Goal: Task Accomplishment & Management: Use online tool/utility

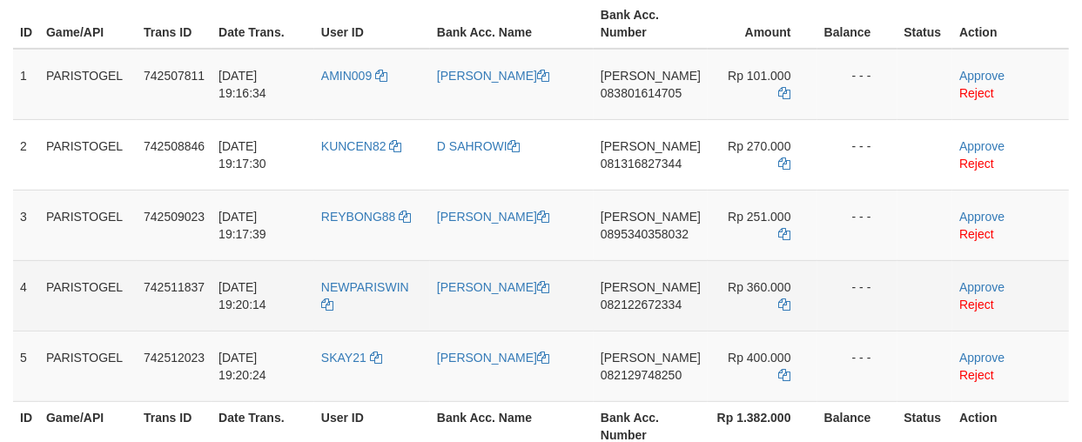
scroll to position [290, 0]
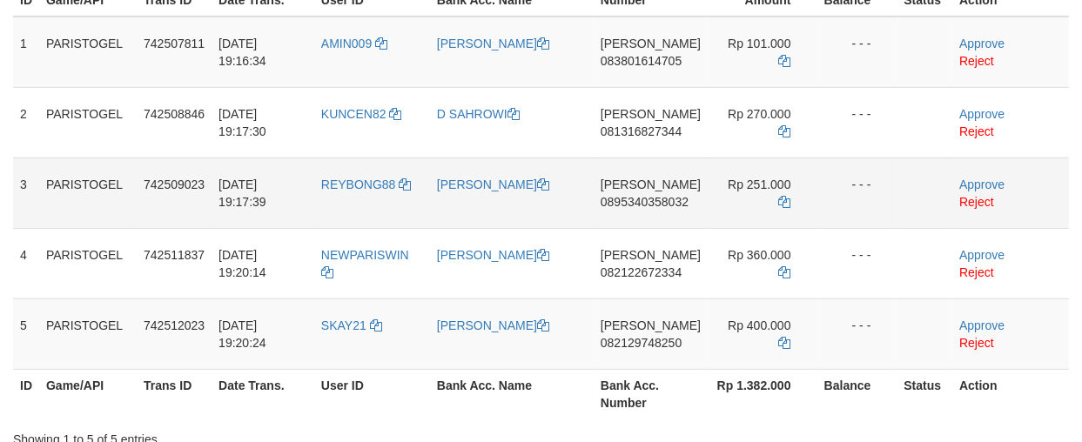
click at [366, 210] on td "REYBONG88" at bounding box center [372, 192] width 116 height 70
copy link "REYBONG88"
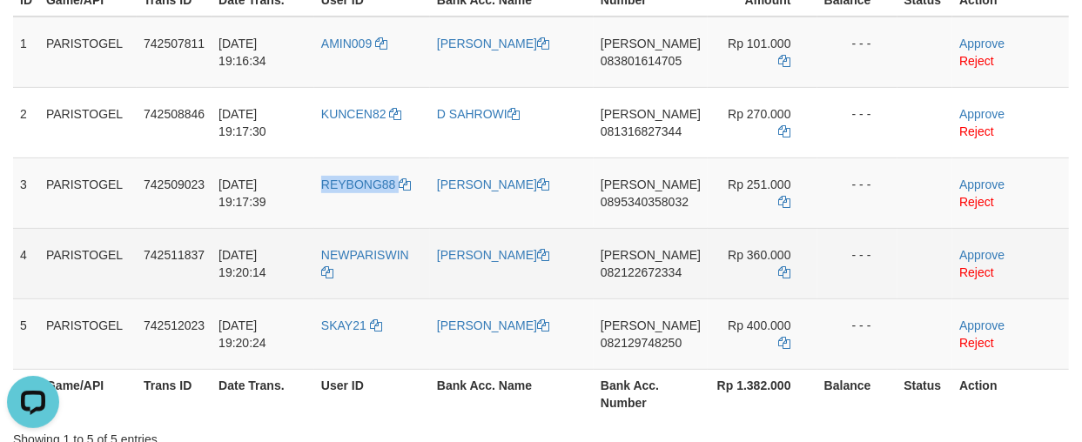
scroll to position [0, 0]
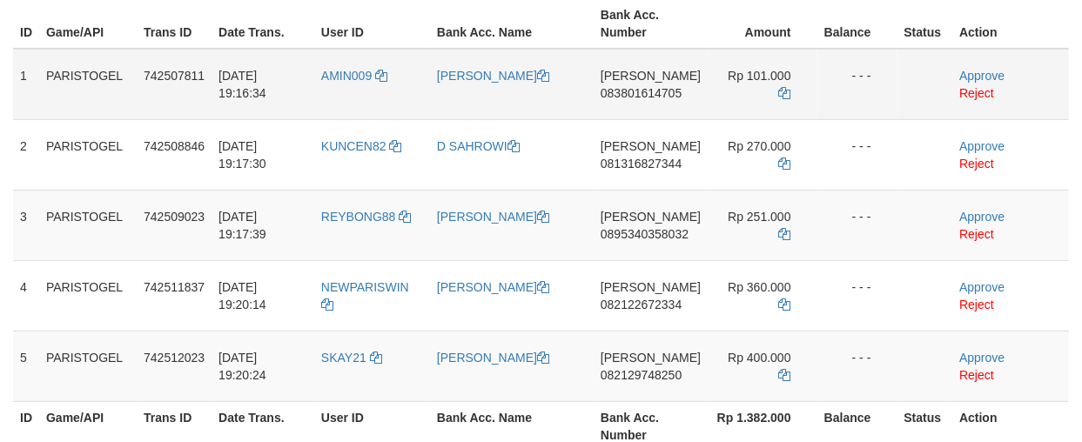
click at [533, 90] on td "[PERSON_NAME]" at bounding box center [512, 84] width 164 height 71
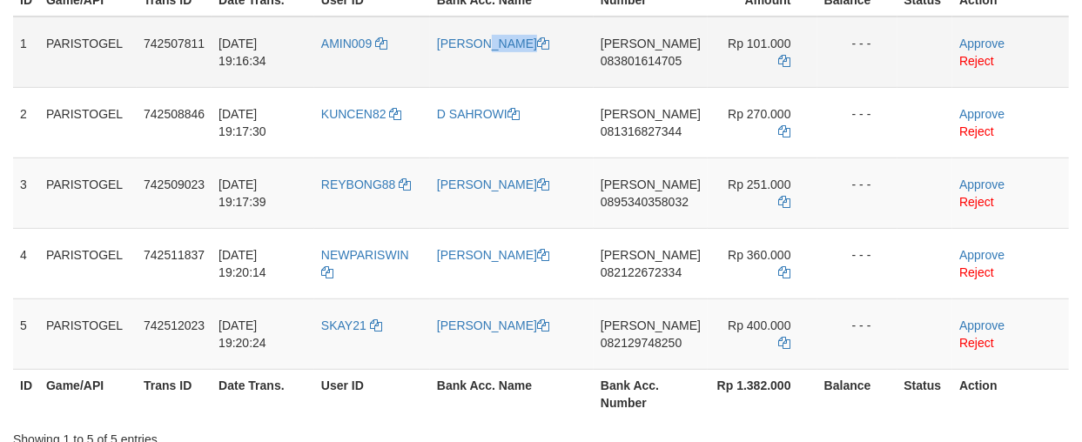
copy link "[PERSON_NAME]"
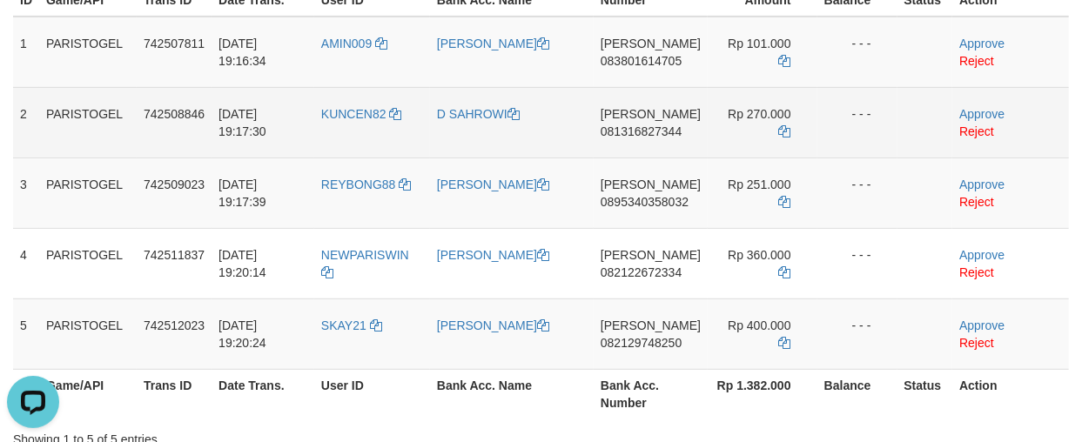
click at [501, 137] on td "D SAHROWI" at bounding box center [512, 122] width 164 height 70
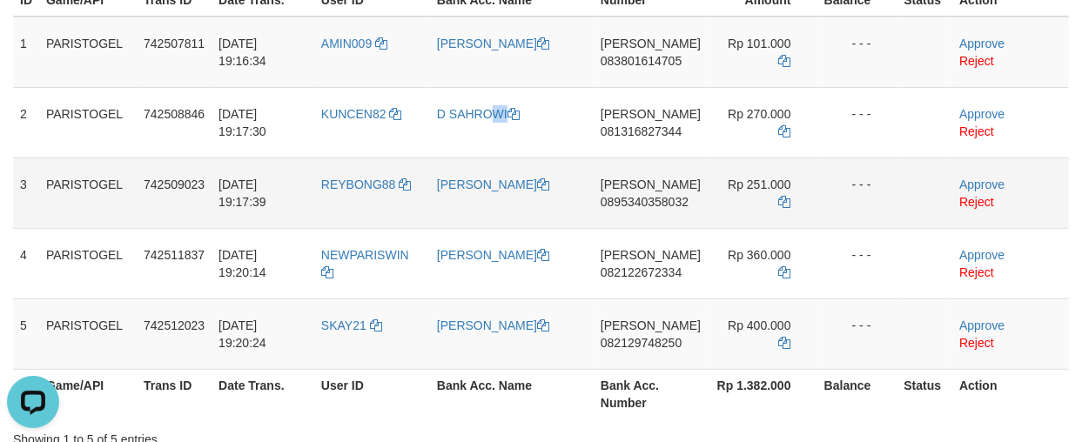
copy link "D SAHROWI"
click at [467, 201] on td "[PERSON_NAME]" at bounding box center [512, 192] width 164 height 70
copy link "[PERSON_NAME]"
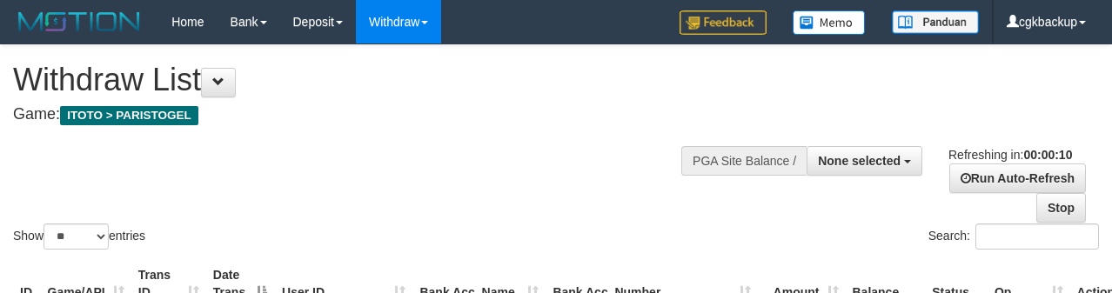
select select
select select "**"
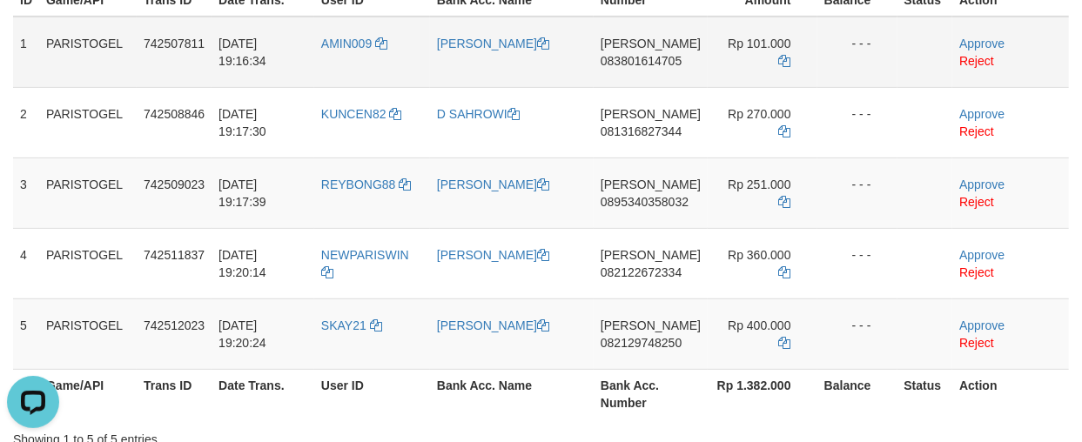
click at [637, 76] on td "DANA 083801614705" at bounding box center [650, 52] width 114 height 71
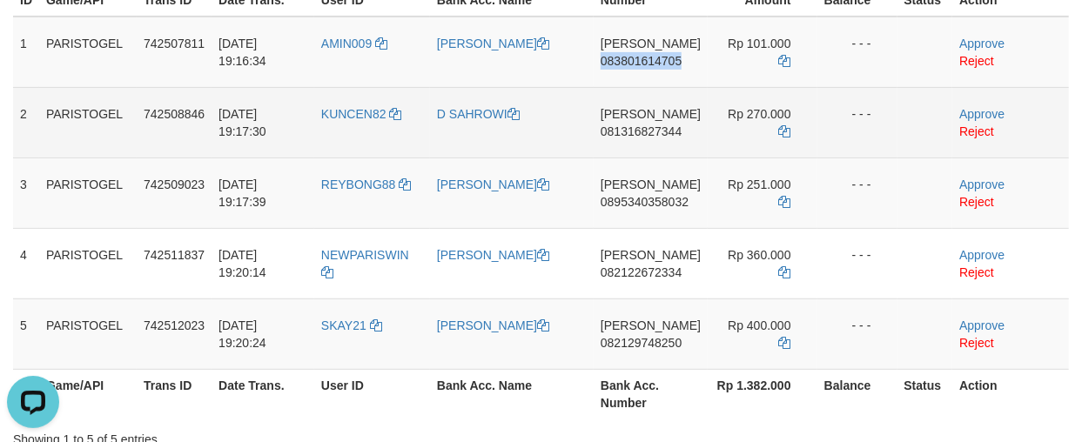
copy span "083801614705"
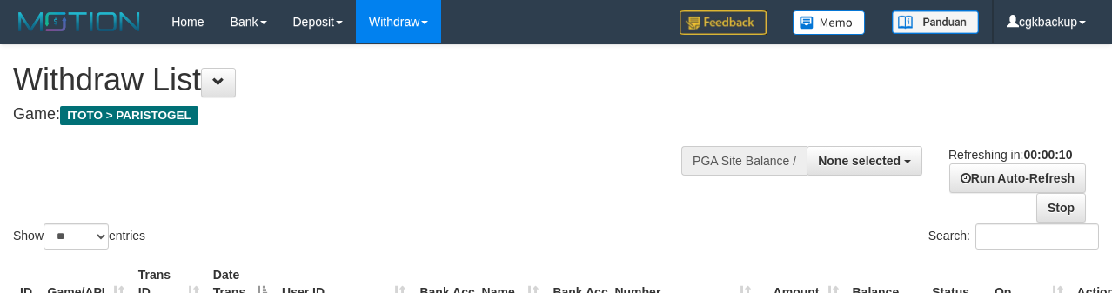
select select
select select "**"
select select
select select "**"
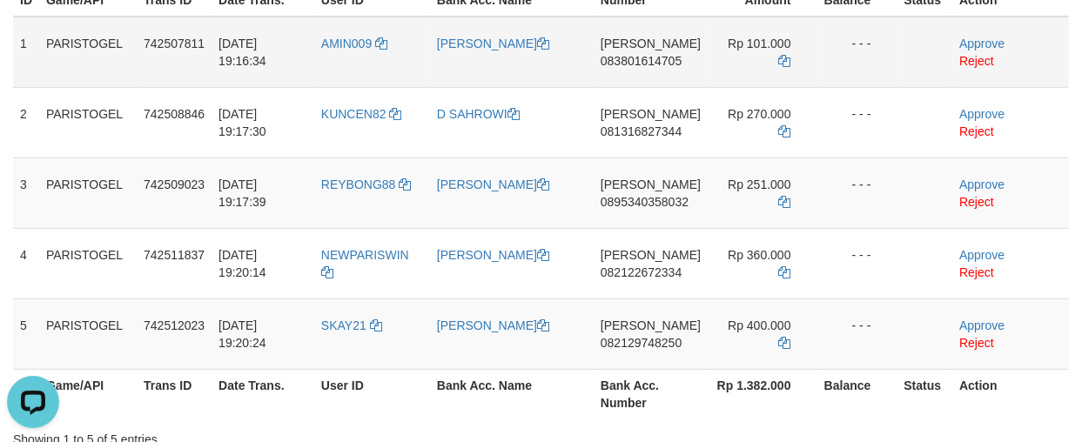
click at [659, 81] on td "DANA 083801614705" at bounding box center [650, 52] width 114 height 71
copy span "083801614705"
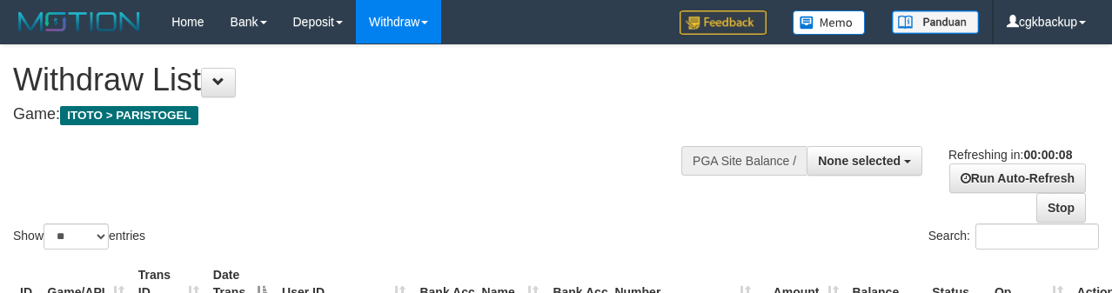
select select
select select "**"
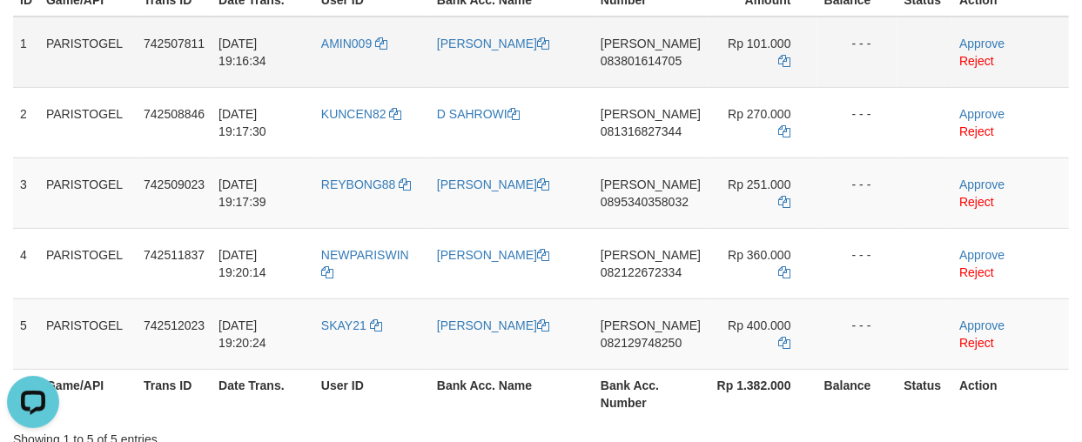
click at [850, 55] on td "- - -" at bounding box center [857, 52] width 80 height 71
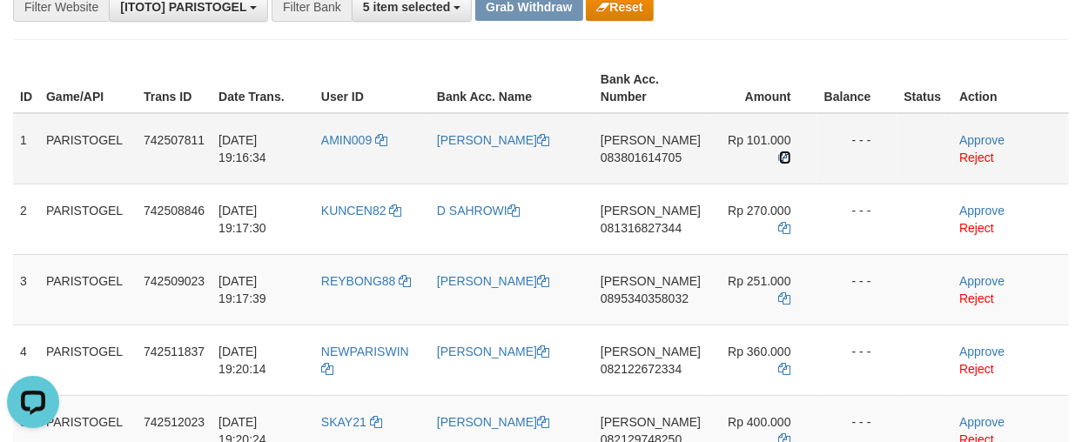
click at [781, 152] on icon at bounding box center [785, 157] width 12 height 12
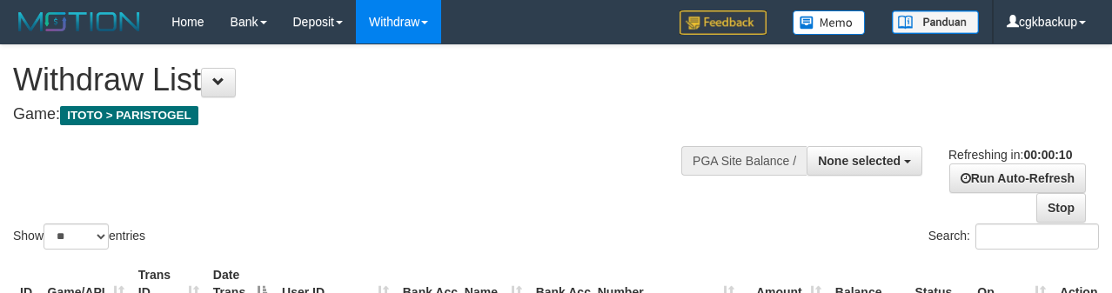
select select
select select "**"
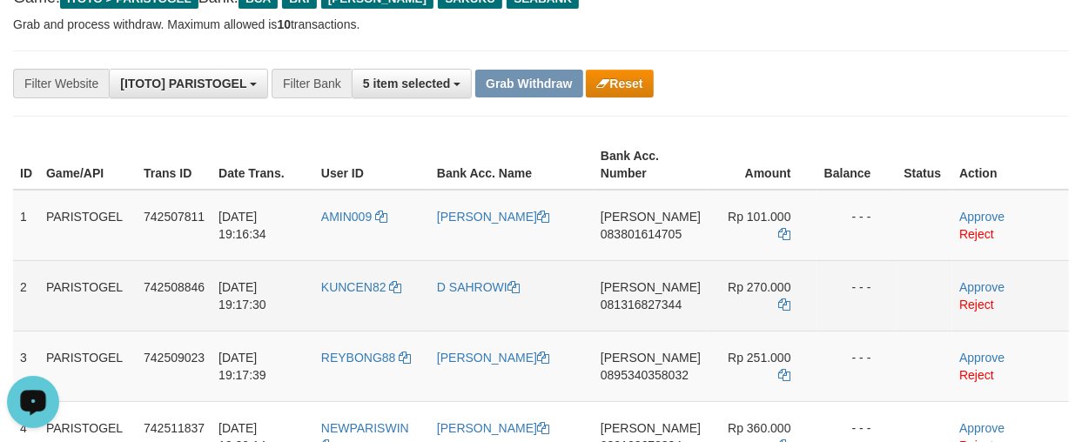
click at [649, 318] on td "[PERSON_NAME] 081316827344" at bounding box center [650, 295] width 114 height 70
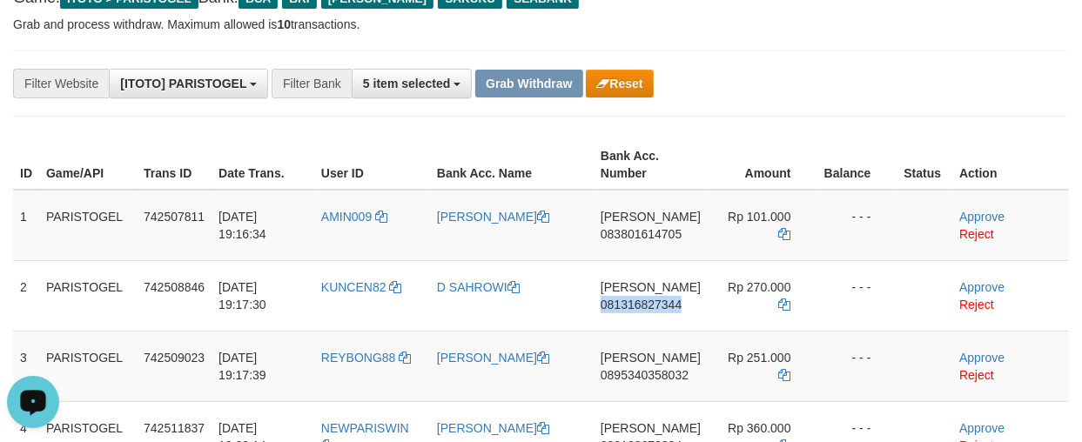
copy span "081316827344"
click at [776, 83] on div "**********" at bounding box center [450, 84] width 901 height 30
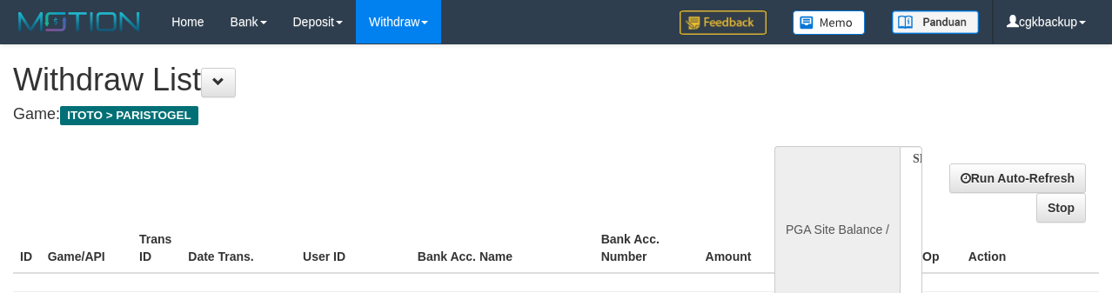
select select
select select "**"
select select
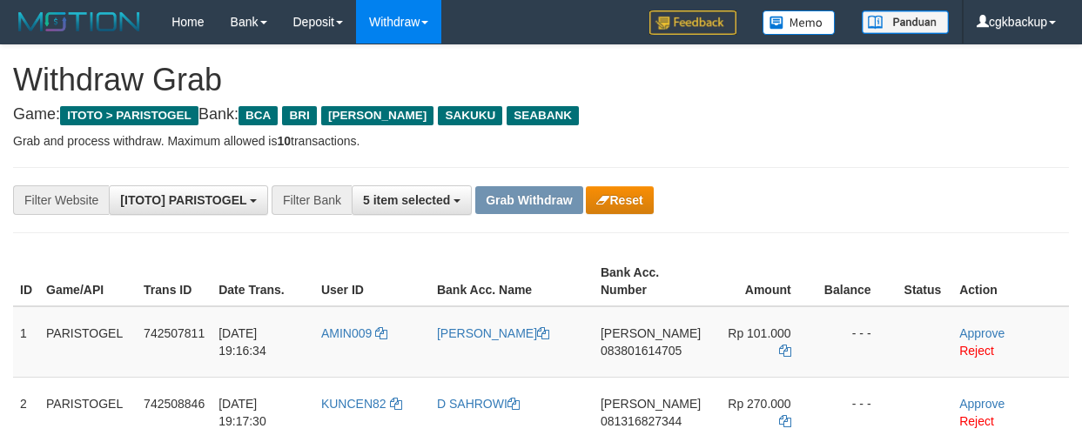
scroll to position [118, 0]
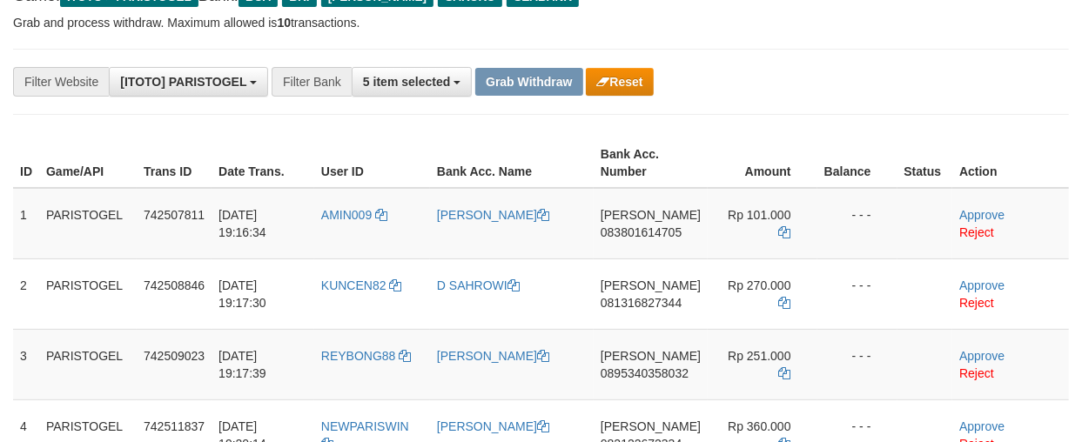
click at [909, 85] on div "**********" at bounding box center [541, 82] width 1082 height 30
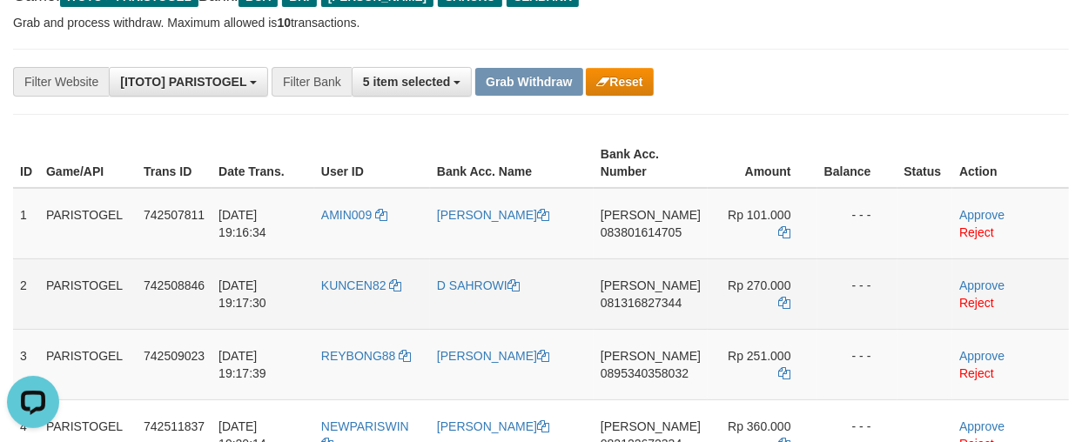
scroll to position [0, 0]
click at [785, 297] on icon at bounding box center [785, 303] width 12 height 12
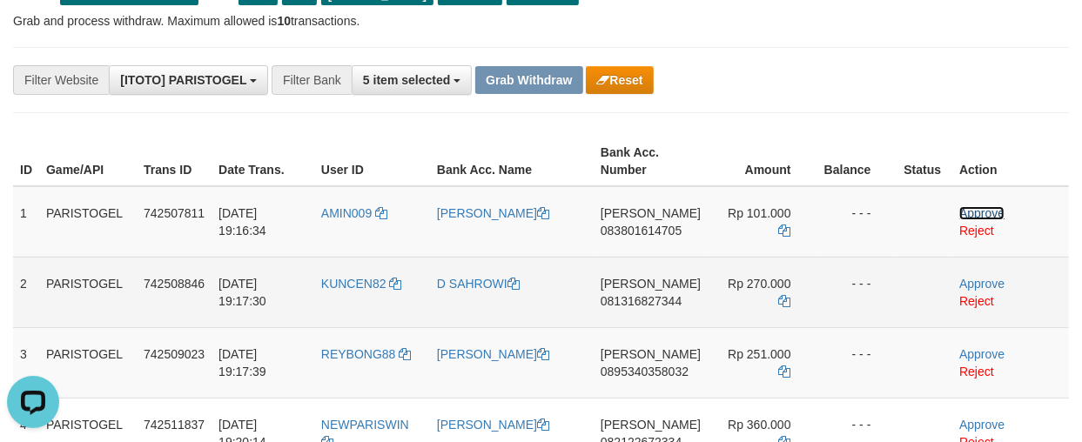
drag, startPoint x: 973, startPoint y: 209, endPoint x: 975, endPoint y: 259, distance: 50.5
click at [973, 209] on link "Approve" at bounding box center [981, 213] width 45 height 14
click at [975, 277] on link "Approve" at bounding box center [981, 284] width 45 height 14
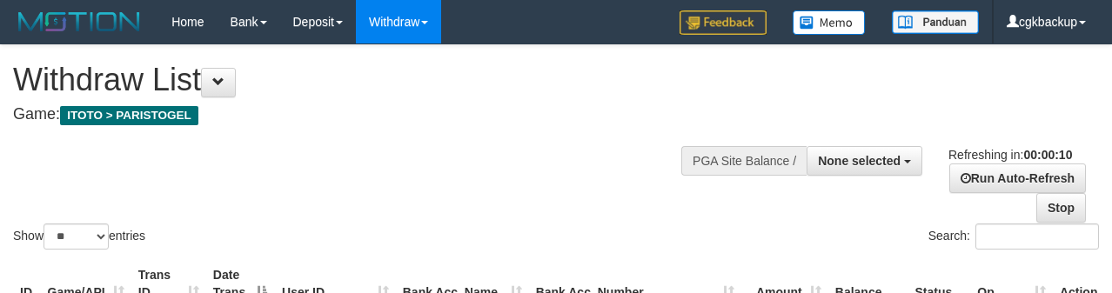
select select
select select "**"
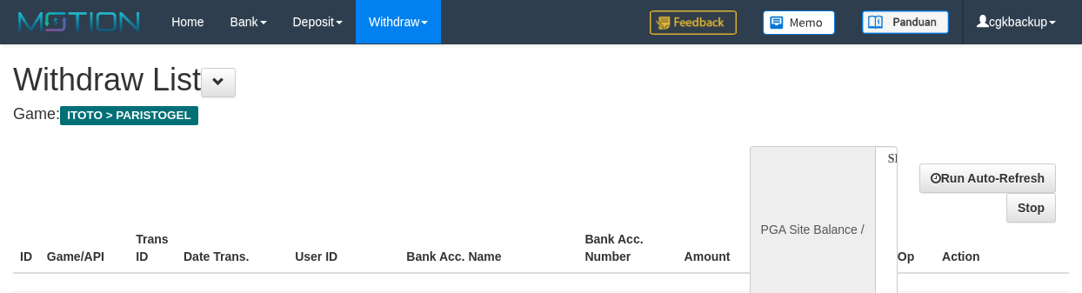
select select
select select "**"
select select
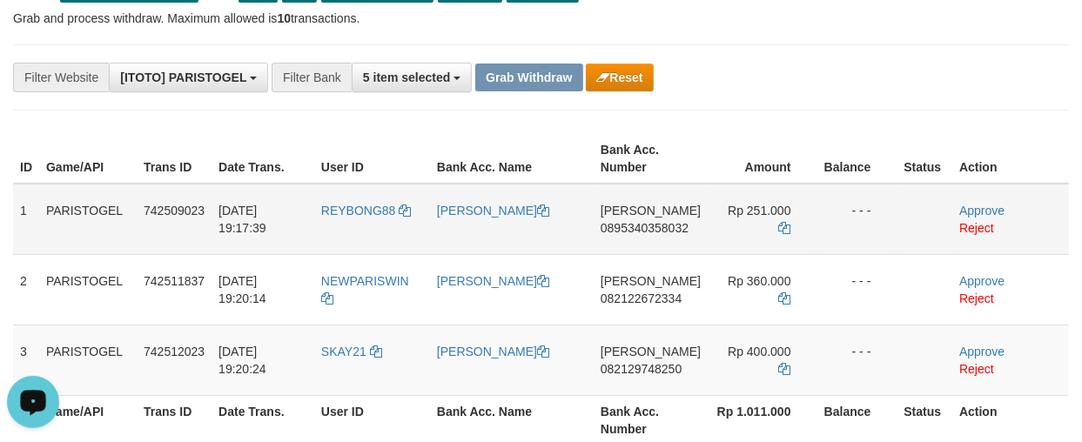
click at [365, 223] on td "REYBONG88" at bounding box center [372, 219] width 116 height 71
copy link "REYBONG88"
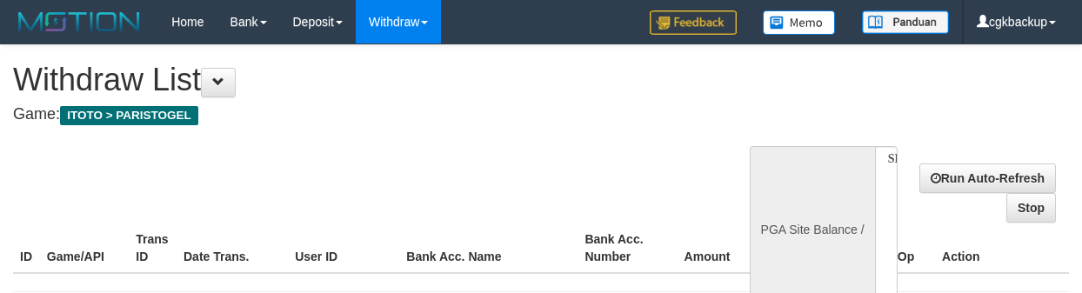
select select
select select "**"
select select
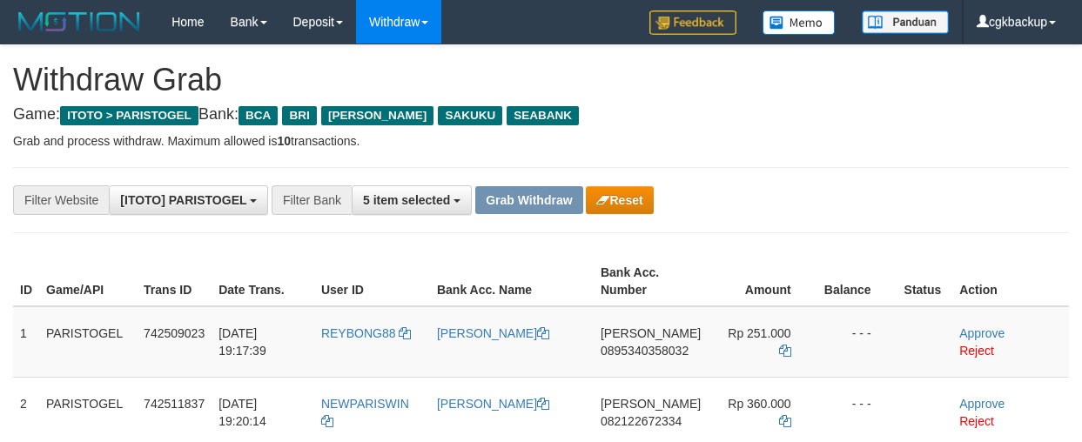
scroll to position [123, 0]
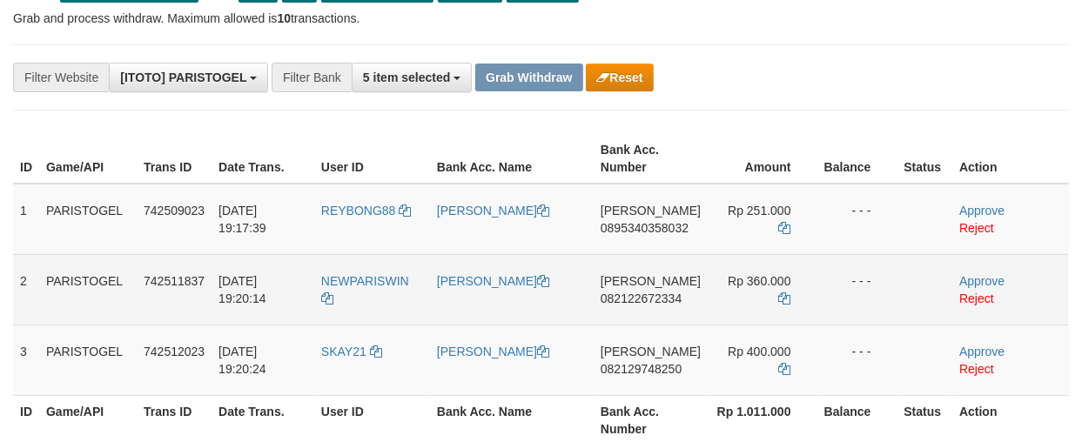
click at [392, 305] on td "NEWPARISWIN" at bounding box center [372, 289] width 116 height 70
copy tr "NEWPARISWIN"
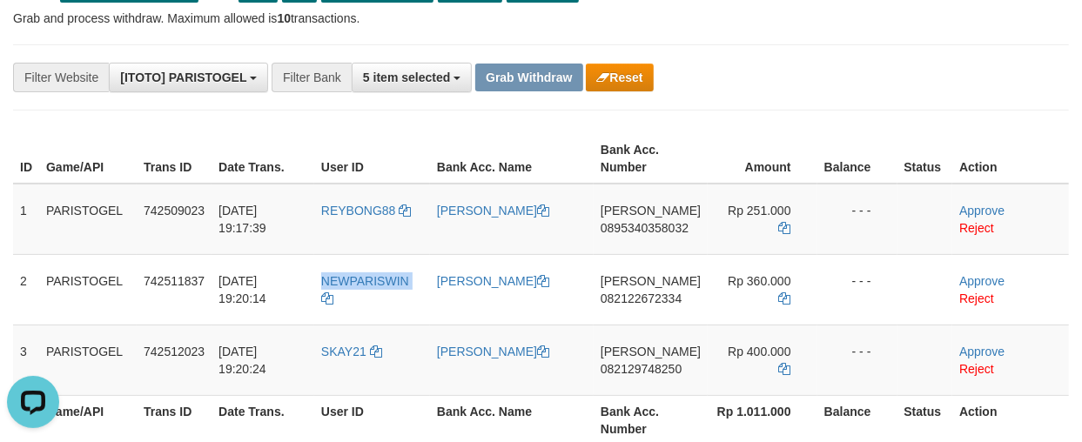
scroll to position [0, 0]
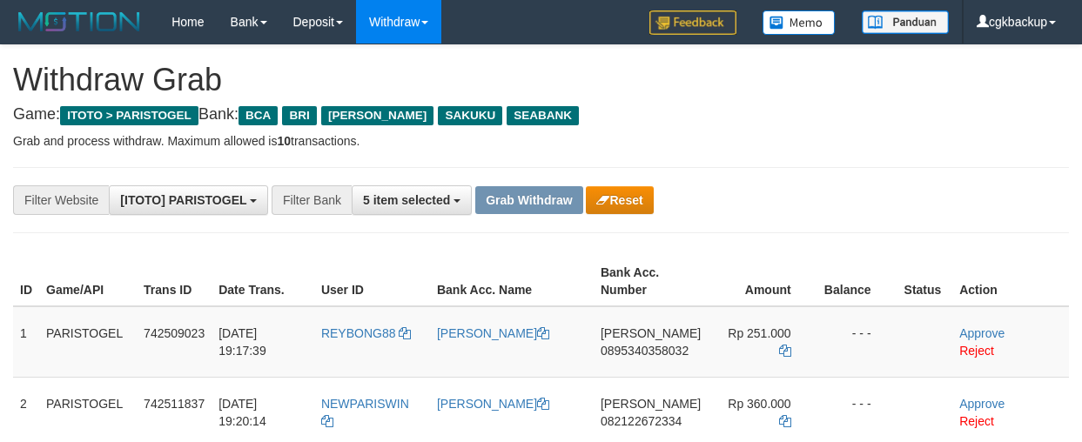
scroll to position [123, 0]
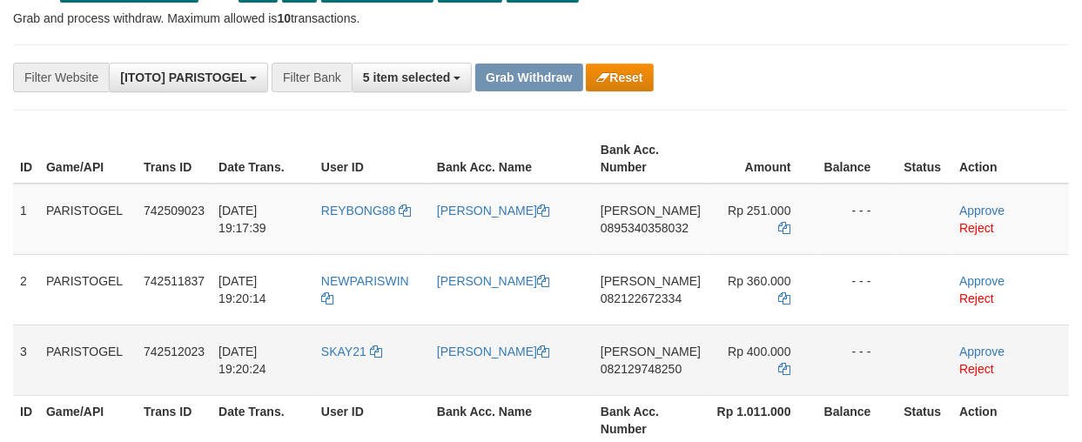
click at [352, 376] on td "SKAY21" at bounding box center [372, 360] width 116 height 70
copy link "SKAY21"
click at [493, 226] on td "[PERSON_NAME]" at bounding box center [512, 219] width 164 height 71
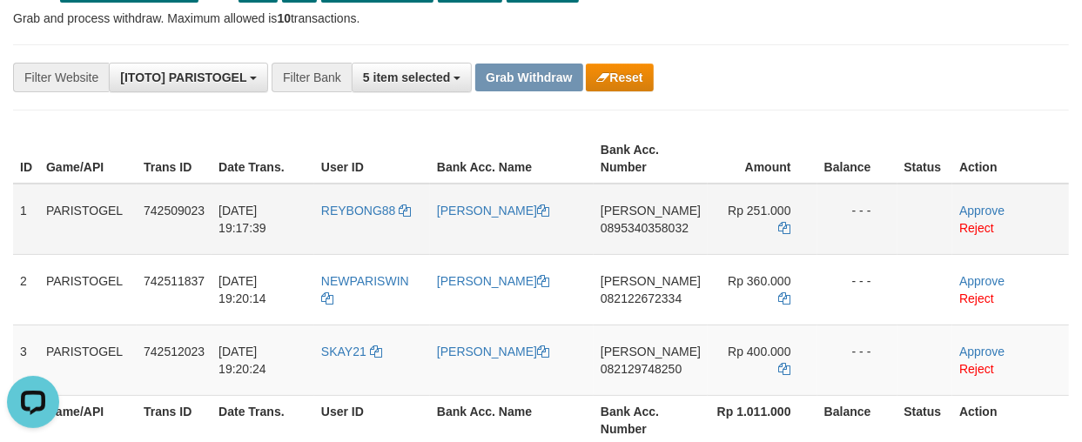
click at [493, 226] on td "[PERSON_NAME]" at bounding box center [512, 219] width 164 height 71
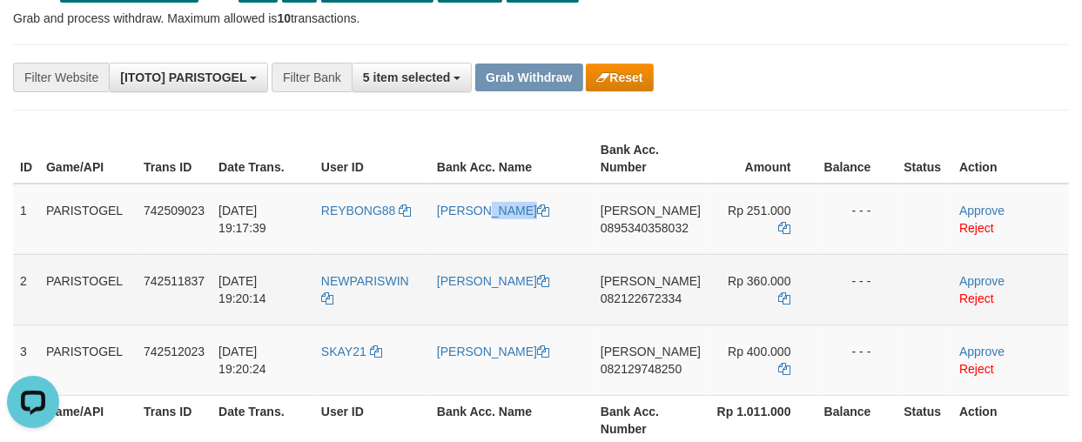
copy link "[PERSON_NAME]"
click at [503, 305] on td "[PERSON_NAME]" at bounding box center [512, 289] width 164 height 70
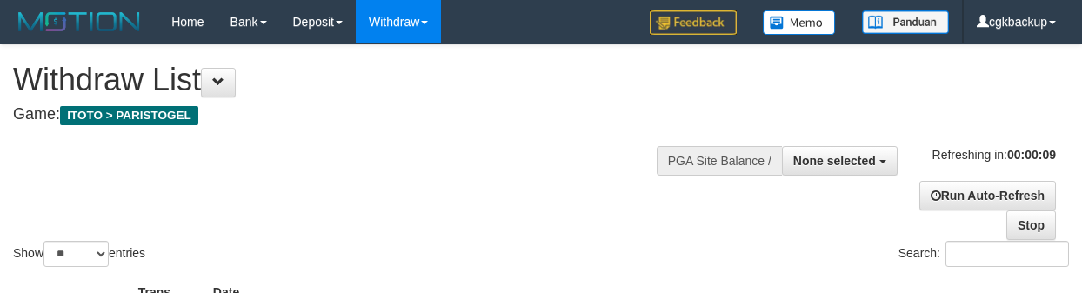
select select
select select "**"
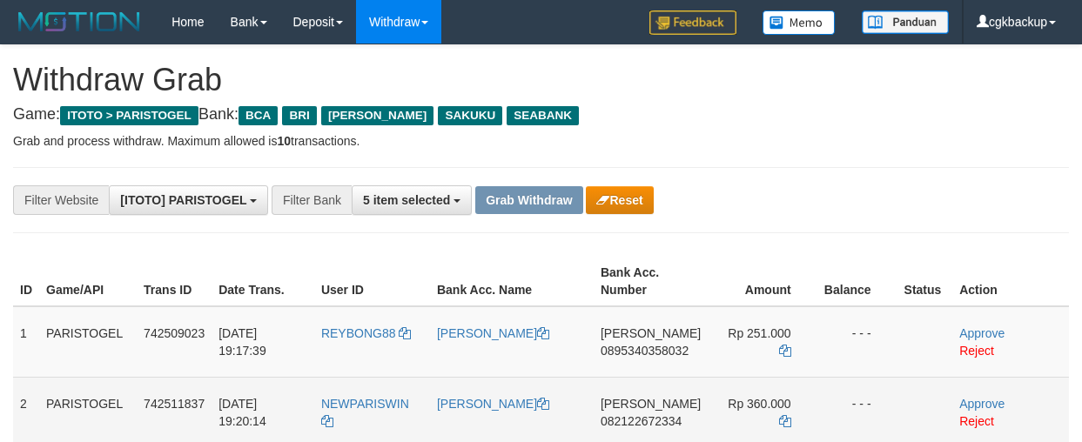
scroll to position [123, 0]
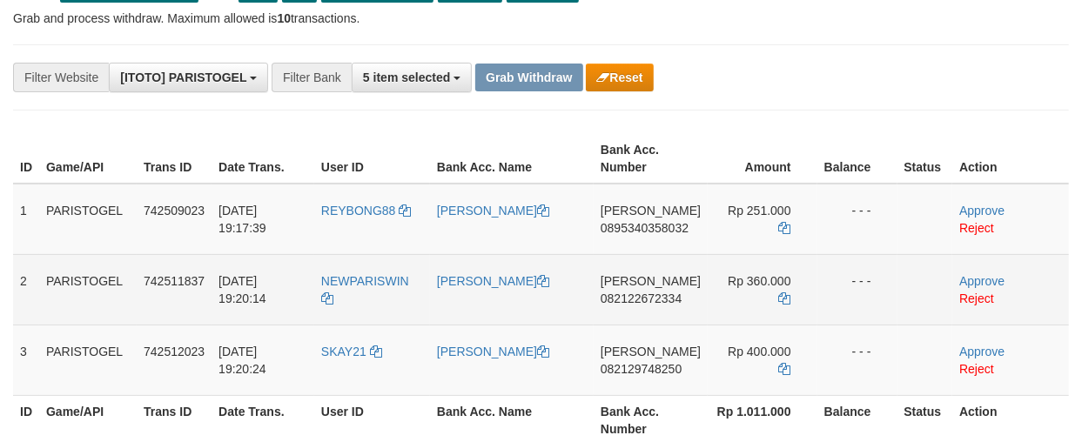
click at [455, 311] on td "[PERSON_NAME]" at bounding box center [512, 289] width 164 height 70
copy link "[PERSON_NAME]"
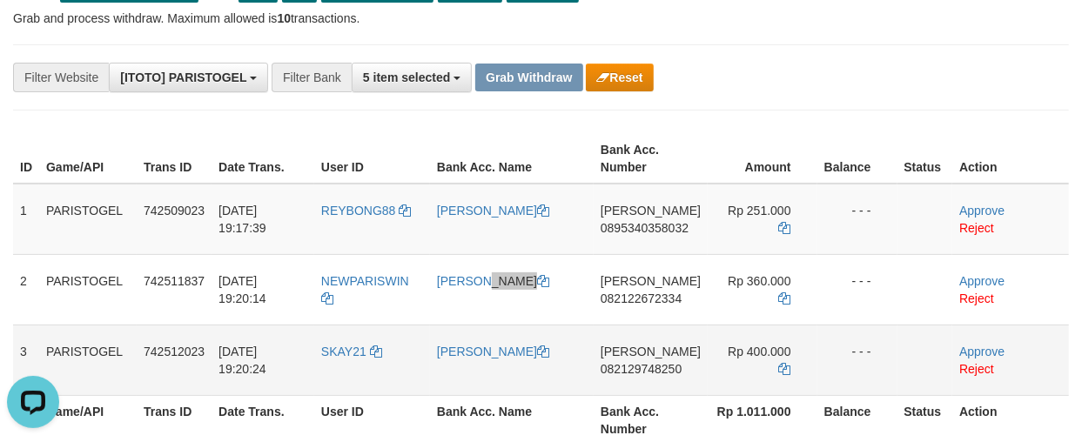
scroll to position [0, 0]
click at [466, 380] on td "[PERSON_NAME]" at bounding box center [512, 360] width 164 height 70
copy link "[PERSON_NAME]"
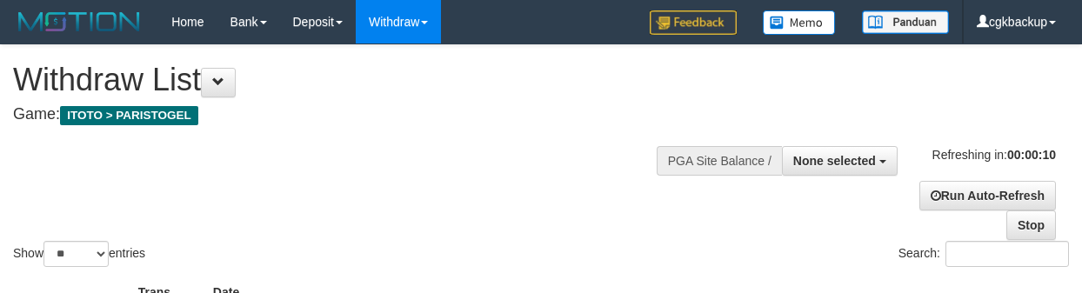
select select
select select "**"
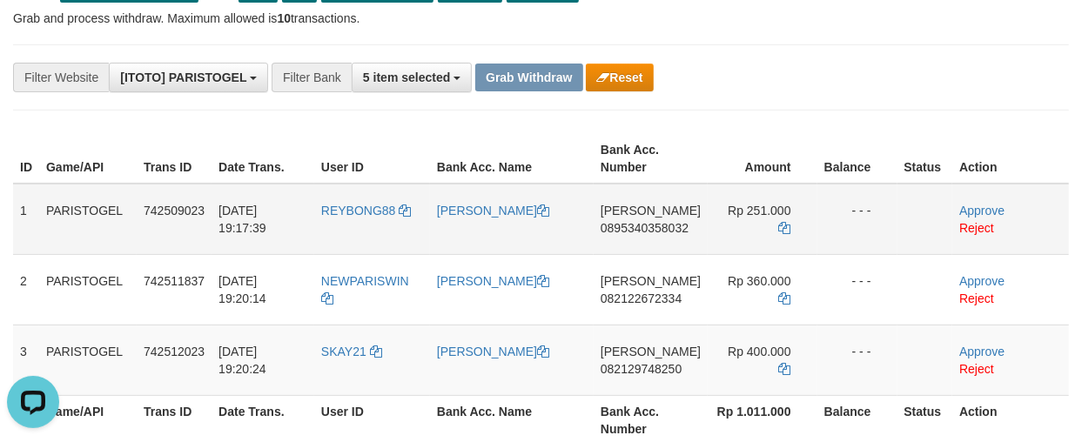
click at [653, 245] on td "DANA 0895340358032" at bounding box center [650, 219] width 114 height 71
copy tr "DANA 0895340358032"
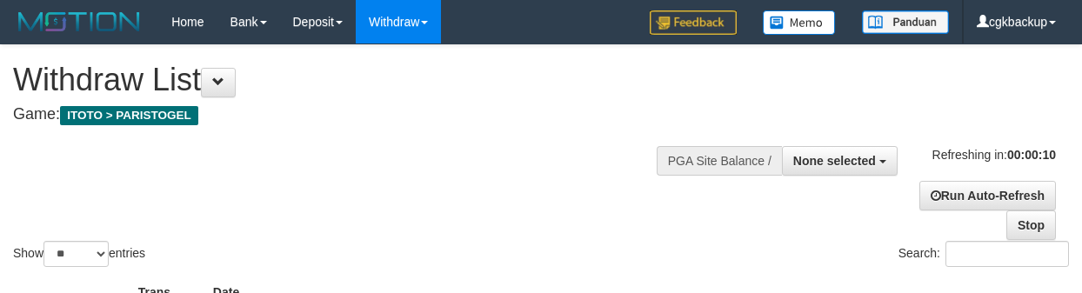
select select
select select "**"
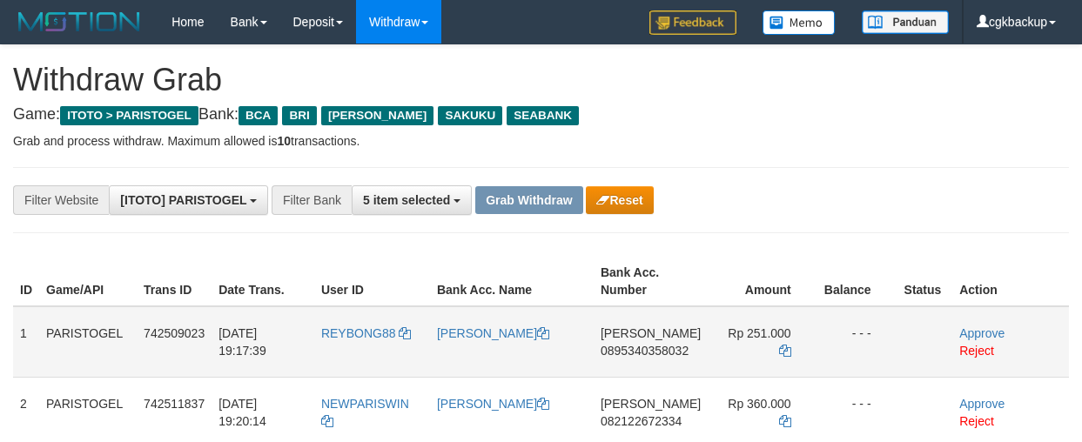
scroll to position [123, 0]
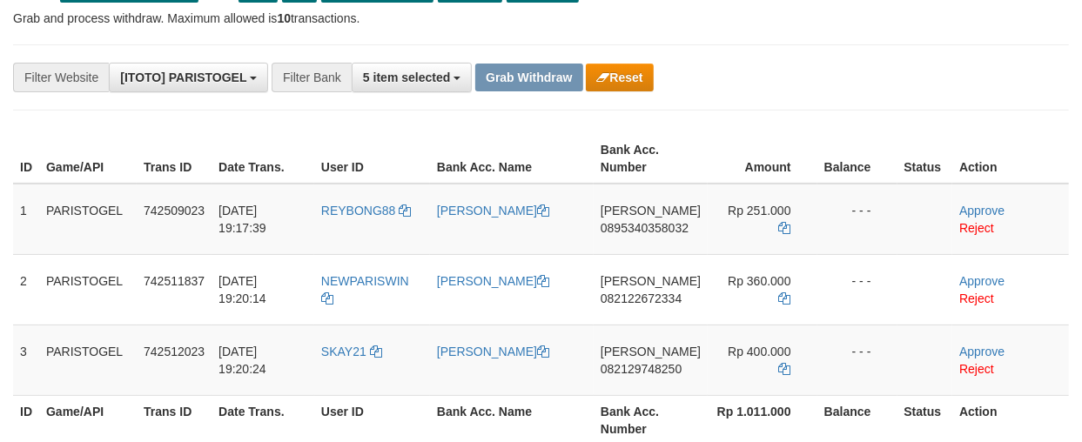
click at [760, 198] on td "Rp 251.000" at bounding box center [762, 219] width 110 height 71
copy td "Rp 251.000"
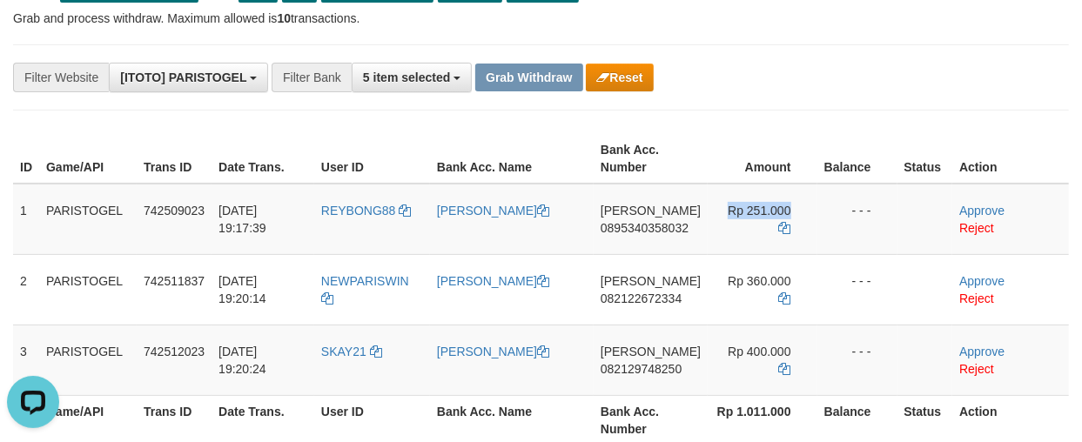
scroll to position [0, 0]
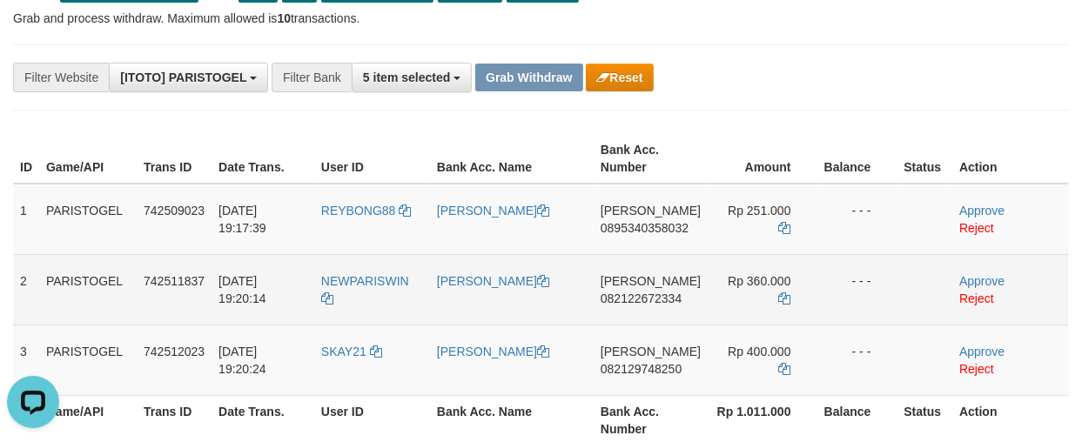
click at [662, 306] on td "[PERSON_NAME] 082122672334" at bounding box center [650, 289] width 114 height 70
click at [662, 306] on td "DANA 082122672334" at bounding box center [650, 289] width 114 height 70
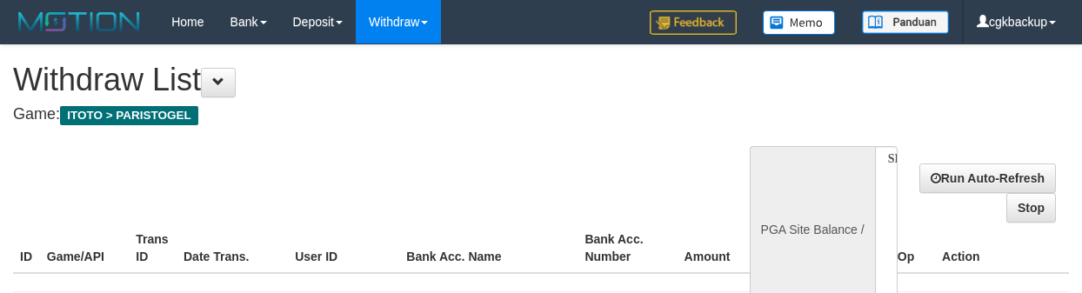
select select
select select "**"
select select
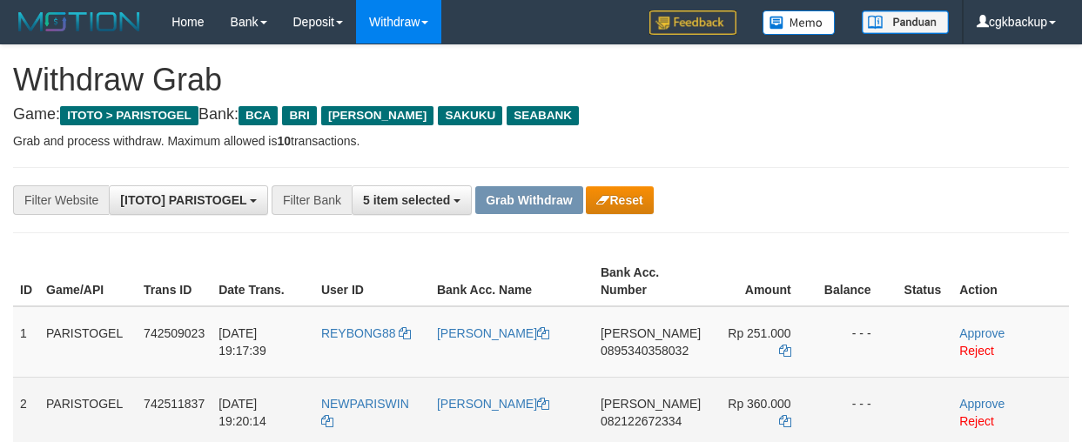
scroll to position [123, 0]
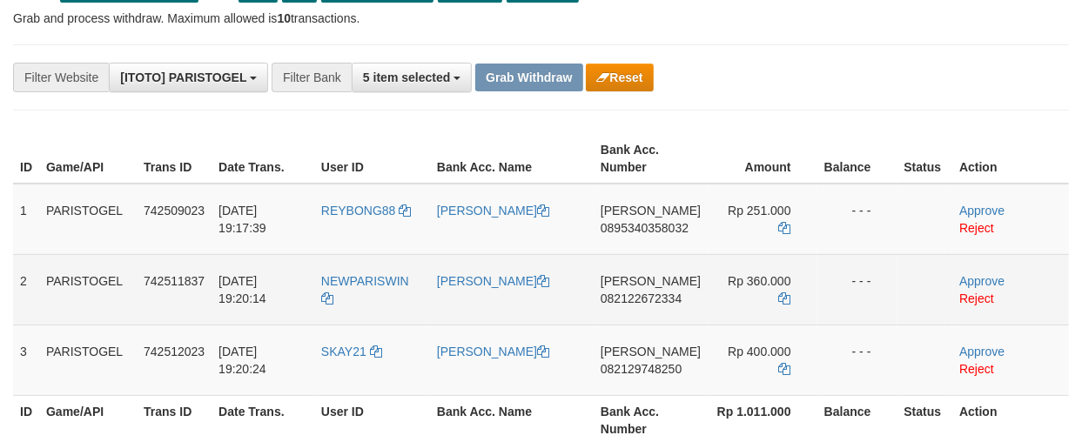
click at [658, 303] on td "[PERSON_NAME] 082122672334" at bounding box center [650, 289] width 114 height 70
copy tr "[PERSON_NAME] 082122672334"
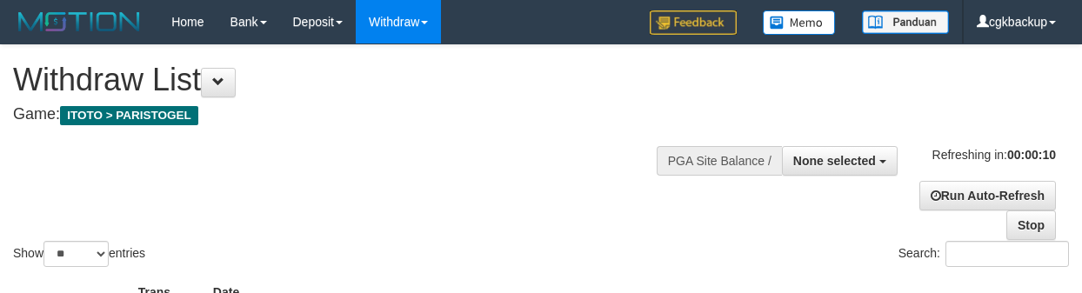
select select
select select "**"
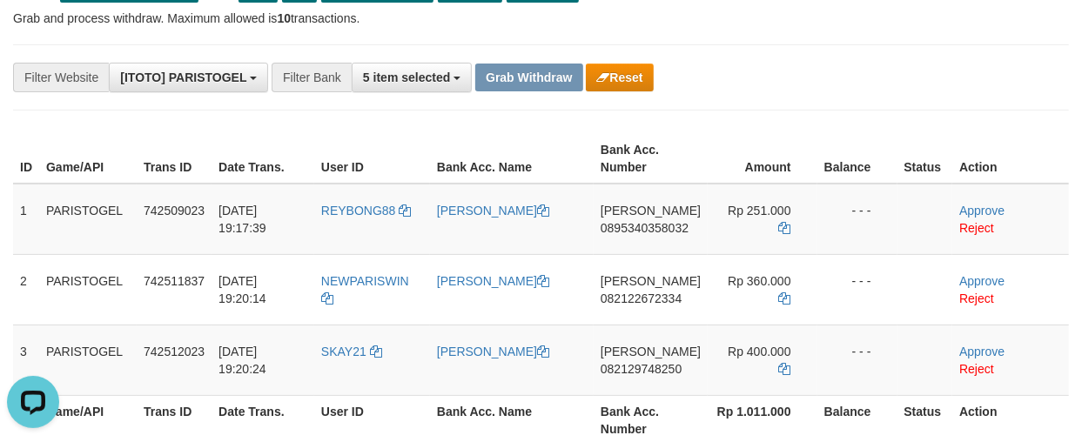
click at [814, 108] on div "**********" at bounding box center [541, 77] width 1056 height 66
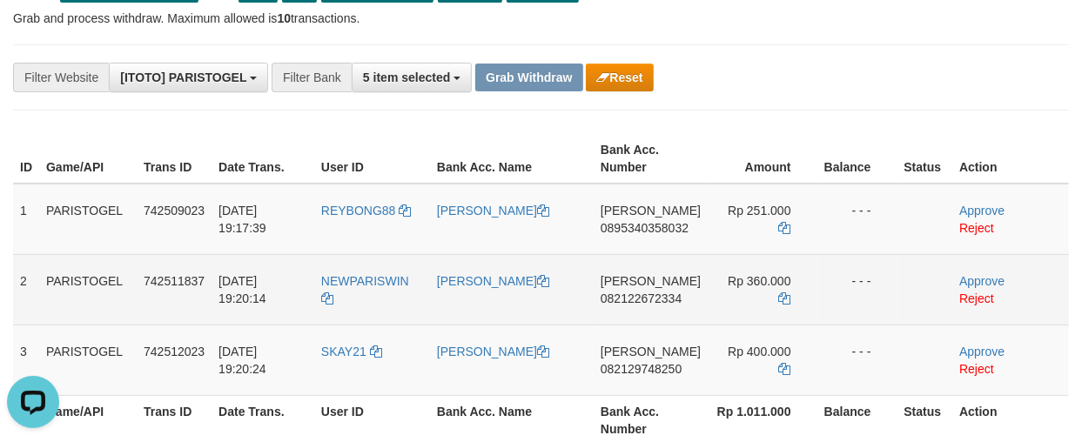
click at [745, 303] on td "Rp 360.000" at bounding box center [762, 289] width 110 height 70
click at [745, 305] on td "Rp 360.000" at bounding box center [762, 289] width 110 height 70
copy tr "Rp 360.000"
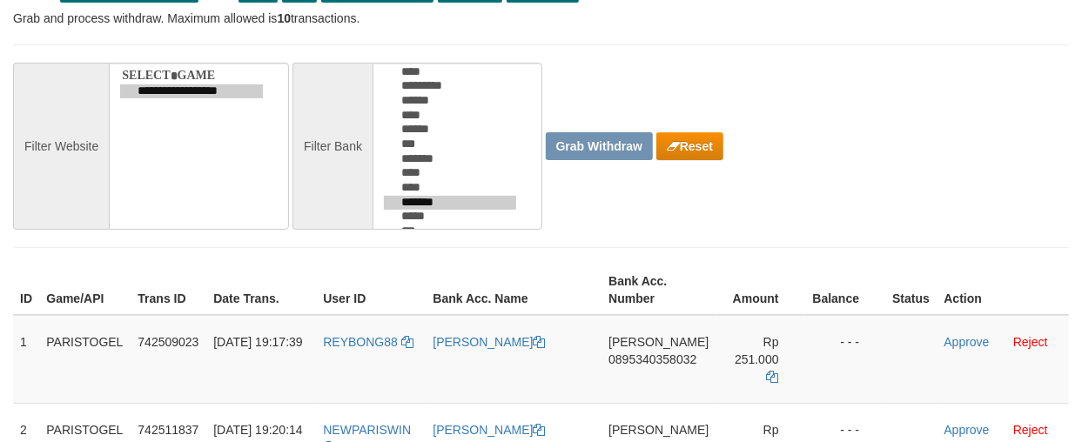
scroll to position [123, 0]
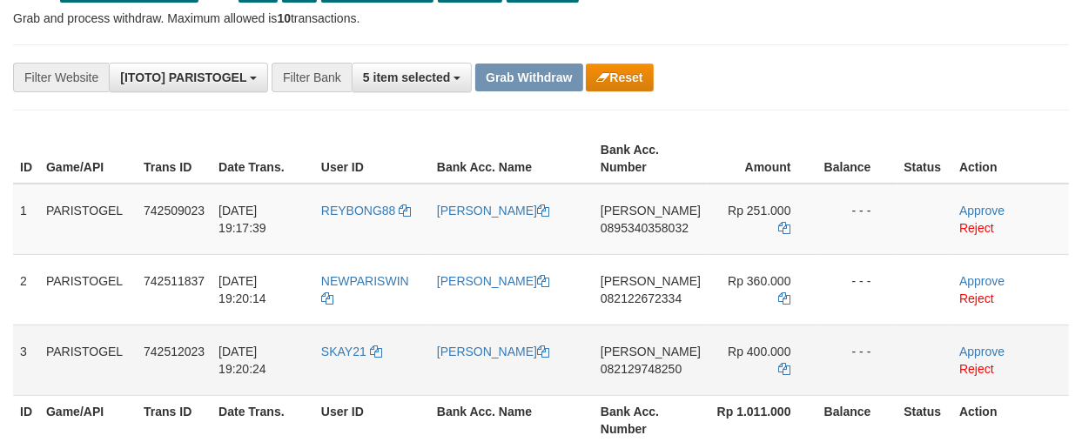
click at [651, 385] on td "DANA 082129748250" at bounding box center [650, 360] width 114 height 70
copy tr "DANA 082129748250"
click at [783, 78] on div "**********" at bounding box center [450, 78] width 901 height 30
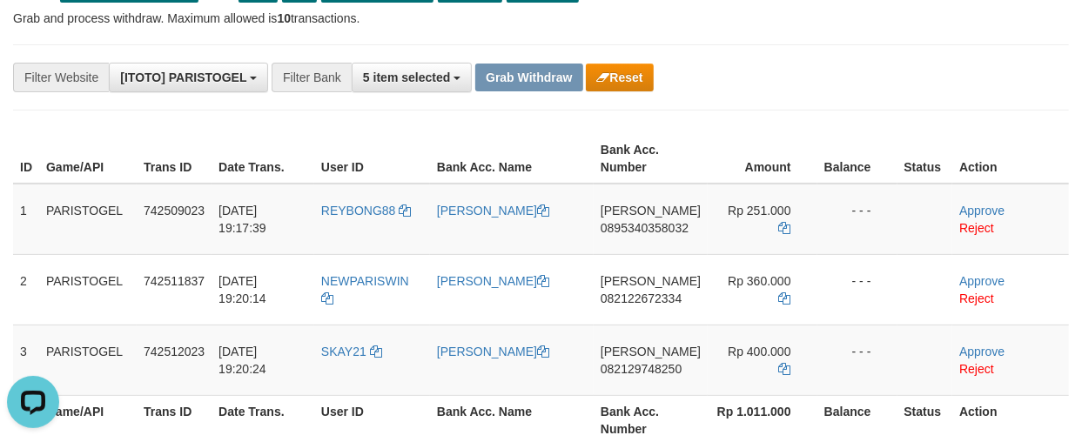
scroll to position [0, 0]
click at [620, 400] on th "Bank Acc. Number" at bounding box center [650, 420] width 114 height 50
click at [624, 392] on td "DANA 082129748250" at bounding box center [650, 360] width 114 height 70
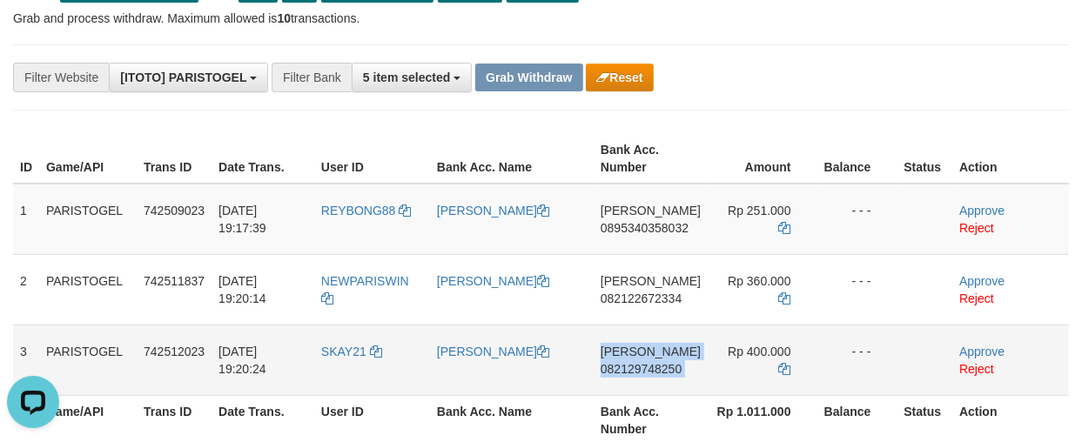
click at [624, 392] on td "DANA 082129748250" at bounding box center [650, 360] width 114 height 70
copy tr "DANA 082129748250"
click at [754, 375] on td "Rp 400.000" at bounding box center [762, 360] width 110 height 70
copy tr "Rp 400.000"
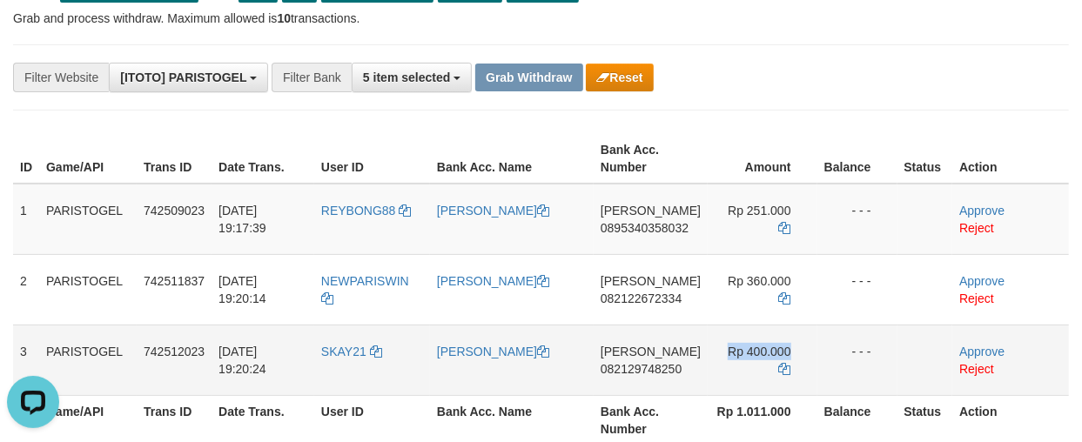
click at [754, 375] on td "Rp 400.000" at bounding box center [762, 360] width 110 height 70
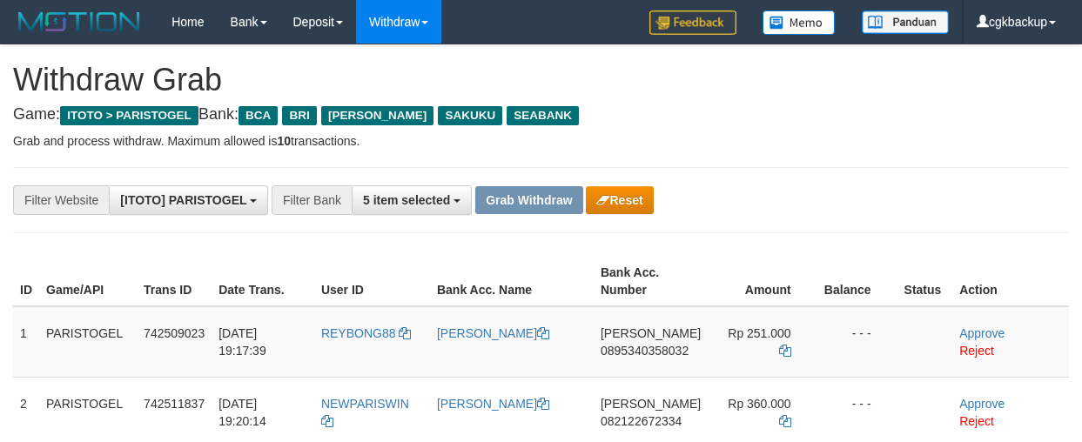
scroll to position [123, 0]
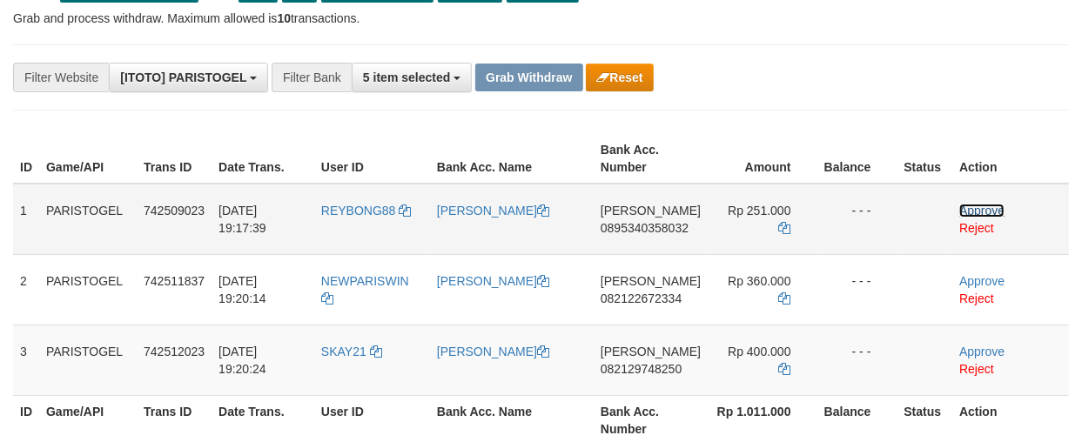
click at [960, 207] on link "Approve" at bounding box center [981, 211] width 45 height 14
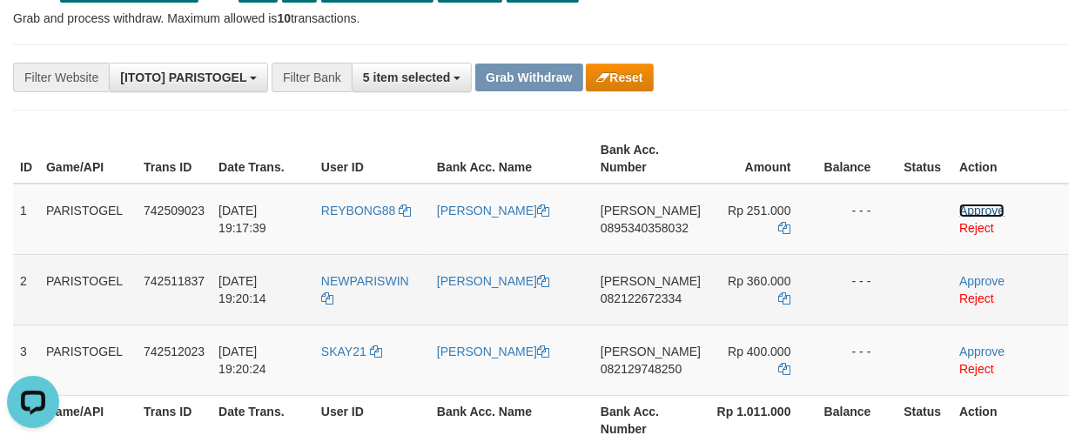
scroll to position [0, 0]
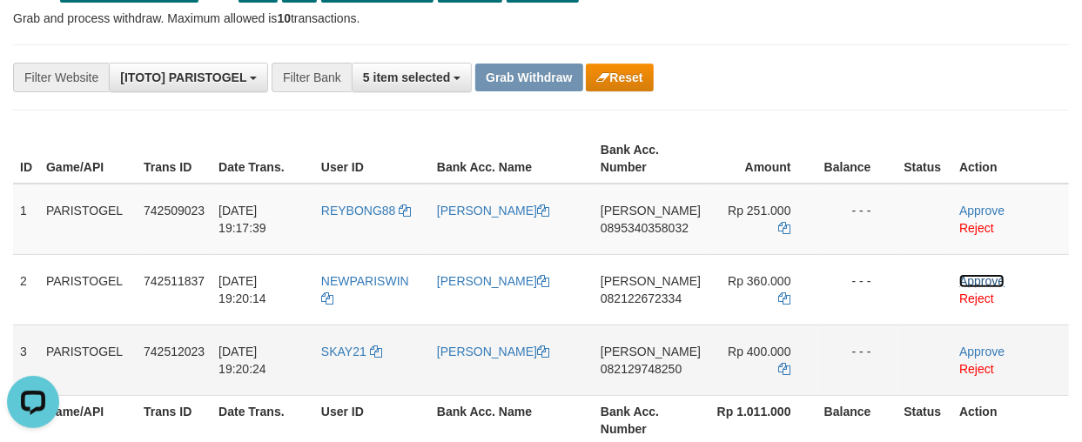
click at [964, 277] on link "Approve" at bounding box center [981, 281] width 45 height 14
click at [973, 346] on link "Approve" at bounding box center [981, 352] width 45 height 14
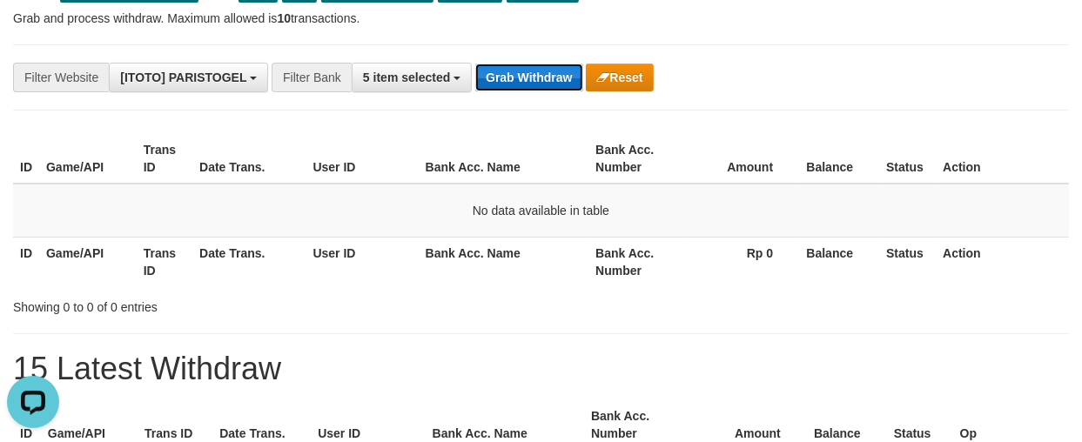
click at [516, 81] on button "Grab Withdraw" at bounding box center [528, 78] width 107 height 28
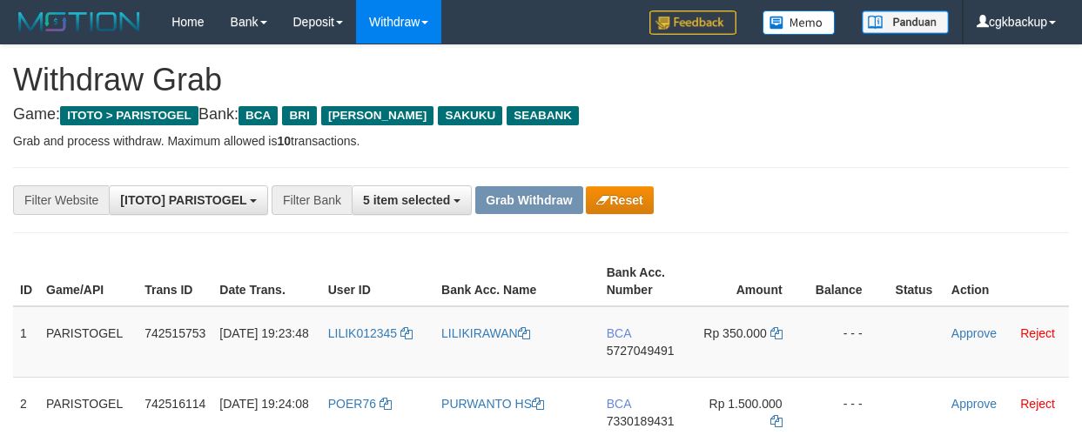
scroll to position [193, 0]
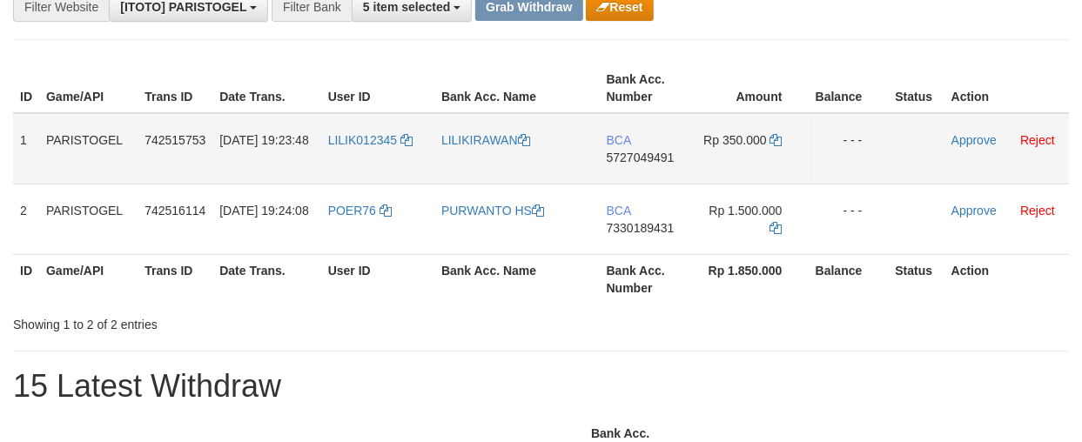
click at [348, 155] on td "LILIK012345" at bounding box center [377, 148] width 113 height 71
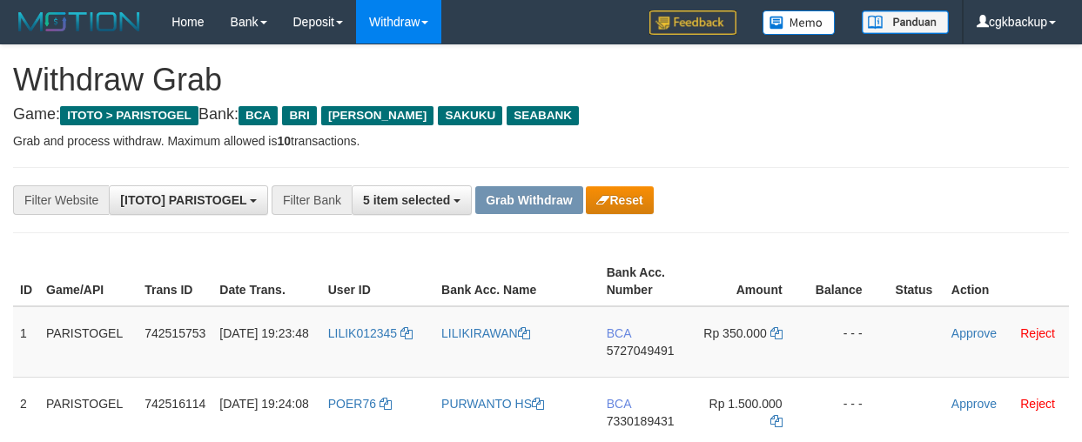
scroll to position [117, 0]
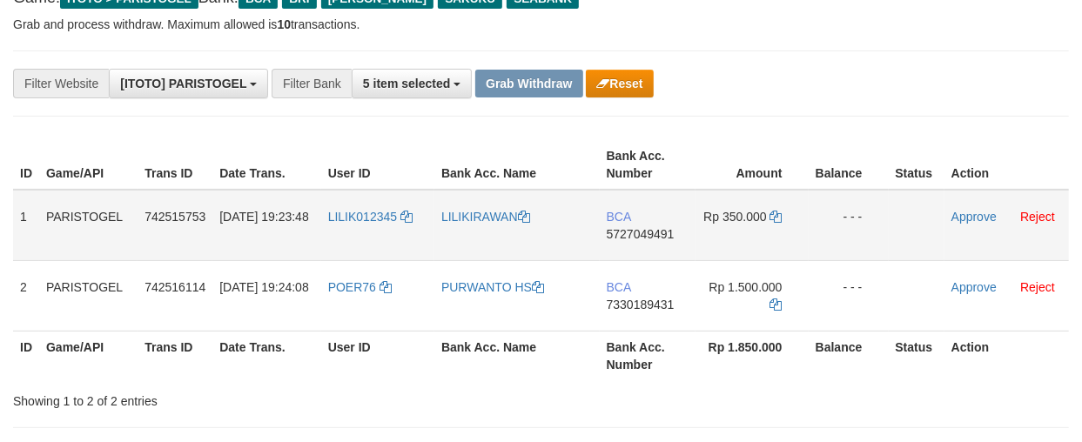
click at [350, 232] on td "LILIK012345" at bounding box center [377, 225] width 113 height 71
copy link "LILIK012345"
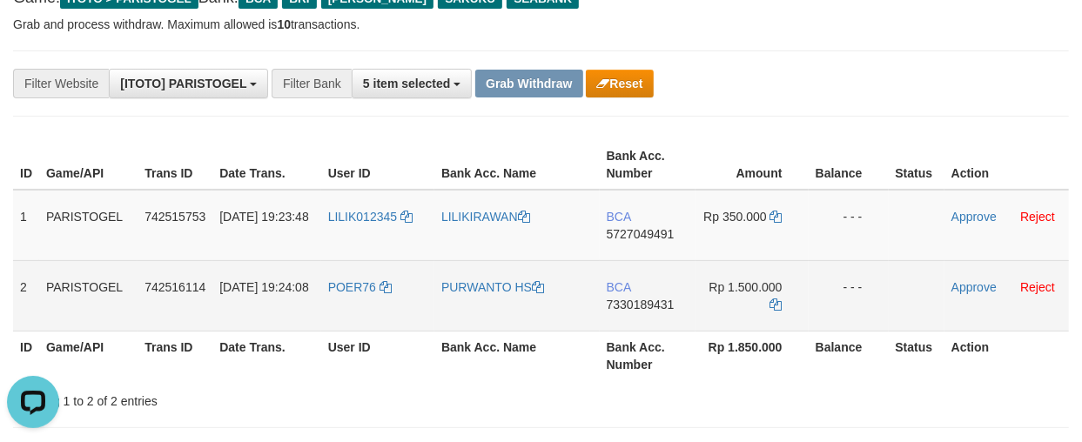
click at [345, 312] on td "POER76" at bounding box center [377, 295] width 113 height 70
copy link "POER76"
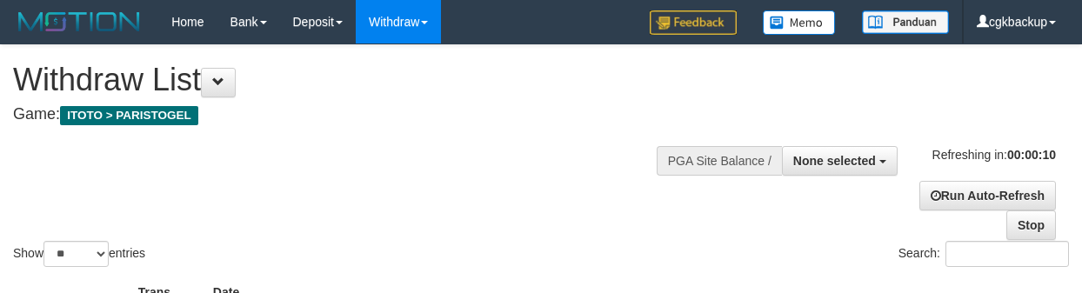
select select
select select "**"
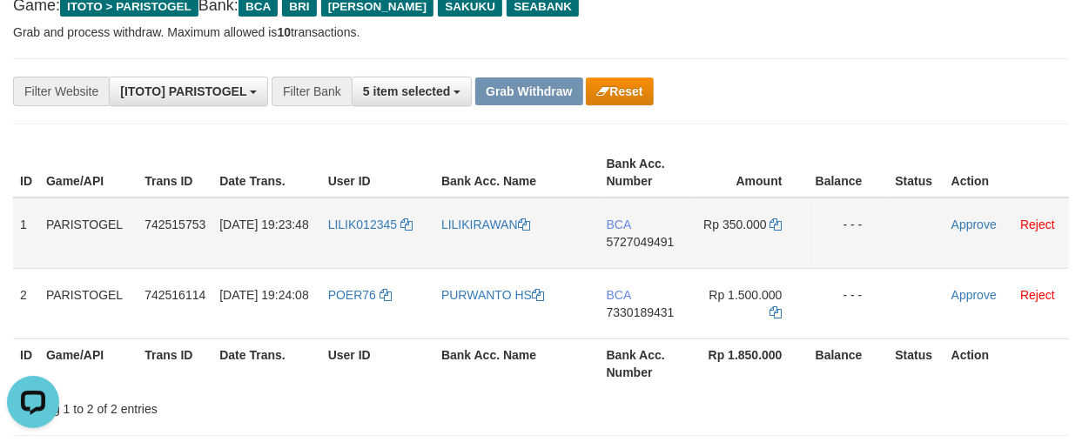
click at [491, 259] on td "LILIKIRAWAN" at bounding box center [516, 233] width 165 height 71
copy link "LILIKIRAWAN"
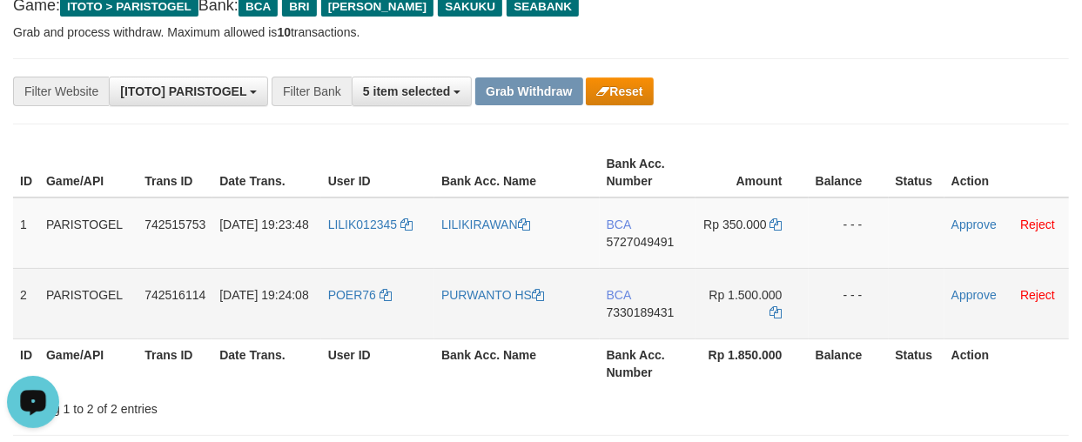
click at [481, 310] on td "PURWANTO HS" at bounding box center [516, 303] width 165 height 70
copy link "PURWANTO"
click at [465, 311] on td "PURWANTO HS" at bounding box center [516, 303] width 165 height 70
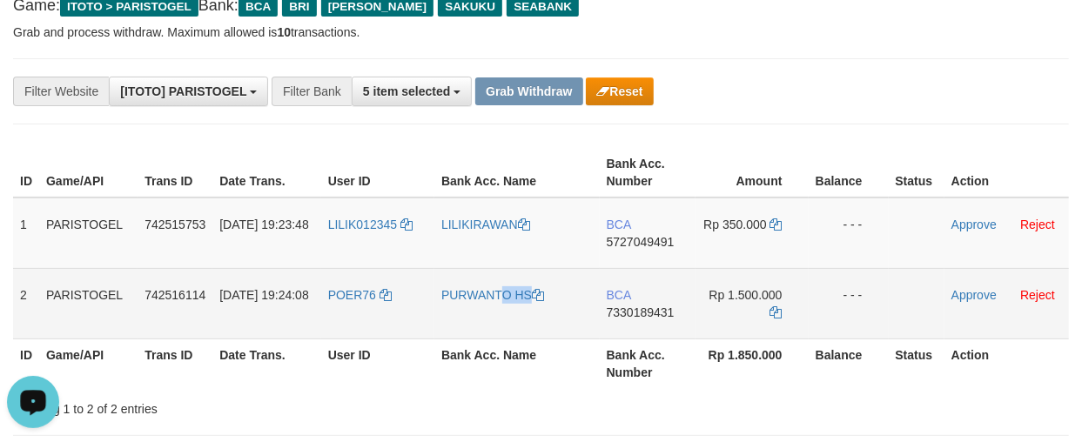
click at [465, 311] on td "PURWANTO HS" at bounding box center [516, 303] width 165 height 70
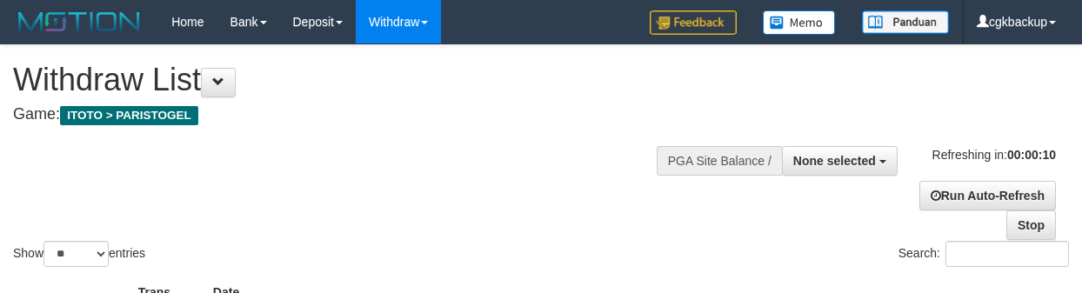
select select
select select "**"
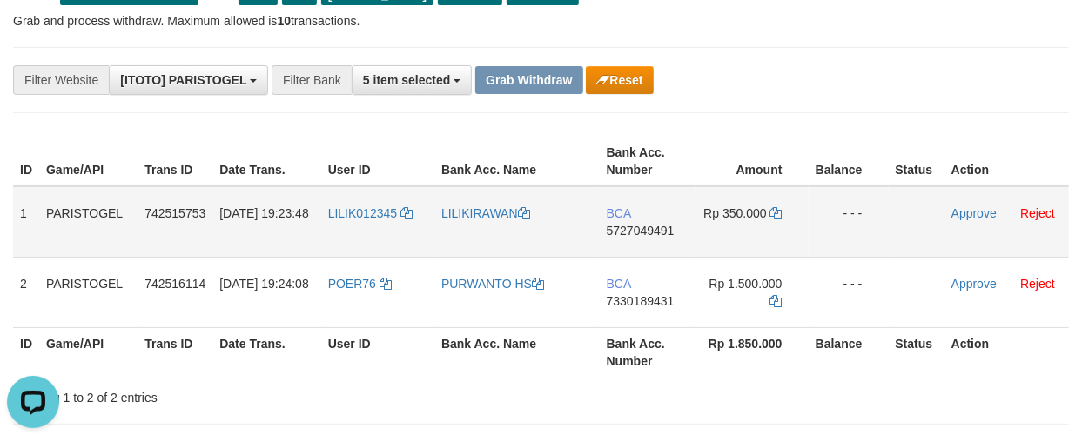
click at [615, 245] on td "BCA 5727049491" at bounding box center [648, 221] width 97 height 71
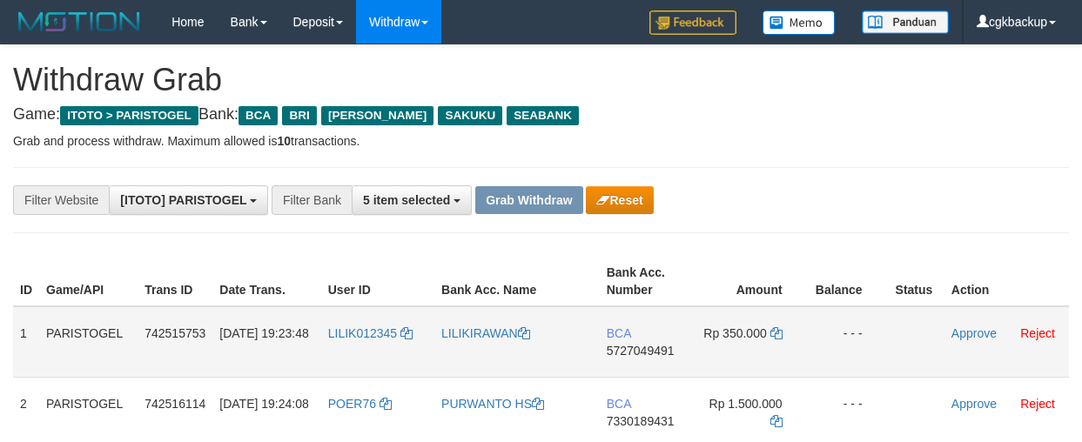
scroll to position [113, 0]
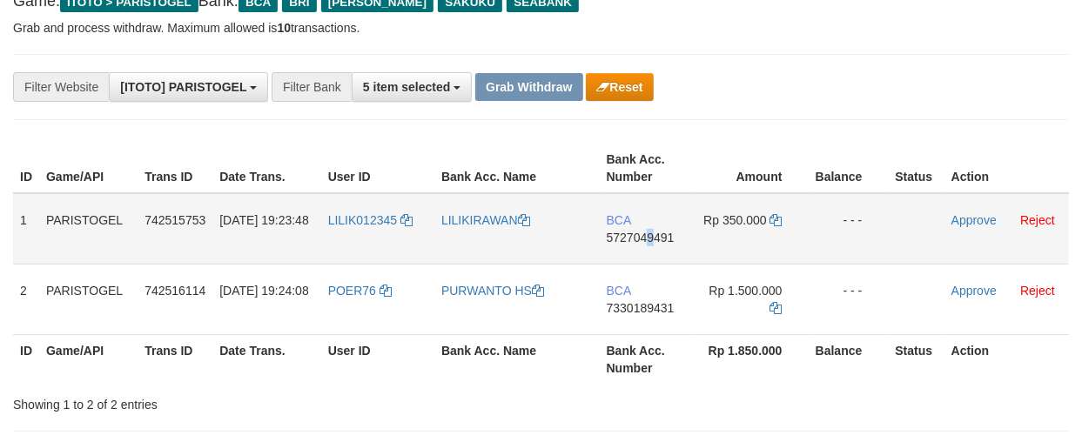
click at [650, 251] on td "BCA 5727049491" at bounding box center [648, 228] width 97 height 71
click at [633, 255] on td "BCA 5727049491" at bounding box center [648, 228] width 97 height 71
copy span "5727049491"
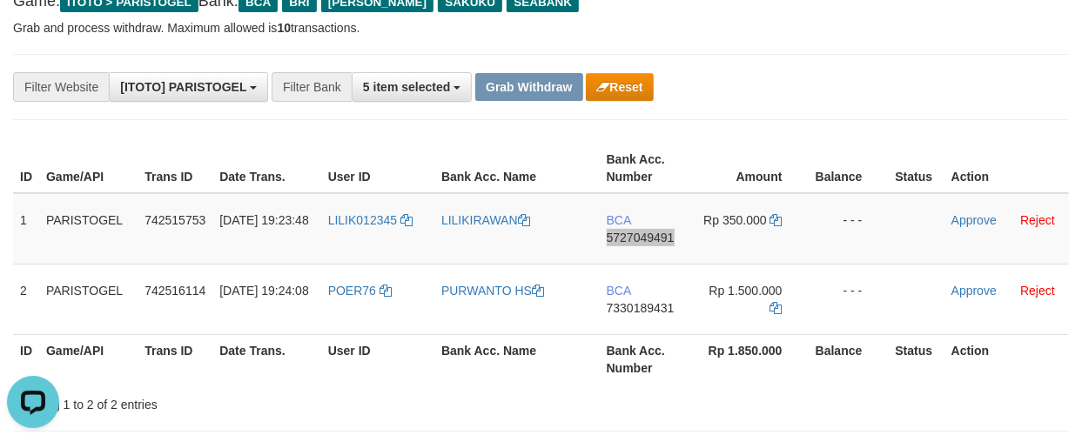
scroll to position [0, 0]
click at [901, 76] on div "**********" at bounding box center [541, 87] width 1082 height 30
click at [662, 261] on td "BCA 5727049491" at bounding box center [648, 228] width 97 height 71
copy span "5727049491"
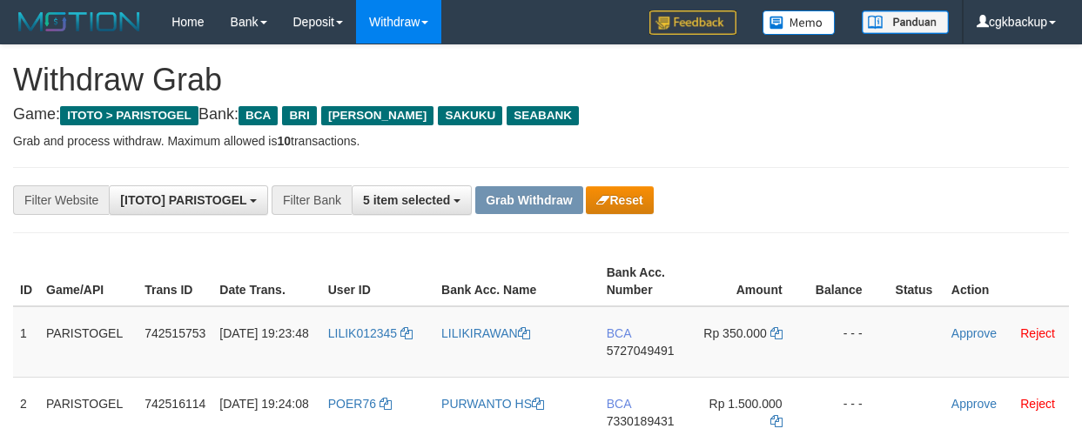
scroll to position [114, 0]
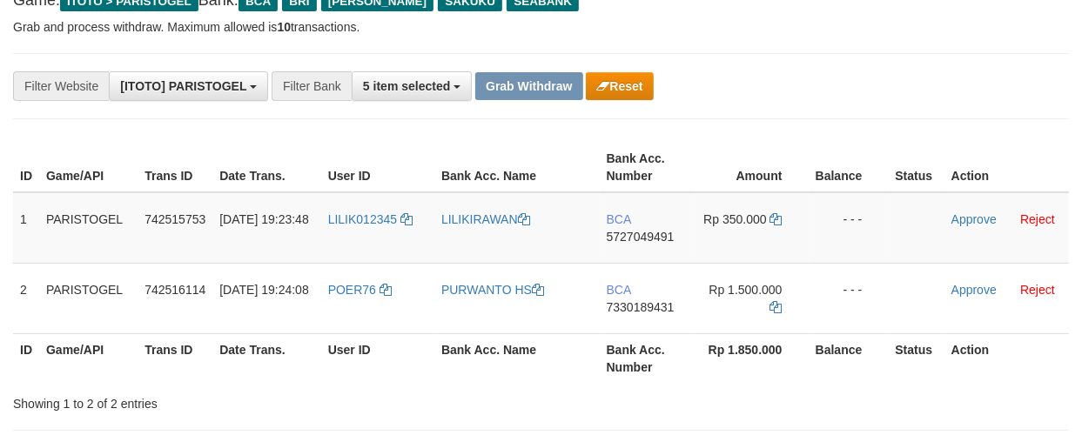
click at [847, 111] on div "**********" at bounding box center [541, 86] width 1056 height 66
click at [779, 215] on icon at bounding box center [776, 219] width 12 height 12
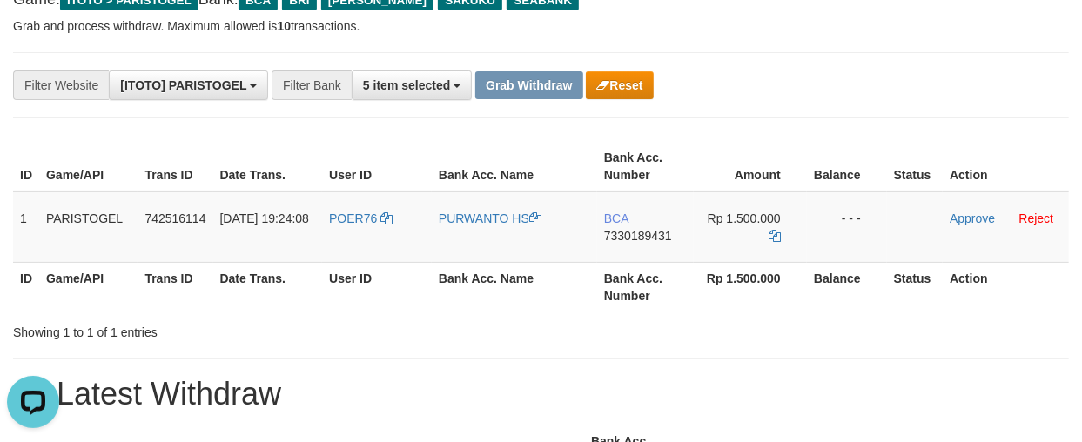
click at [867, 92] on div "**********" at bounding box center [450, 85] width 901 height 30
click at [641, 250] on td "BCA 7330189431" at bounding box center [645, 226] width 97 height 71
copy span "7330189431"
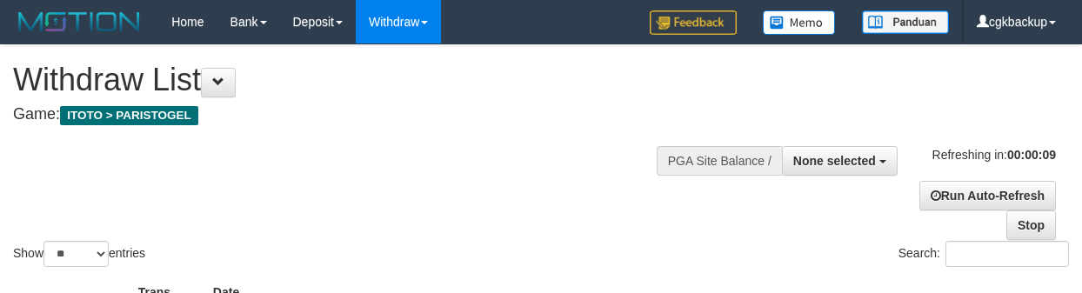
select select
select select "**"
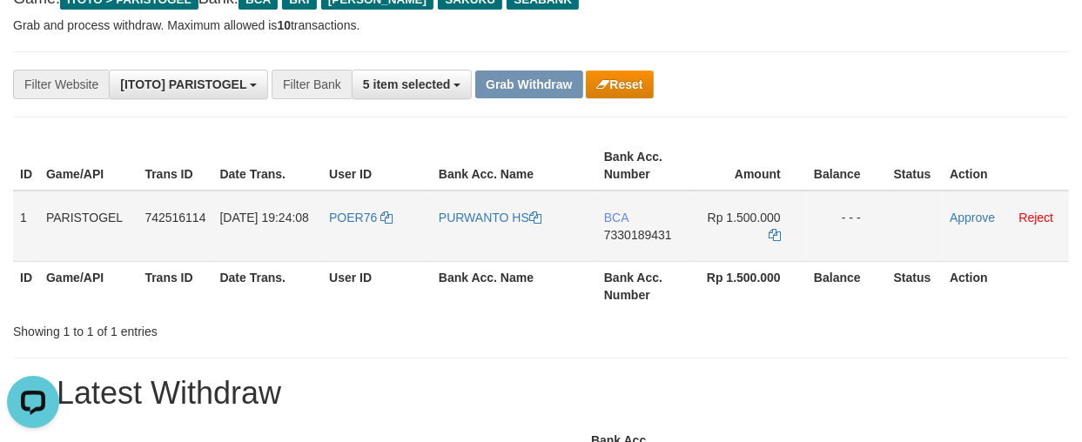
click at [635, 250] on td "BCA 7330189431" at bounding box center [645, 226] width 97 height 71
copy span "7330189431"
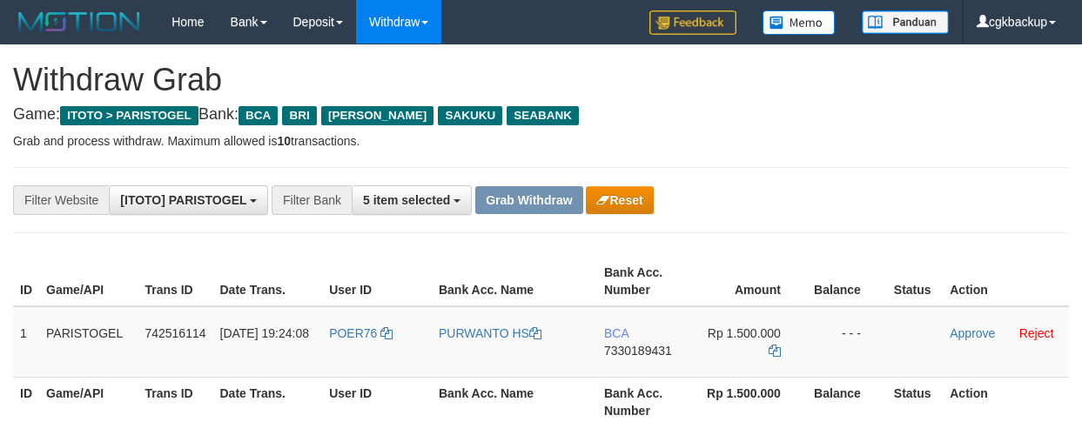
scroll to position [117, 0]
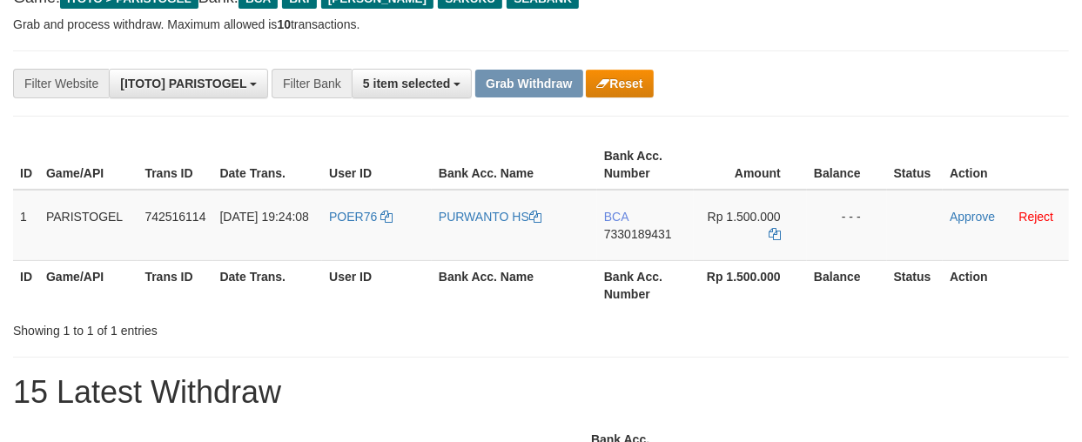
click at [775, 107] on div "**********" at bounding box center [541, 83] width 1056 height 66
click at [772, 233] on icon at bounding box center [774, 234] width 12 height 12
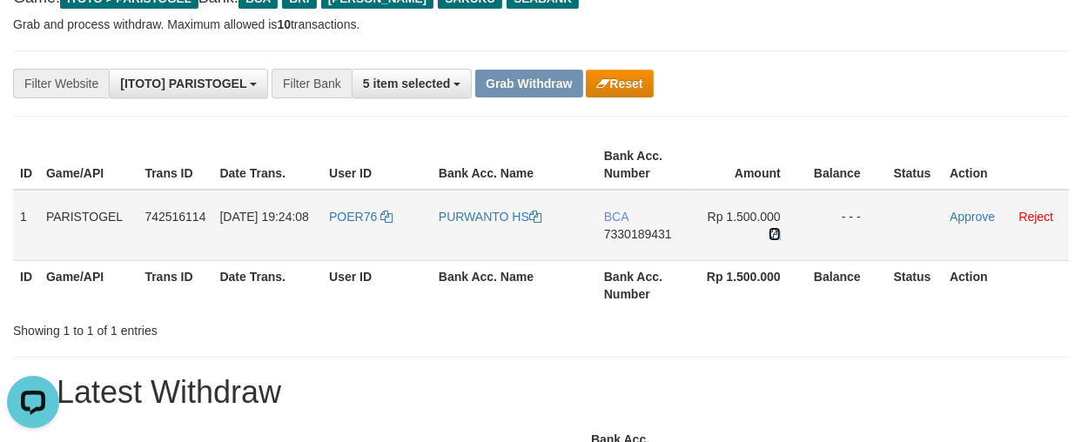
click at [779, 233] on icon at bounding box center [774, 234] width 12 height 12
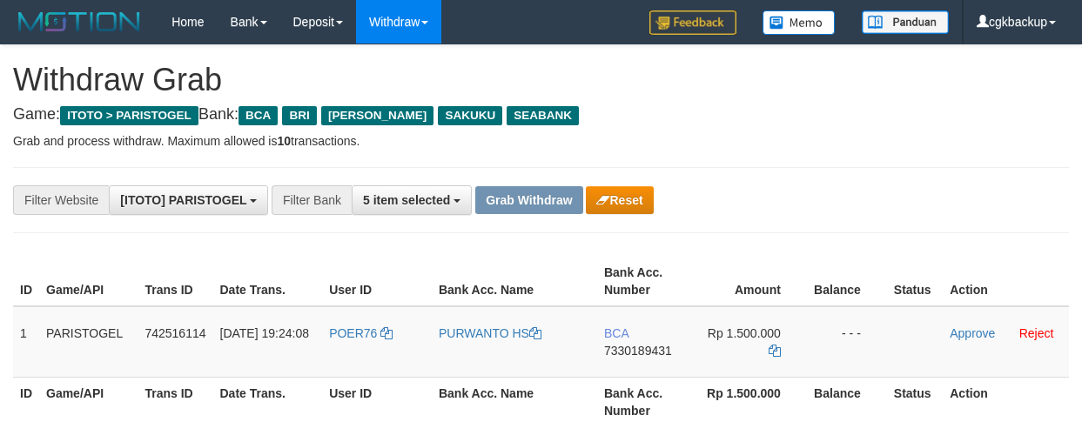
scroll to position [117, 0]
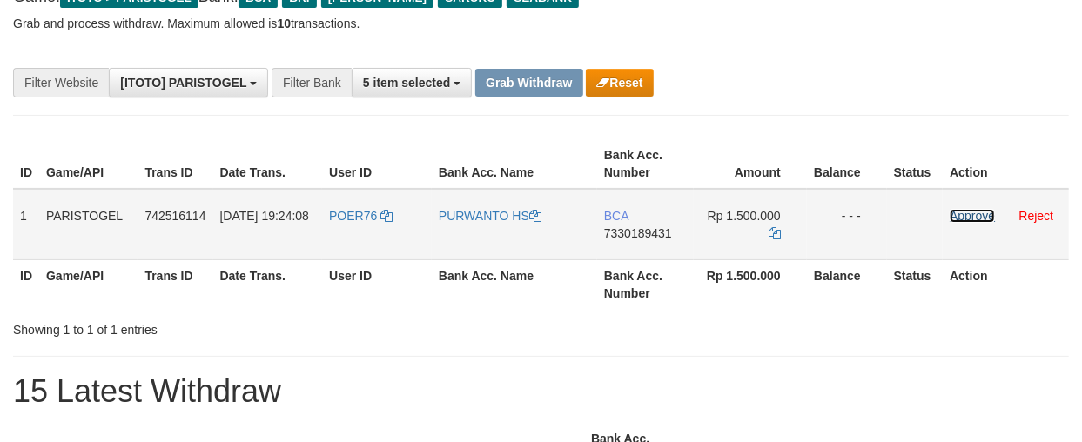
click at [980, 219] on link "Approve" at bounding box center [971, 216] width 45 height 14
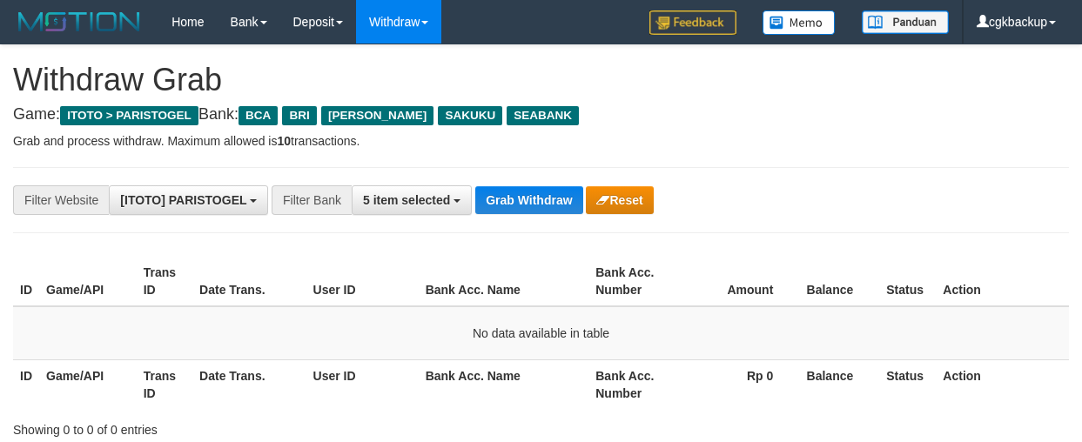
scroll to position [119, 0]
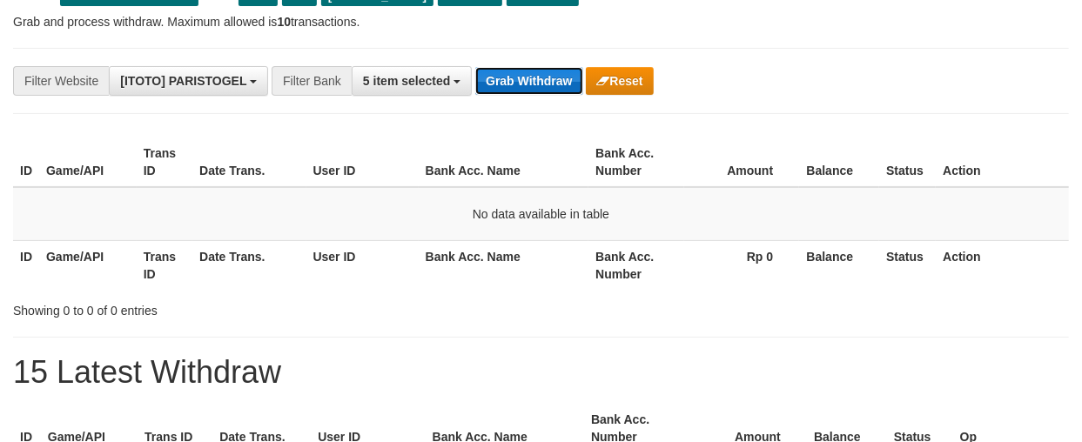
click at [499, 81] on button "Grab Withdraw" at bounding box center [528, 81] width 107 height 28
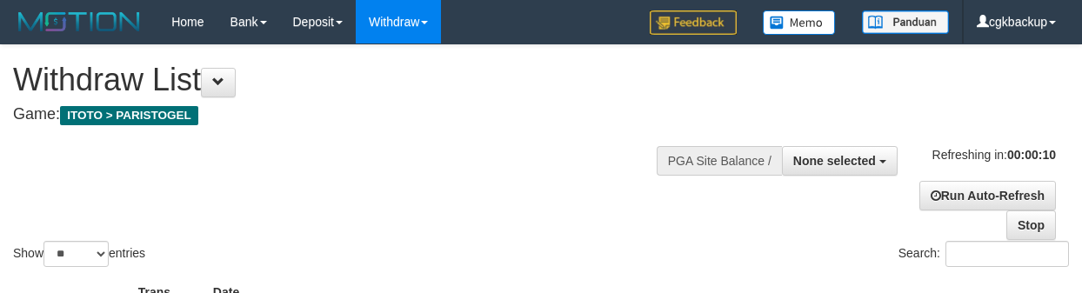
select select
select select "**"
select select
select select "**"
select select
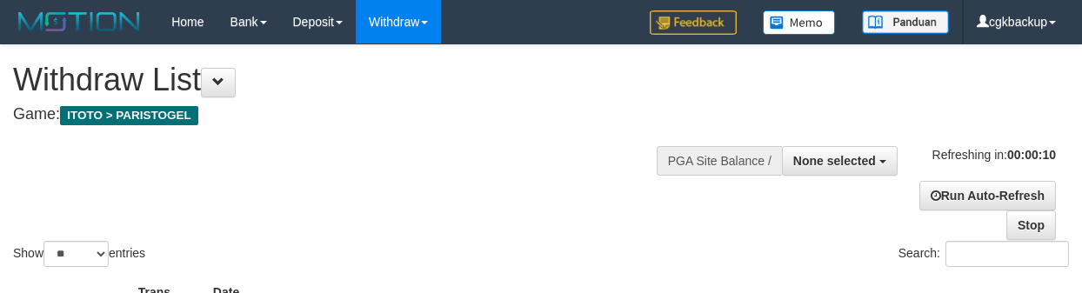
select select "**"
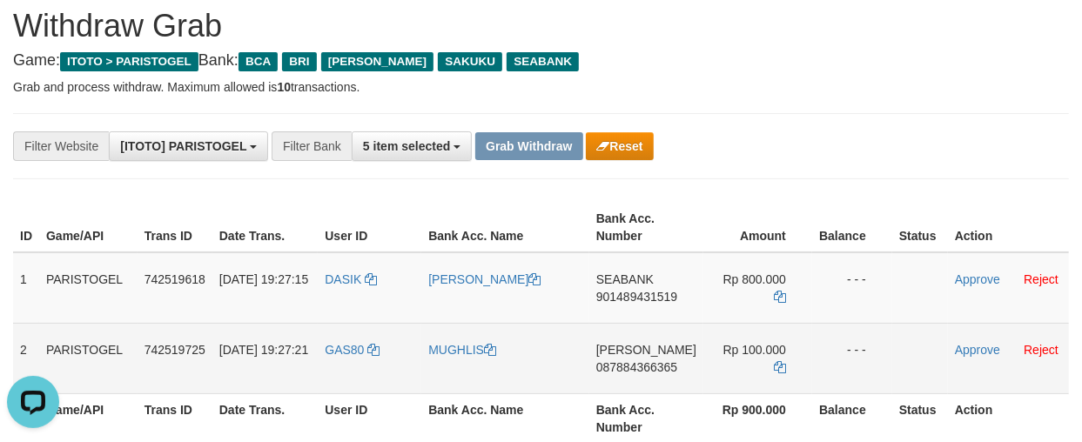
click at [359, 370] on td "GAS80" at bounding box center [370, 358] width 104 height 70
copy link "GAS80"
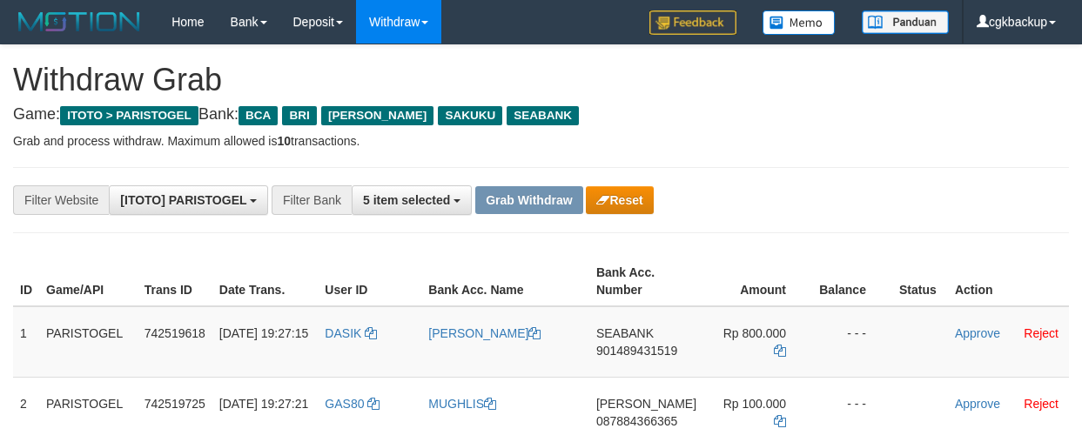
scroll to position [54, 0]
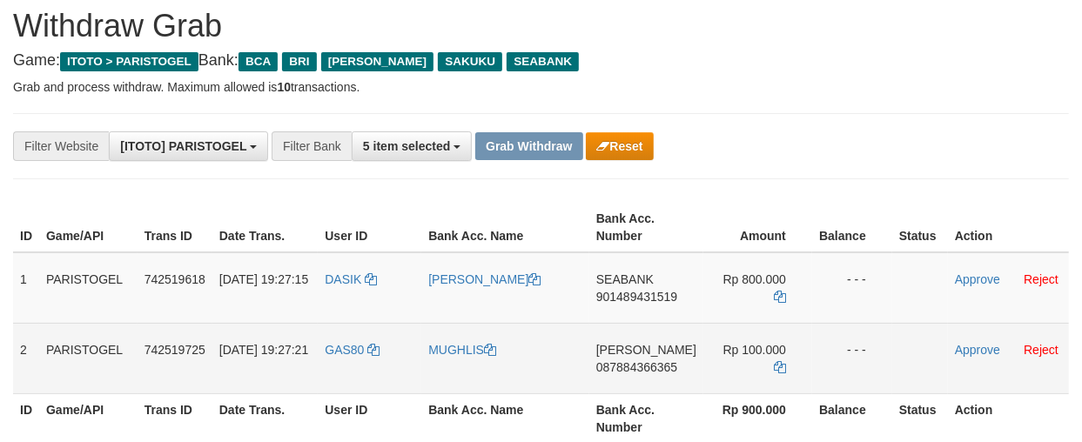
click at [470, 367] on td "MUGHLIS" at bounding box center [505, 358] width 168 height 70
copy link "MUGHLIS"
click at [470, 367] on td "MUGHLIS" at bounding box center [505, 358] width 168 height 70
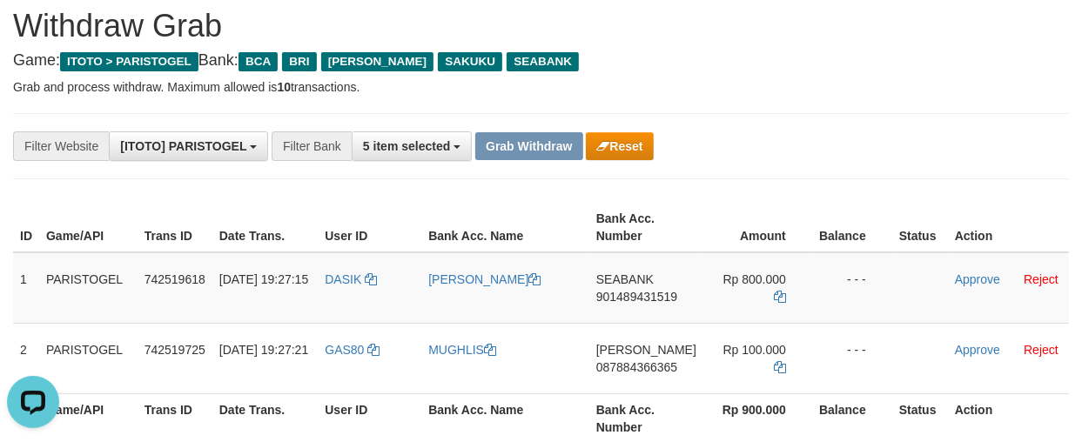
scroll to position [0, 0]
copy link "MUGHLIS"
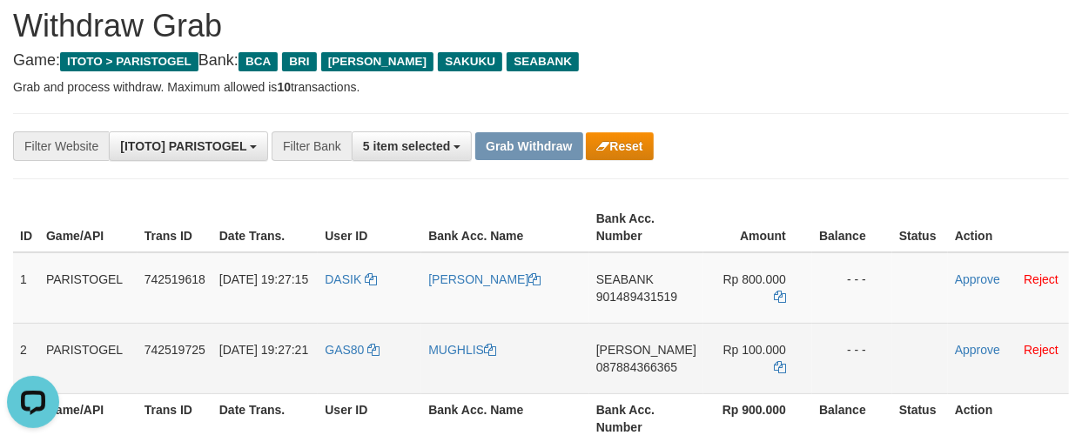
click at [604, 388] on td "[PERSON_NAME] 087884366365" at bounding box center [646, 358] width 114 height 70
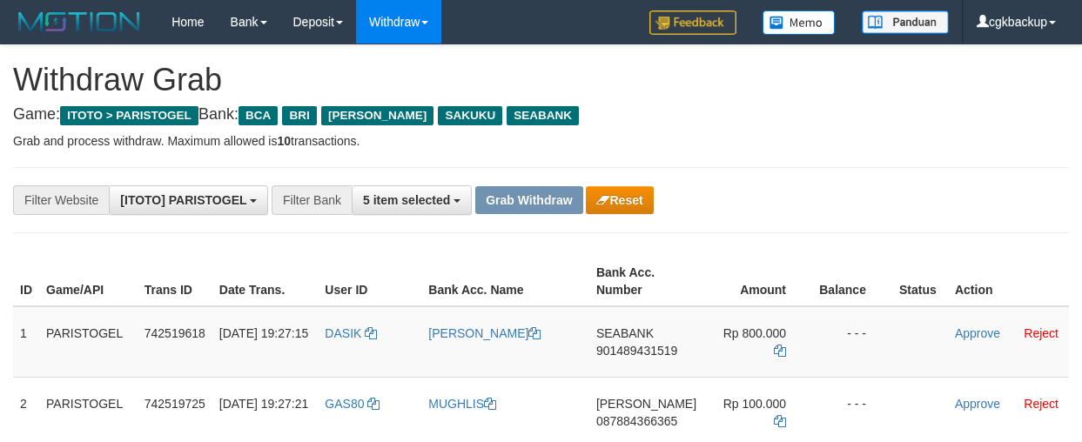
scroll to position [54, 0]
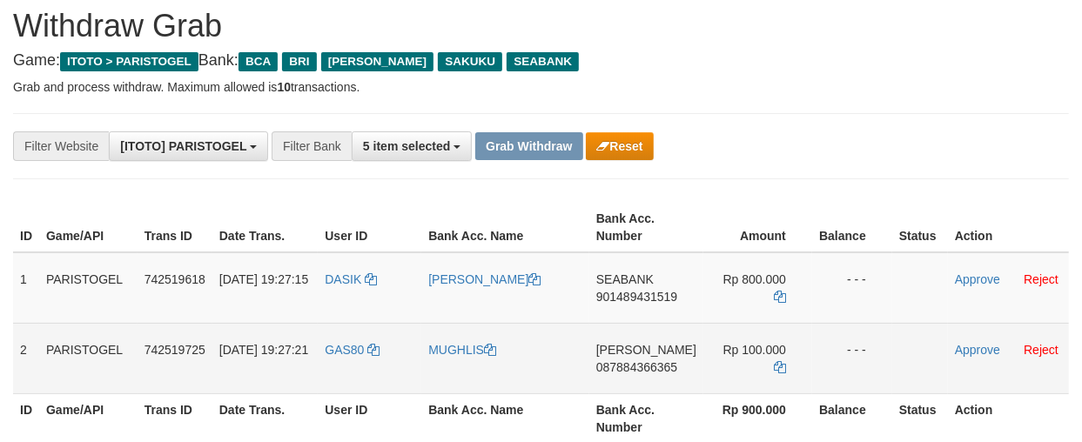
click at [648, 377] on td "DANA 087884366365" at bounding box center [646, 358] width 114 height 70
click at [647, 377] on td "DANA 087884366365" at bounding box center [646, 358] width 114 height 70
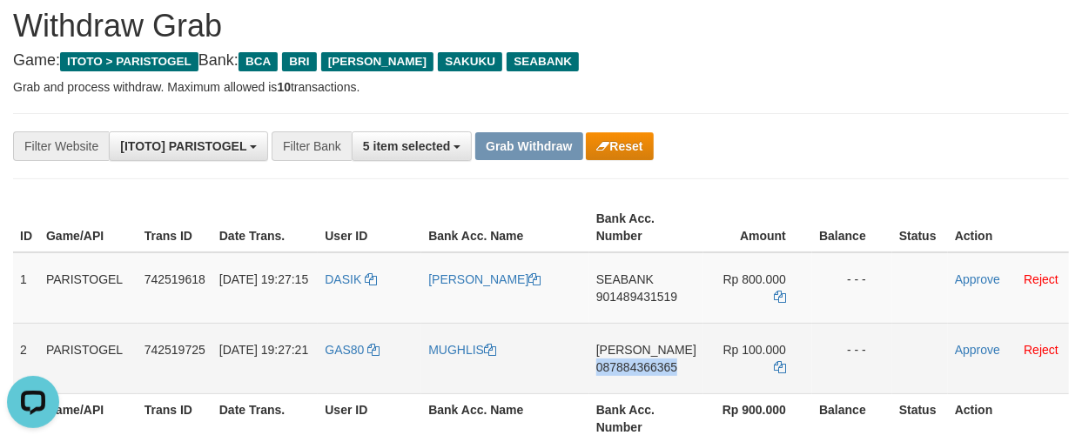
click at [647, 377] on td "DANA 087884366365" at bounding box center [646, 358] width 114 height 70
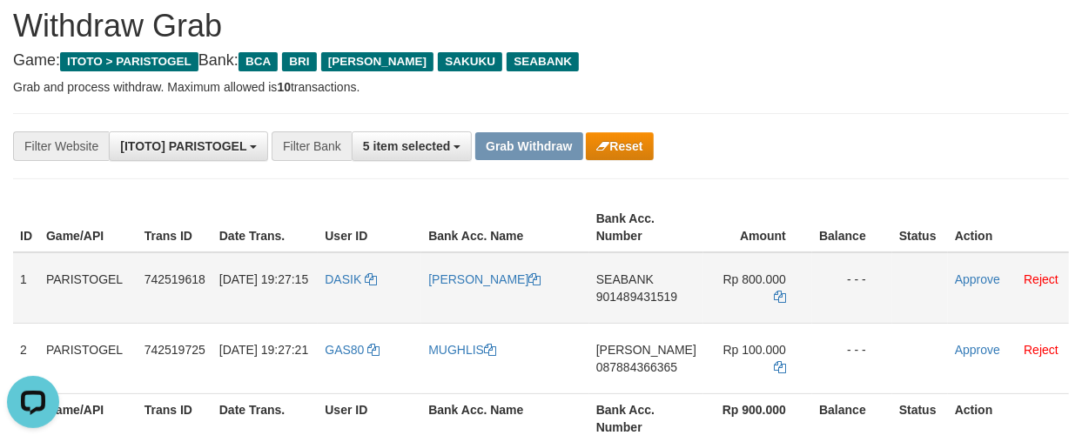
click at [840, 311] on td "- - -" at bounding box center [852, 287] width 80 height 71
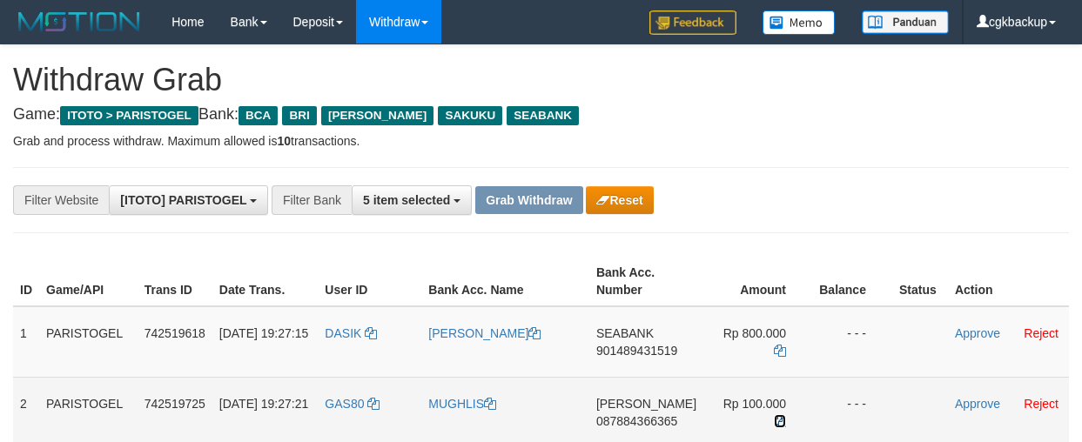
scroll to position [54, 0]
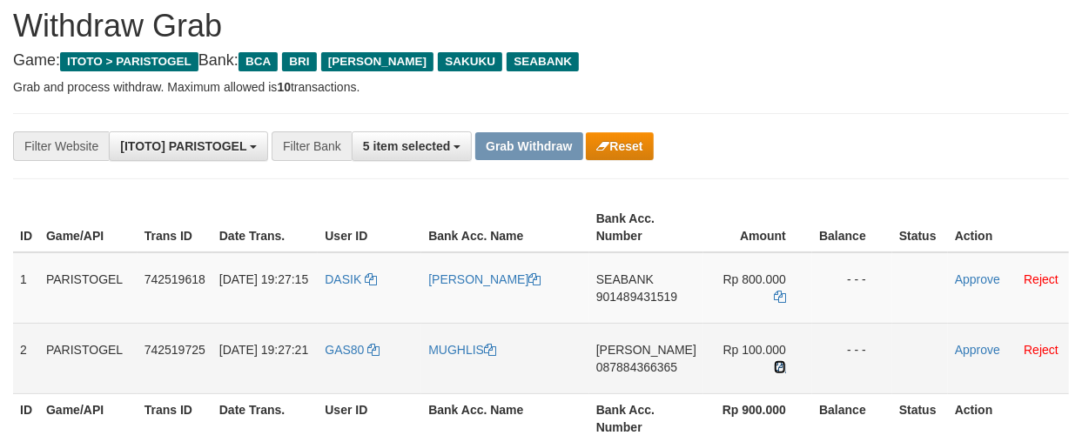
drag, startPoint x: 0, startPoint y: 0, endPoint x: 776, endPoint y: 364, distance: 857.2
click at [776, 364] on icon at bounding box center [780, 367] width 12 height 12
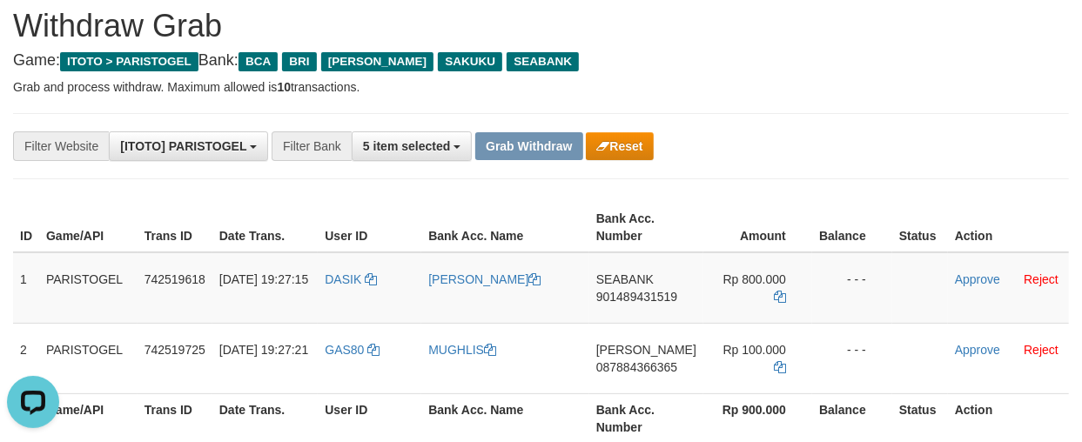
scroll to position [0, 0]
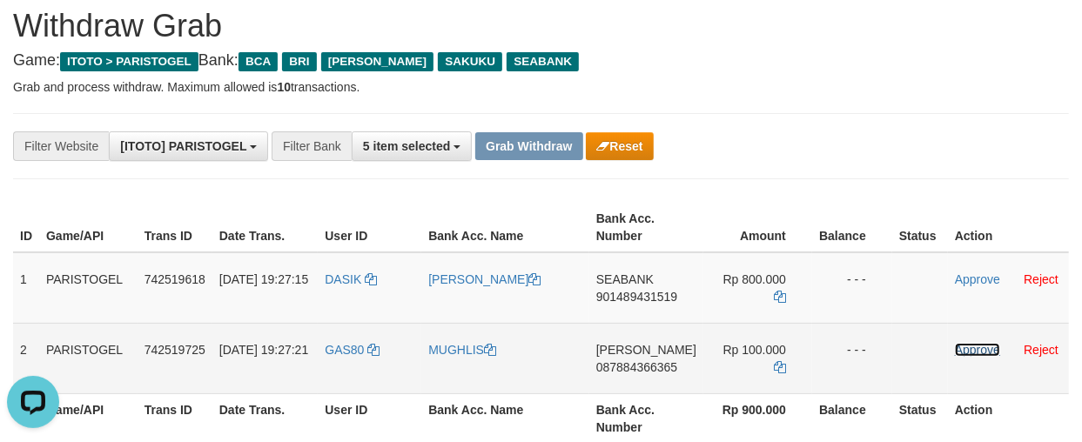
click at [964, 348] on link "Approve" at bounding box center [977, 350] width 45 height 14
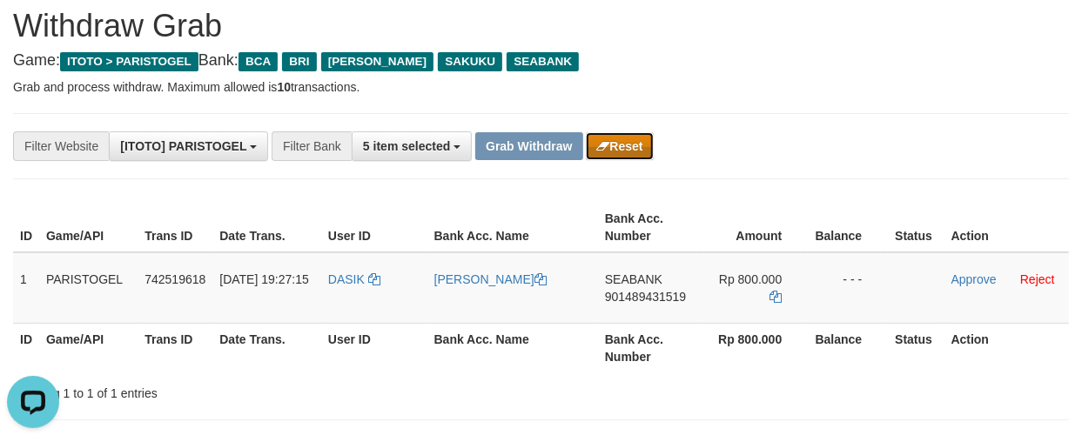
click at [624, 145] on button "Reset" at bounding box center [619, 146] width 67 height 28
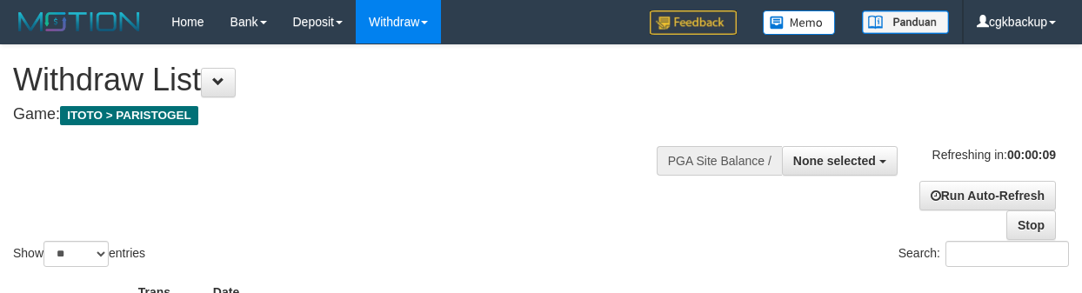
select select
select select "**"
select select
select select "**"
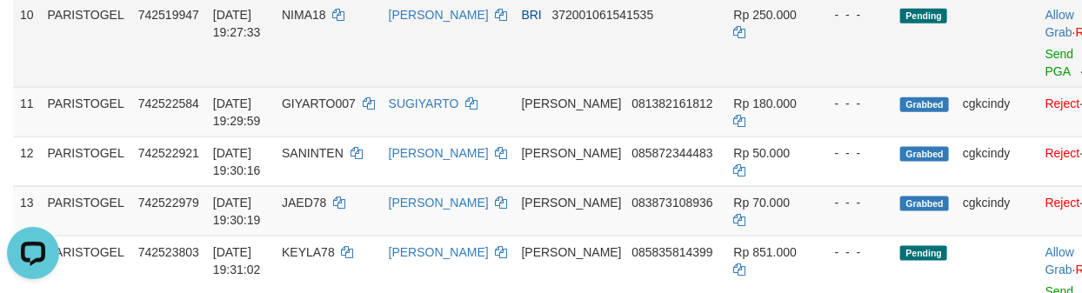
scroll to position [773, 0]
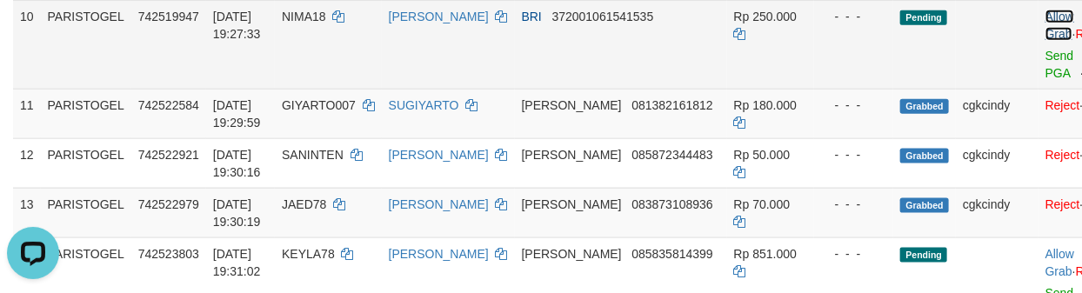
click at [1046, 41] on link "Allow Grab" at bounding box center [1060, 25] width 29 height 31
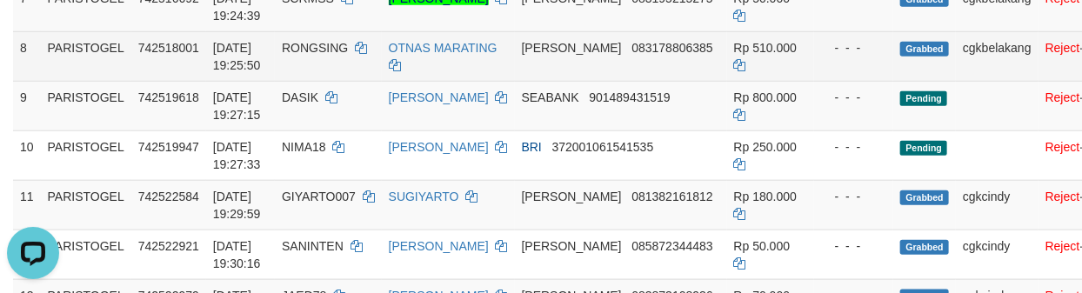
scroll to position [676, 0]
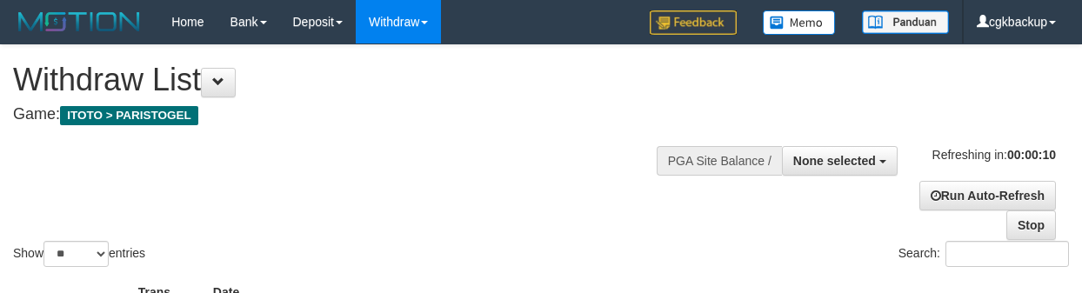
select select
select select "**"
select select
select select "**"
select select
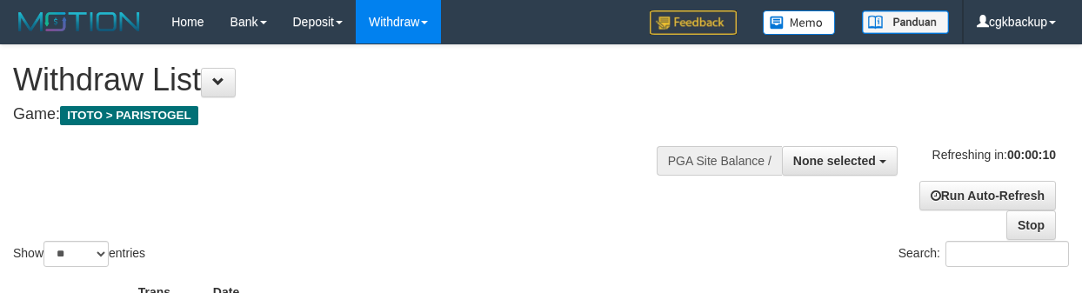
select select "**"
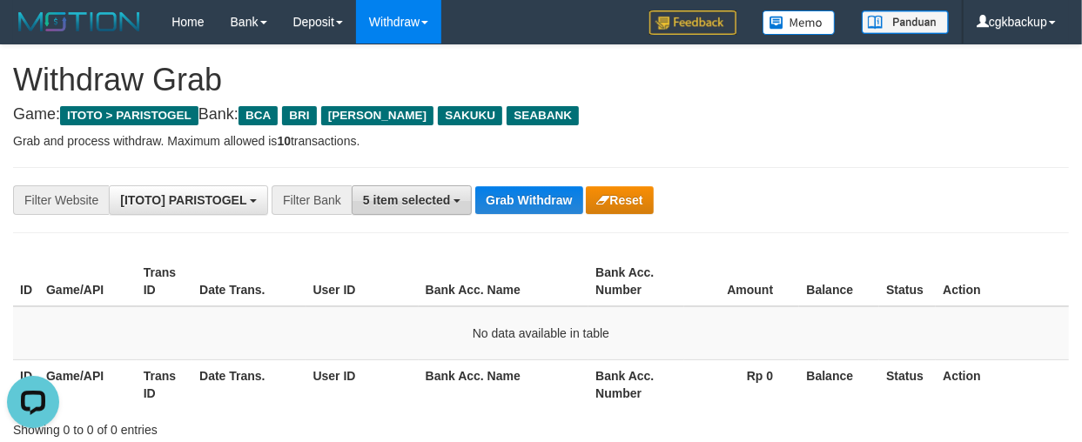
click at [446, 198] on span "5 item selected" at bounding box center [406, 200] width 87 height 14
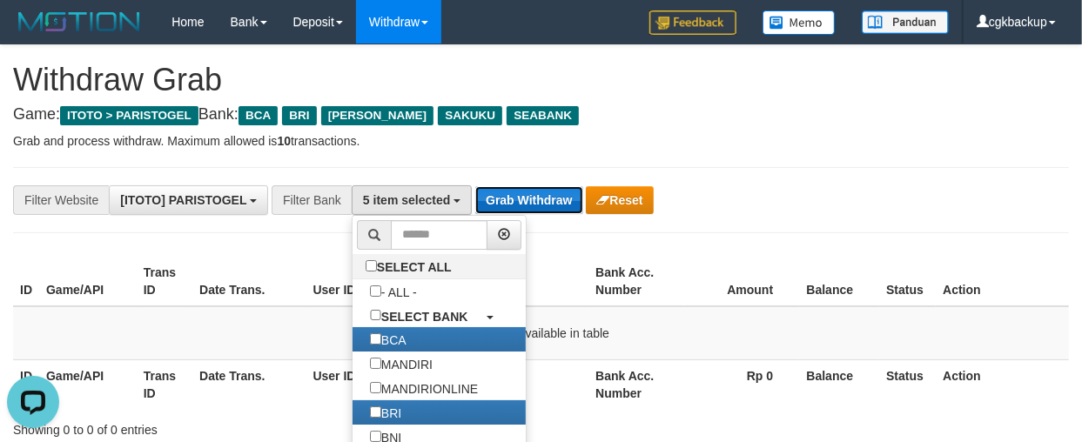
click at [542, 187] on button "Grab Withdraw" at bounding box center [528, 200] width 107 height 28
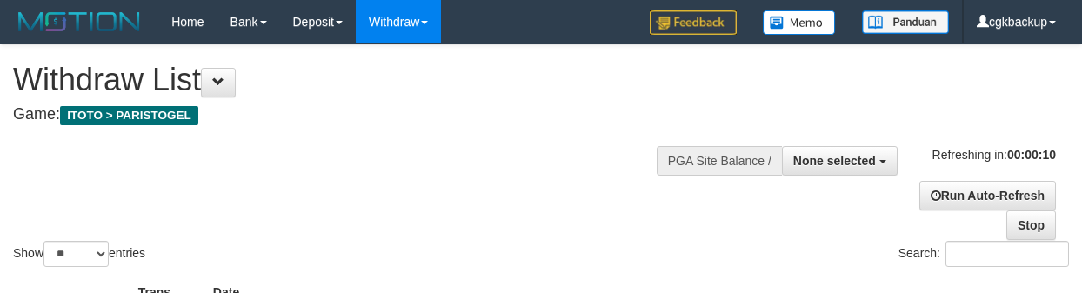
select select
select select "**"
select select
select select "**"
select select
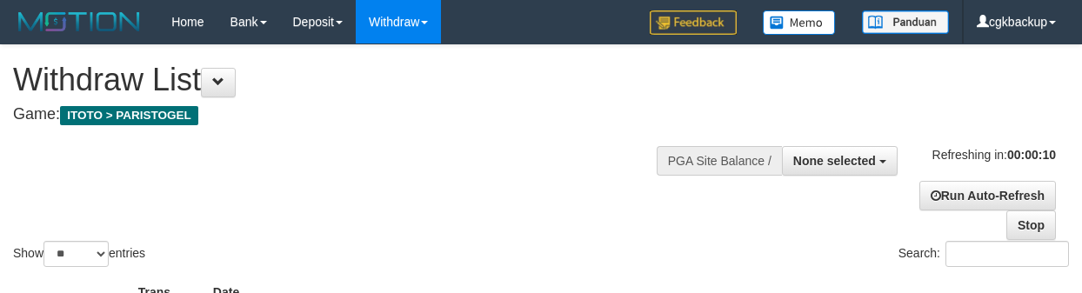
select select "**"
select select
select select "**"
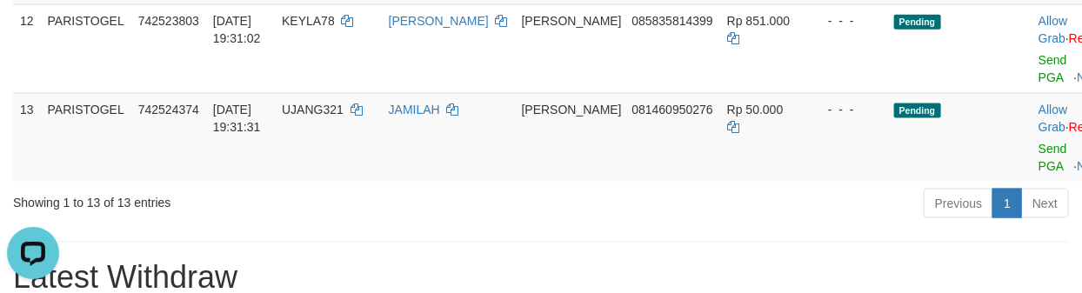
scroll to position [773, 0]
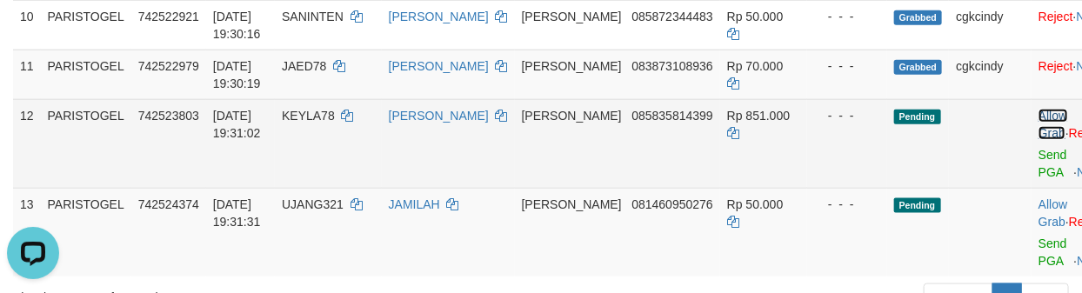
click at [1039, 129] on link "Allow Grab" at bounding box center [1053, 124] width 29 height 31
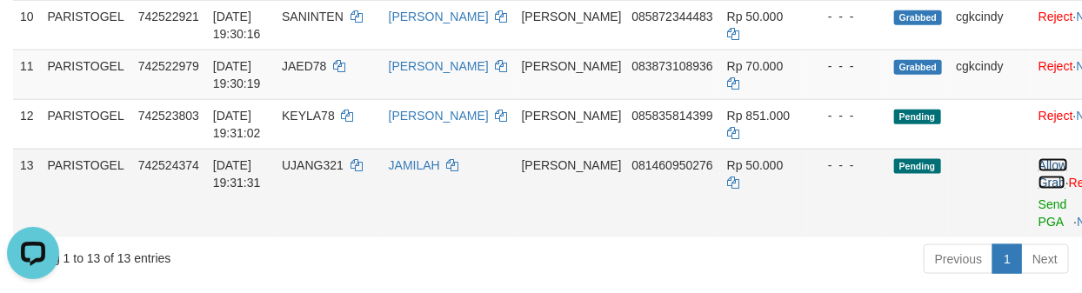
click at [1039, 177] on link "Allow Grab" at bounding box center [1053, 173] width 29 height 31
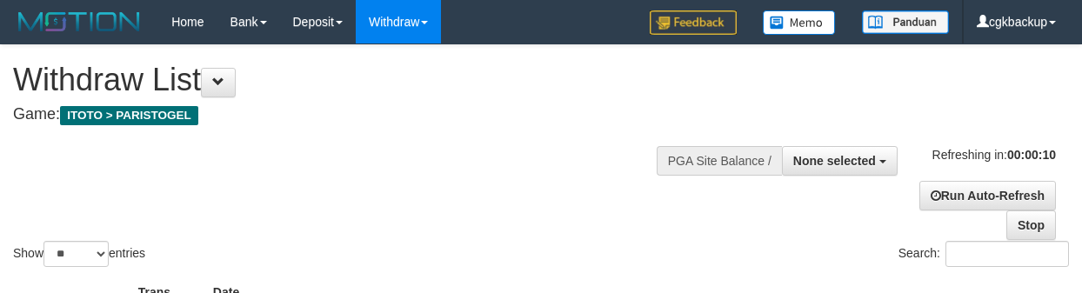
select select
select select "**"
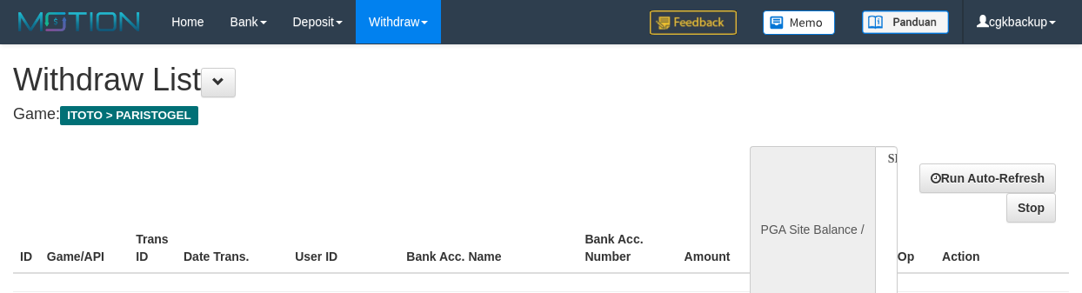
select select
select select "**"
select select
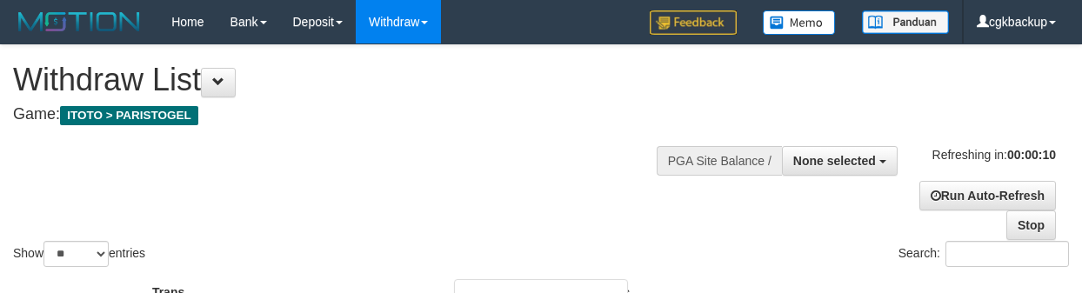
select select
select select "**"
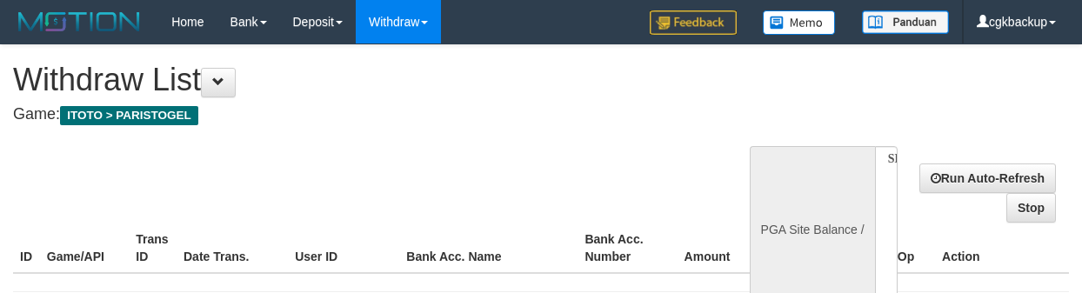
select select
select select "**"
select select
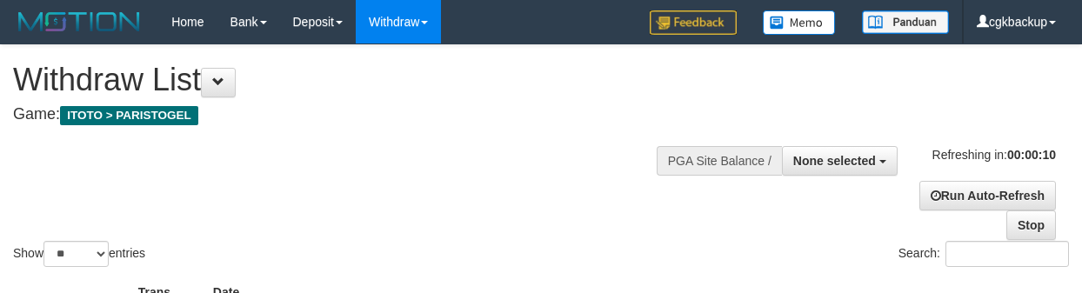
select select
select select "**"
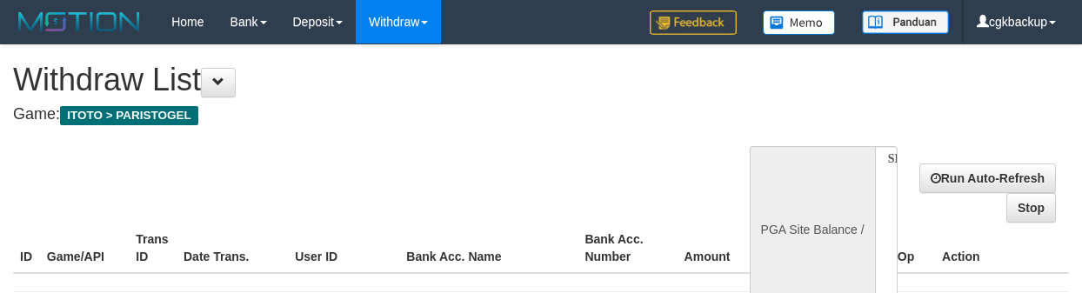
select select
select select "**"
select select
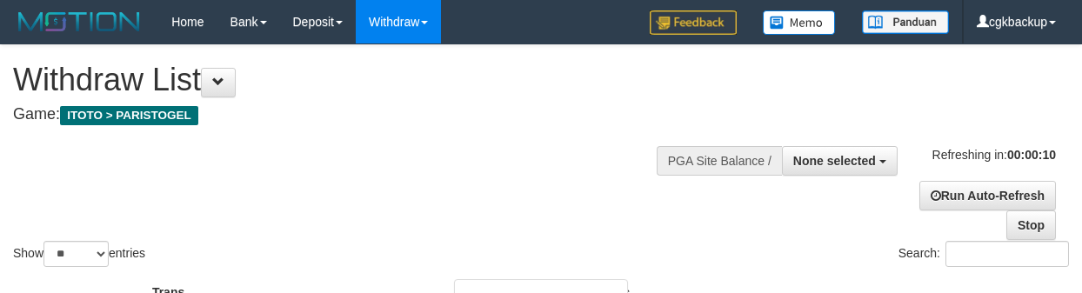
select select
select select "**"
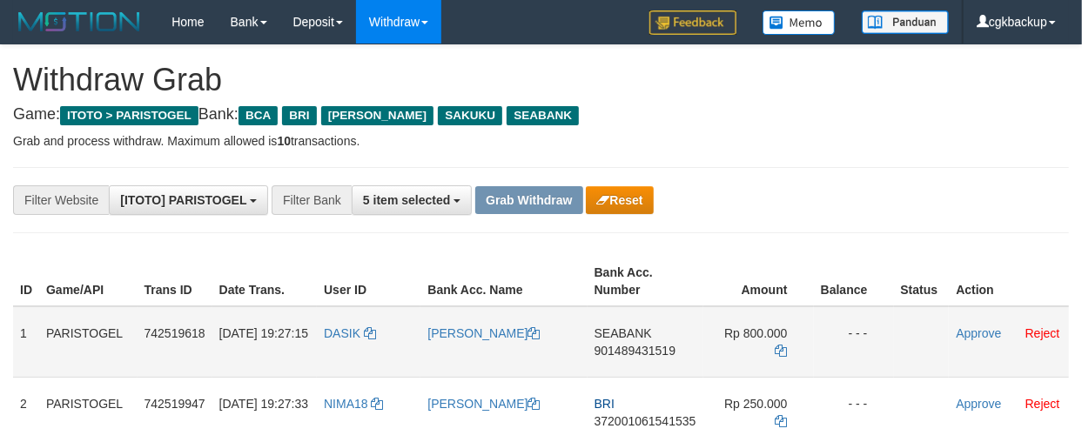
scroll to position [97, 0]
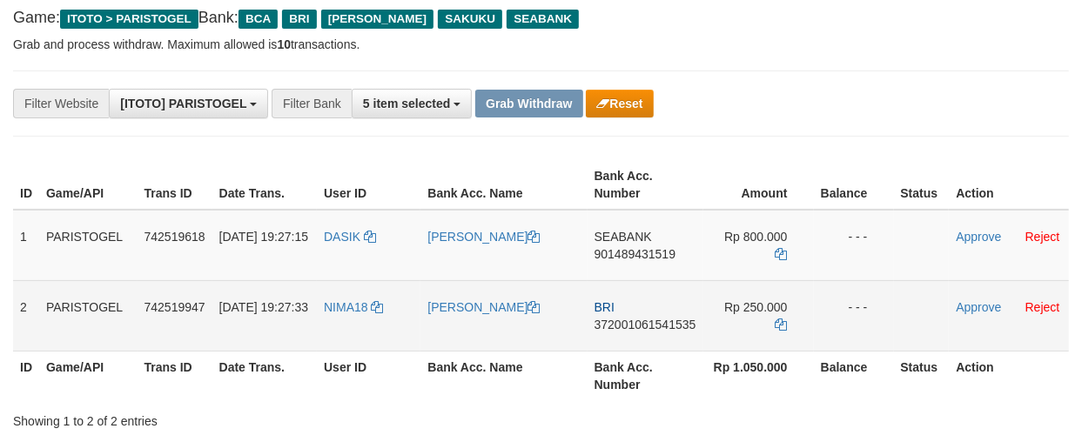
click at [353, 322] on td "NIMA18" at bounding box center [369, 315] width 104 height 70
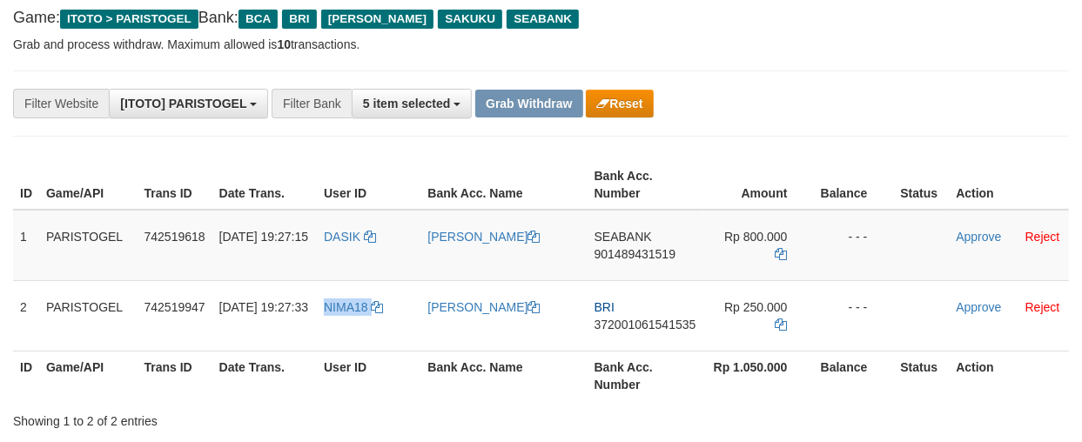
copy link "NIMA18"
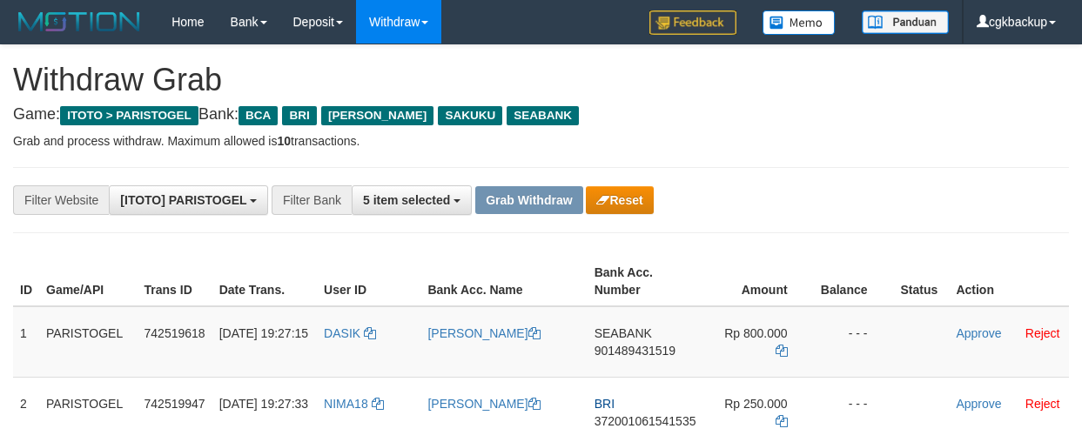
scroll to position [97, 0]
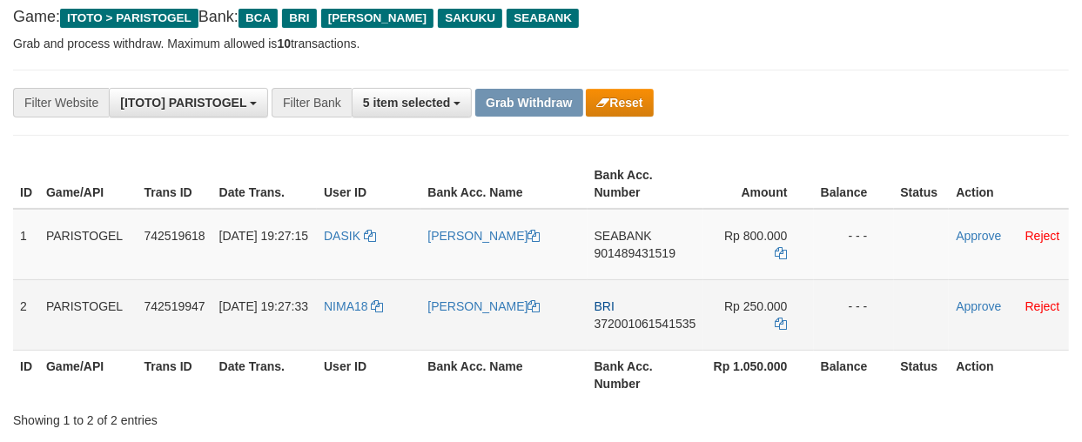
click at [488, 322] on td "[PERSON_NAME]" at bounding box center [503, 314] width 166 height 70
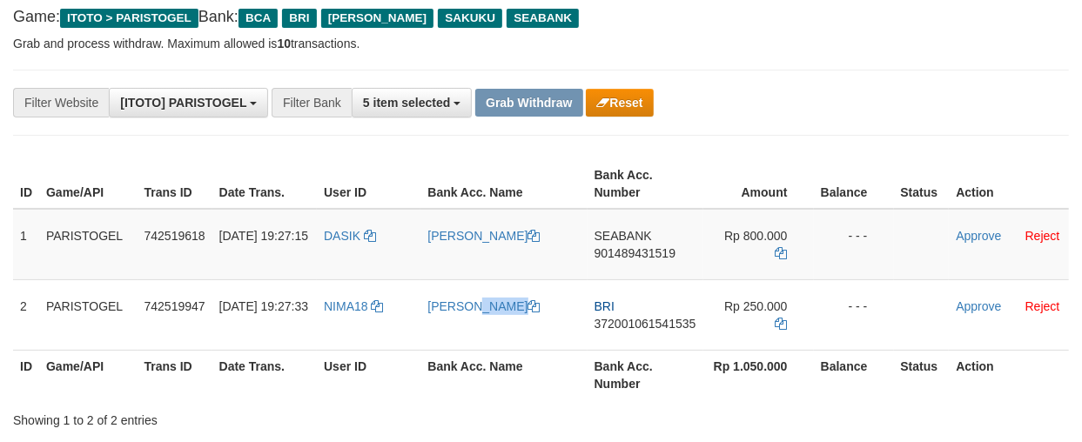
copy link "[PERSON_NAME]"
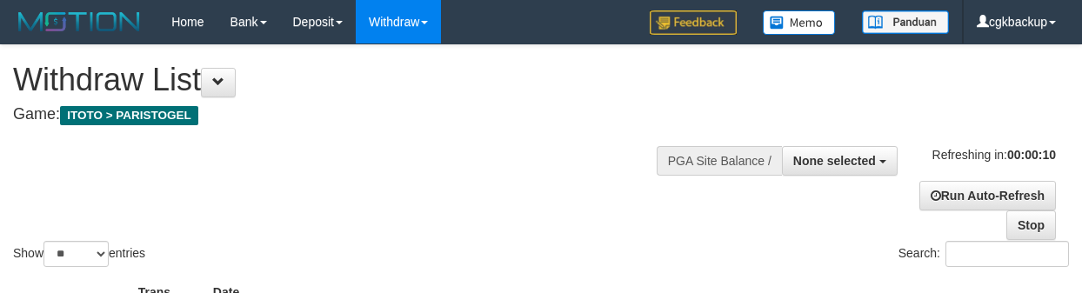
select select
select select "**"
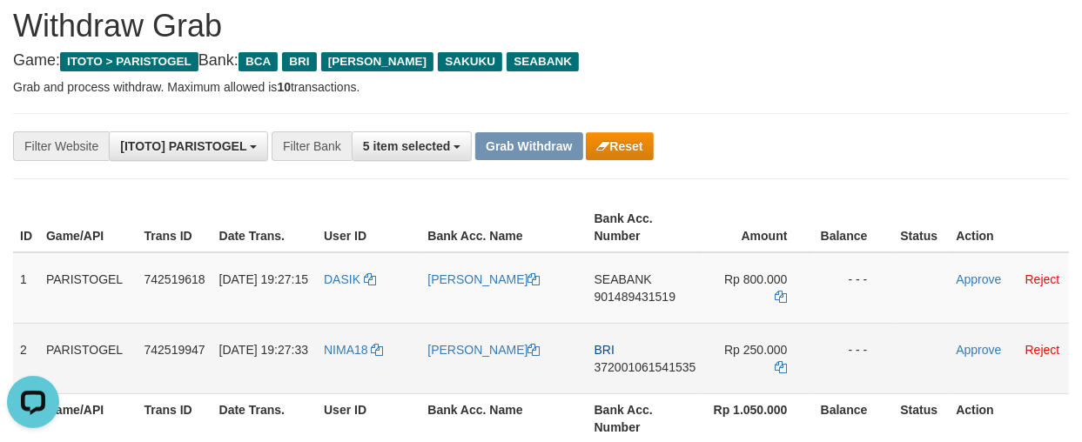
click at [659, 379] on td "BRI 372001061541535" at bounding box center [645, 358] width 116 height 70
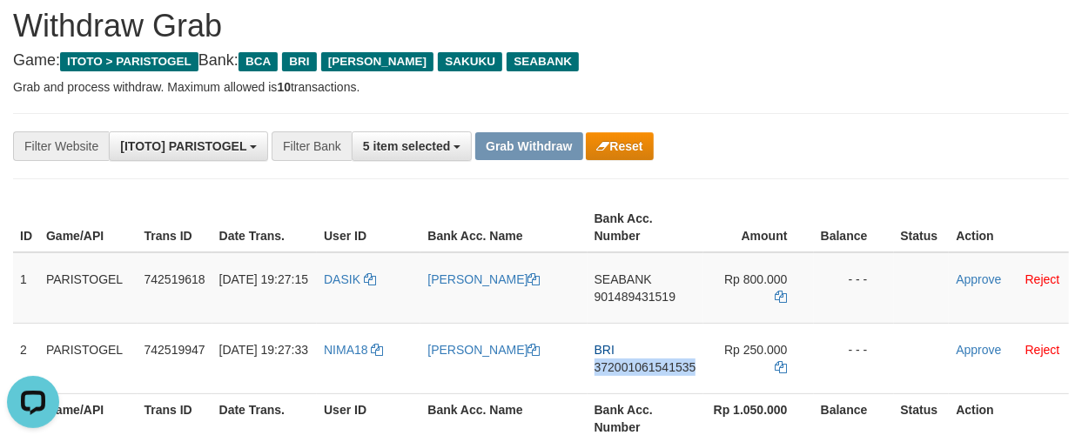
copy span "372001061541535"
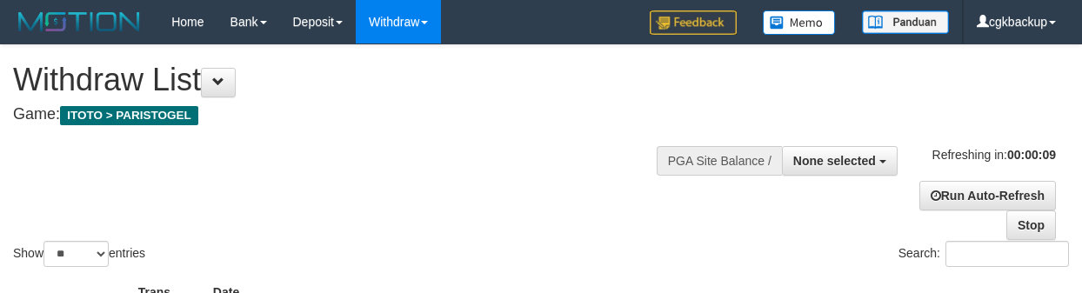
select select
select select "**"
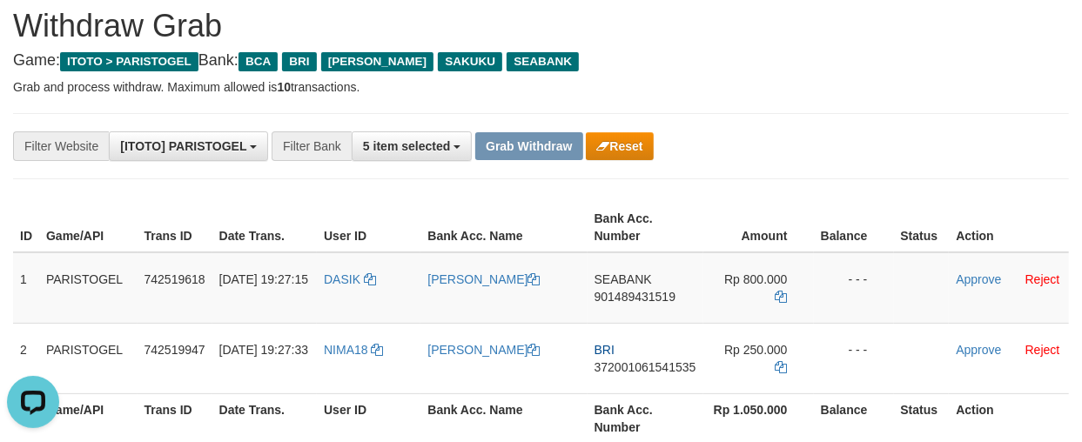
click at [775, 203] on th "Amount" at bounding box center [758, 228] width 111 height 50
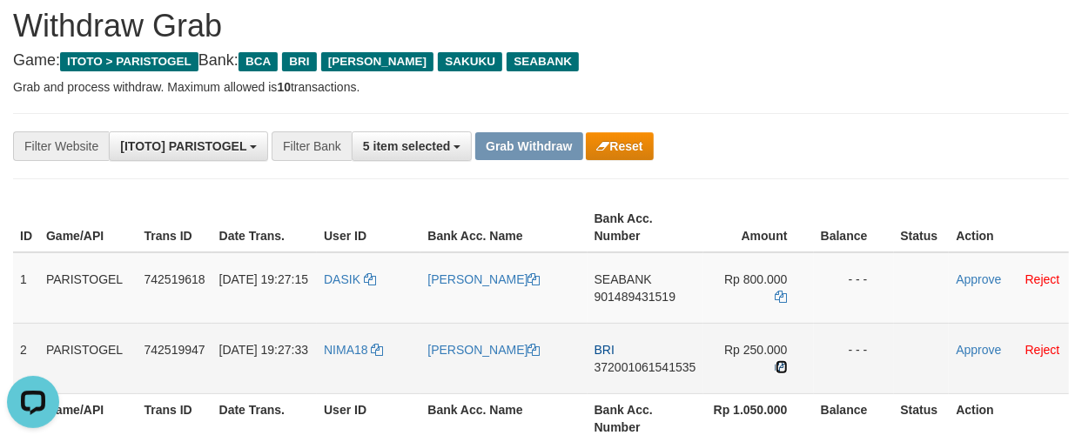
click at [778, 365] on icon at bounding box center [781, 367] width 12 height 12
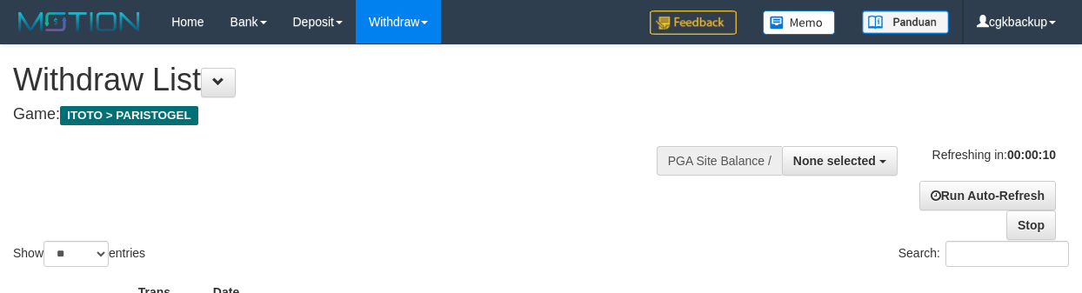
select select
select select "**"
select select
select select "**"
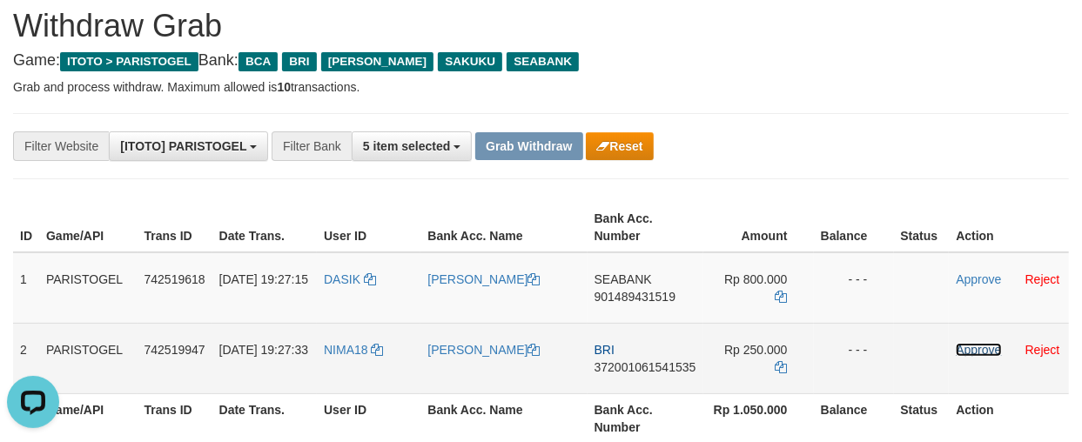
click at [971, 343] on link "Approve" at bounding box center [977, 350] width 45 height 14
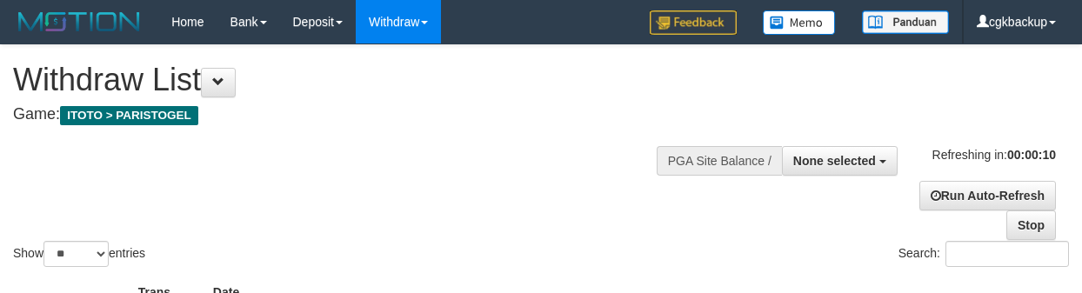
select select
select select "**"
select select
select select "**"
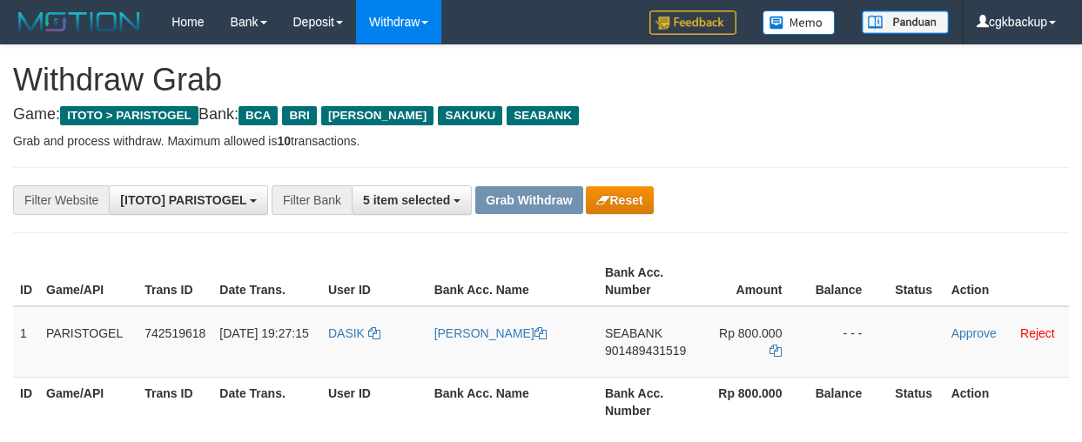
scroll to position [54, 0]
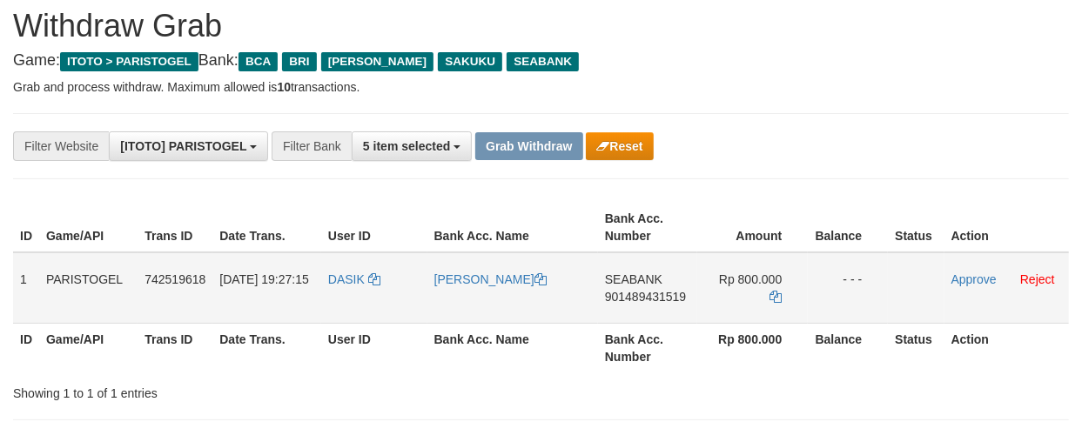
click at [338, 293] on td "DASIK" at bounding box center [374, 287] width 106 height 71
copy link "DASIK"
click at [484, 305] on td "[PERSON_NAME]" at bounding box center [512, 287] width 171 height 71
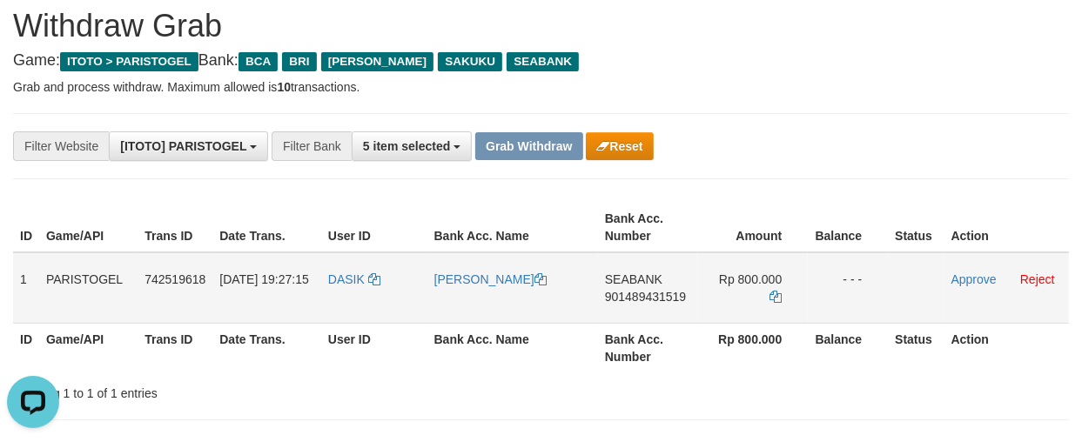
click at [484, 305] on td "[PERSON_NAME]" at bounding box center [512, 287] width 171 height 71
copy link "ARISKA"
click at [485, 296] on td "[PERSON_NAME]" at bounding box center [512, 287] width 171 height 71
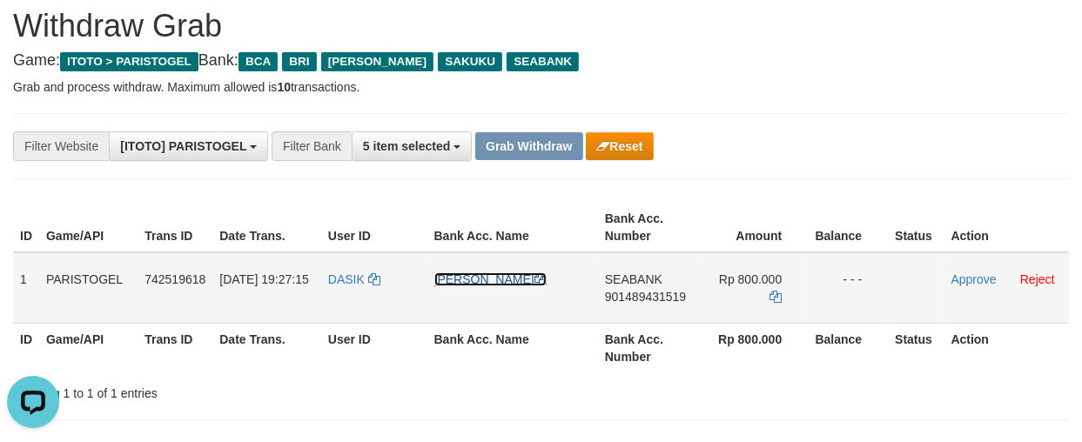
click at [473, 280] on link "[PERSON_NAME]" at bounding box center [490, 279] width 112 height 14
drag, startPoint x: 473, startPoint y: 280, endPoint x: 70, endPoint y: 280, distance: 402.9
click at [458, 280] on link "[PERSON_NAME]" at bounding box center [490, 279] width 112 height 14
click at [613, 315] on td "SEABANK 901489431519" at bounding box center [647, 287] width 99 height 71
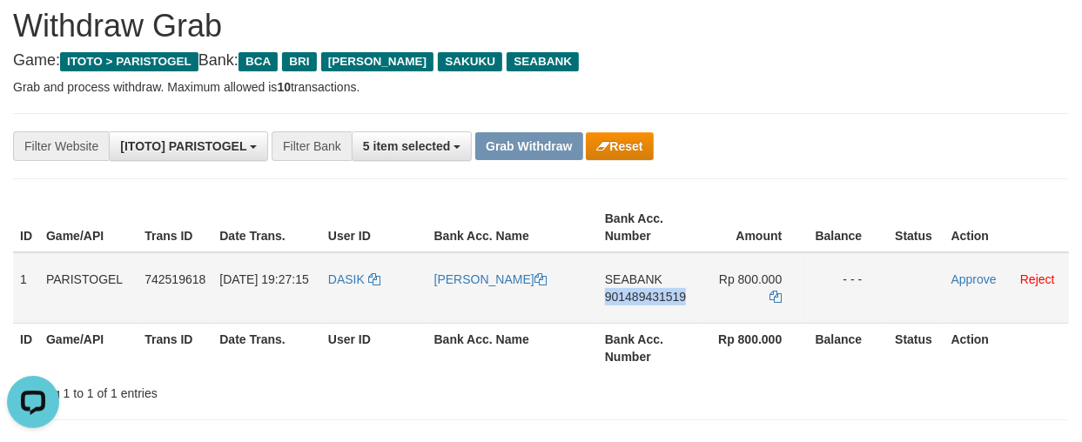
copy span "901489431519"
click at [772, 291] on icon at bounding box center [775, 297] width 12 height 12
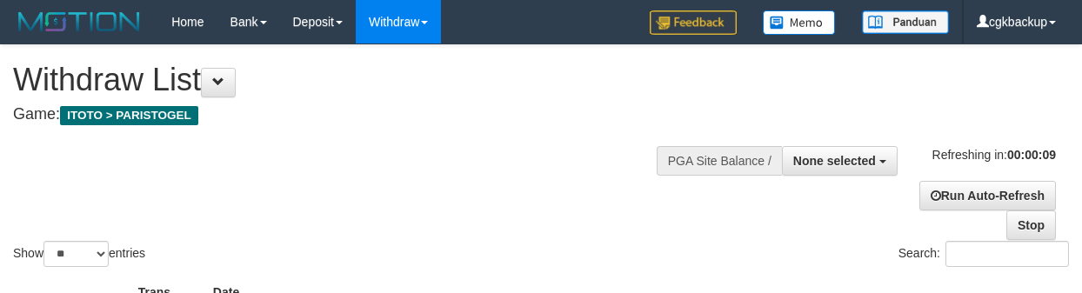
select select
select select "**"
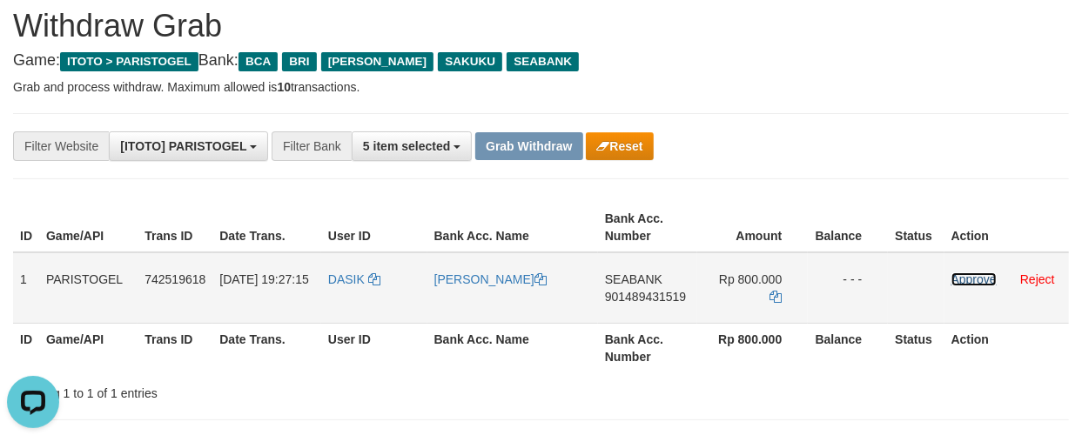
click at [955, 273] on link "Approve" at bounding box center [973, 279] width 45 height 14
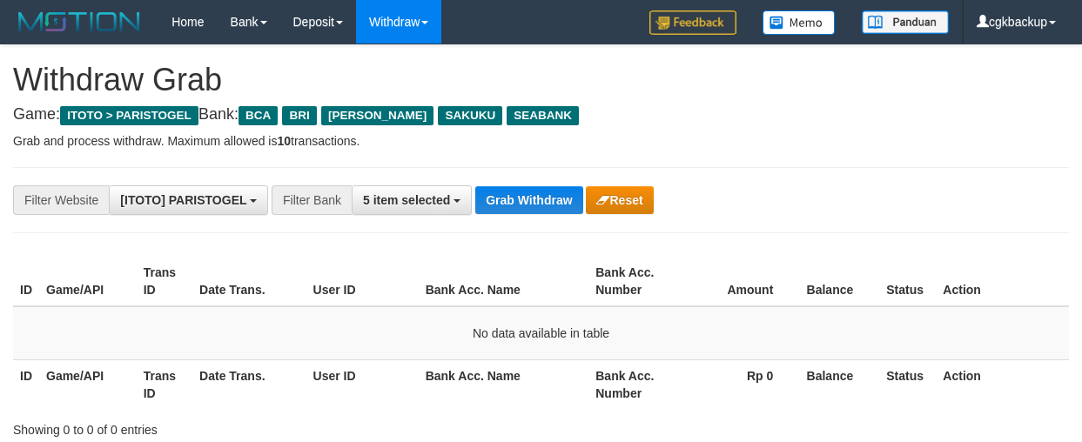
scroll to position [54, 0]
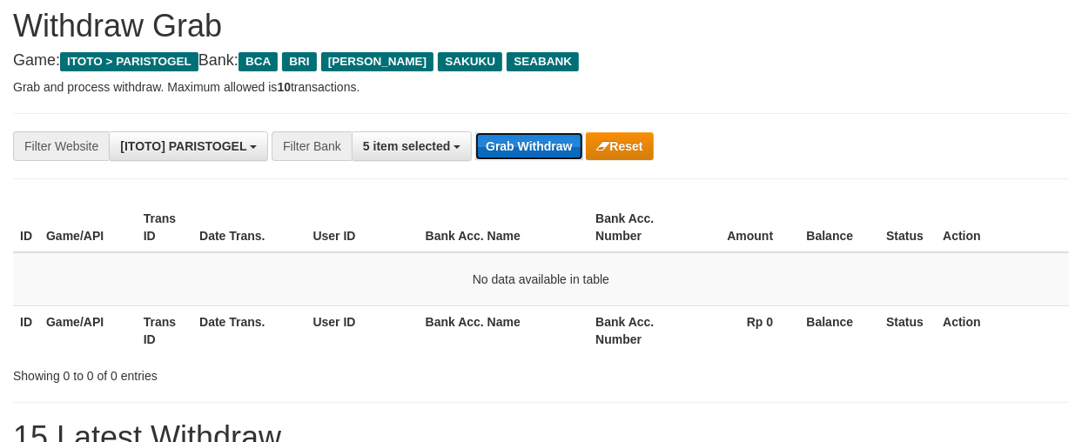
click at [508, 154] on button "Grab Withdraw" at bounding box center [528, 146] width 107 height 28
click at [509, 157] on button "Grab Withdraw" at bounding box center [528, 146] width 107 height 28
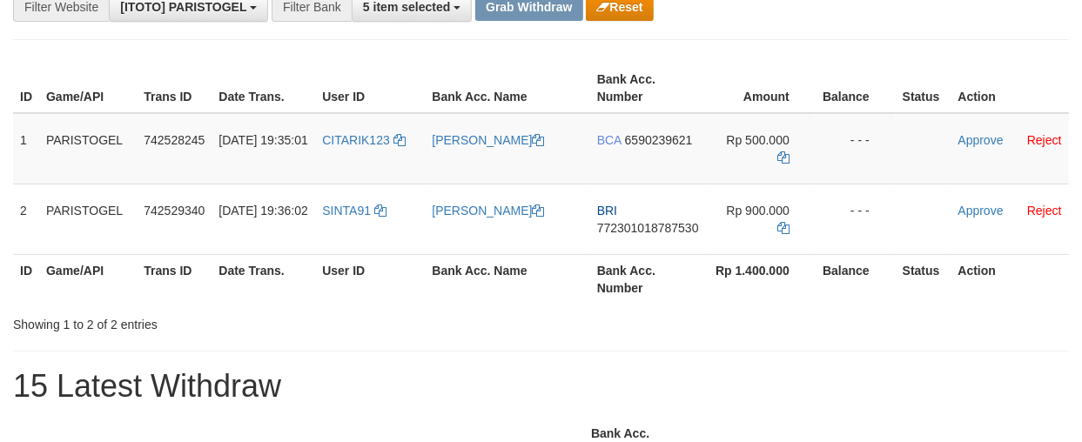
scroll to position [193, 0]
click at [364, 159] on td "CITARIK123" at bounding box center [370, 148] width 110 height 71
copy link "CITARIK123"
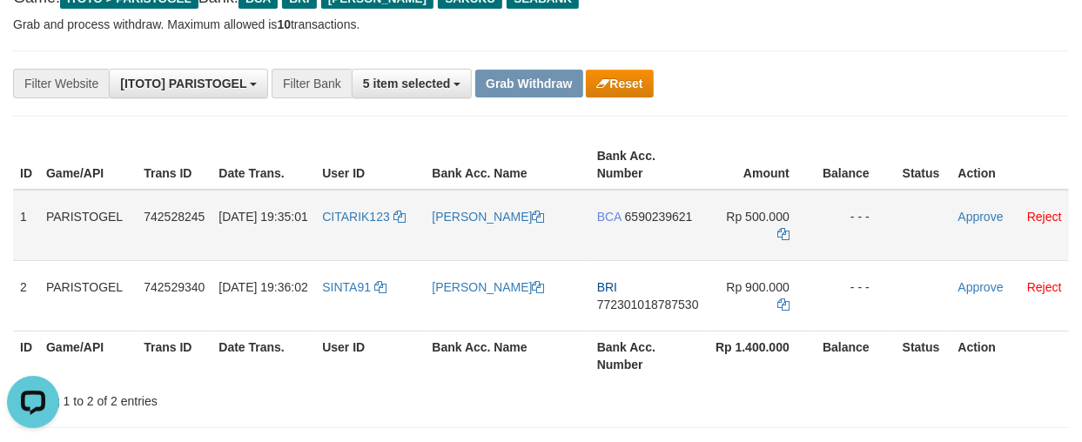
click at [358, 235] on td "CITARIK123" at bounding box center [370, 225] width 110 height 71
copy link "CITARIK123"
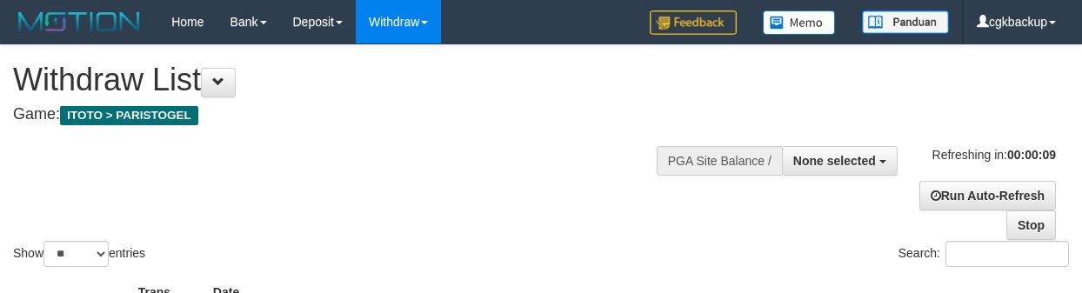
select select
select select "**"
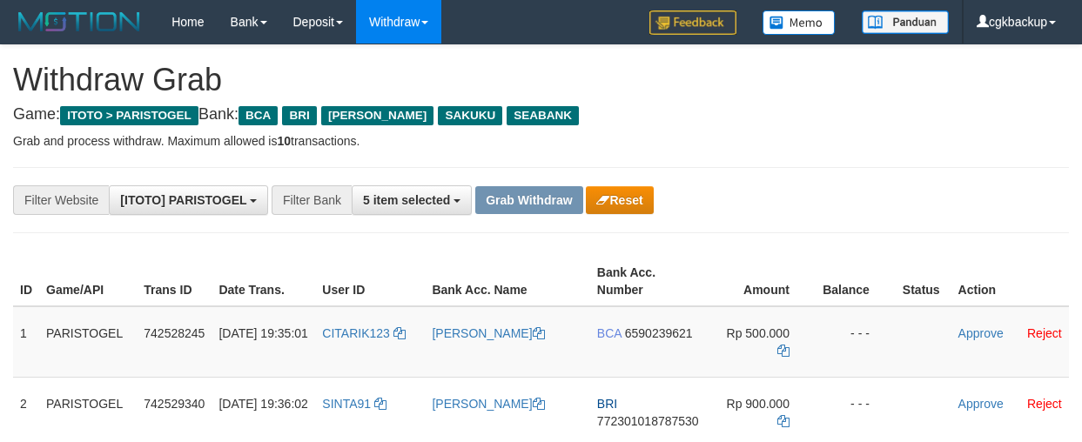
click at [481, 306] on td "[PERSON_NAME]" at bounding box center [507, 341] width 164 height 71
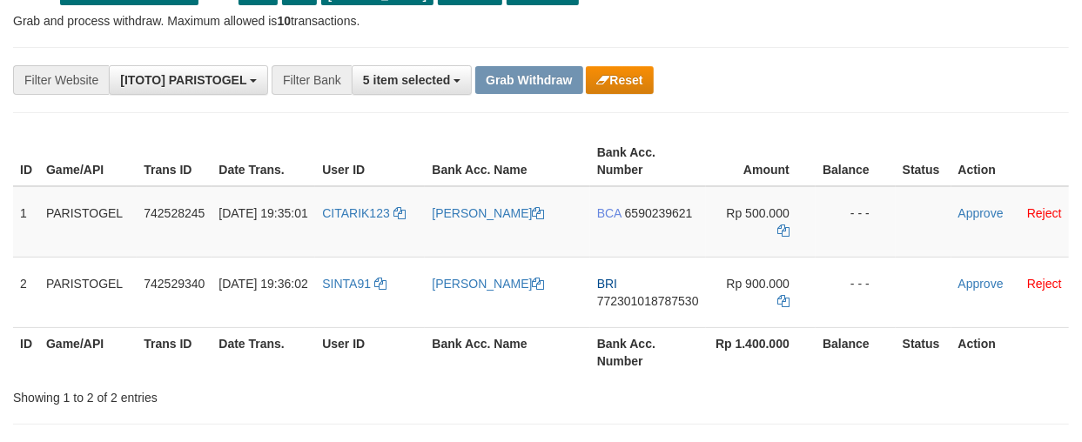
click at [481, 253] on td "[PERSON_NAME]" at bounding box center [507, 221] width 164 height 71
copy link "[PERSON_NAME]"
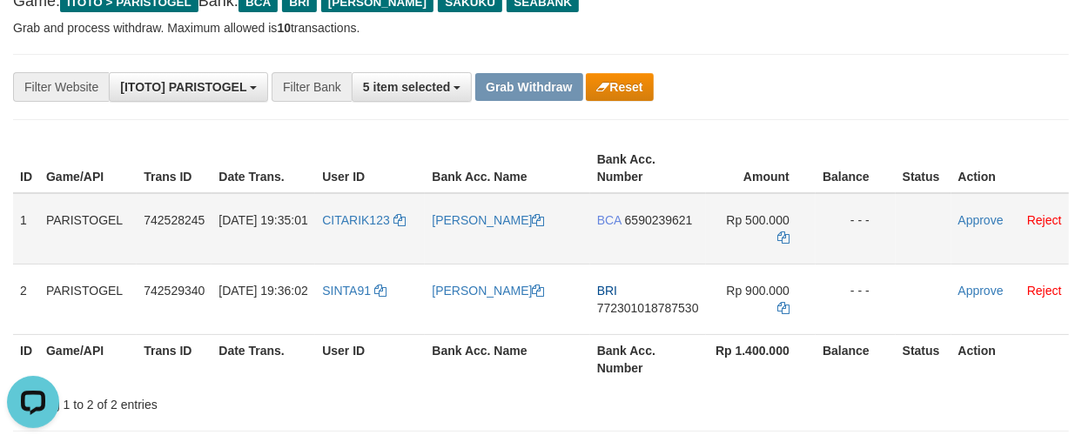
click at [474, 231] on td "[PERSON_NAME]" at bounding box center [507, 228] width 164 height 71
copy link "[PERSON_NAME]"
click at [656, 240] on td "BCA 6590239621" at bounding box center [648, 228] width 116 height 71
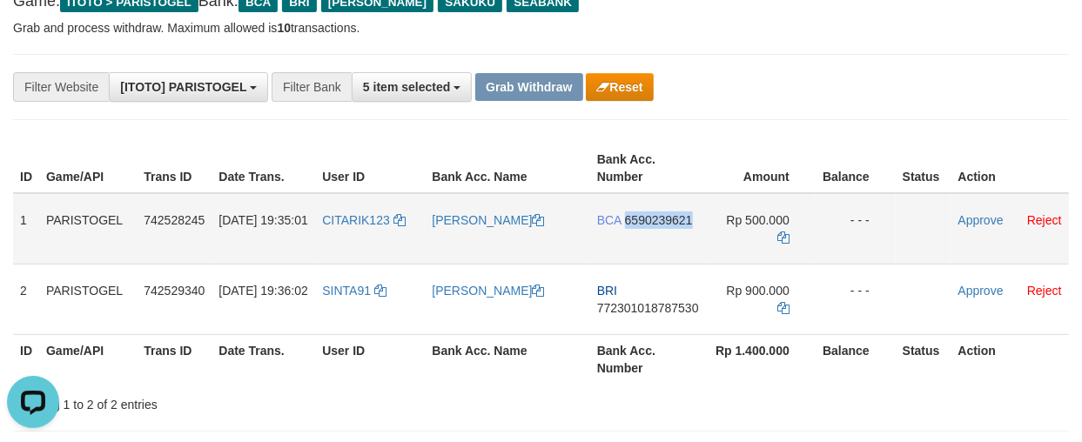
click at [656, 240] on td "BCA 6590239621" at bounding box center [648, 228] width 116 height 71
copy span "6590239621"
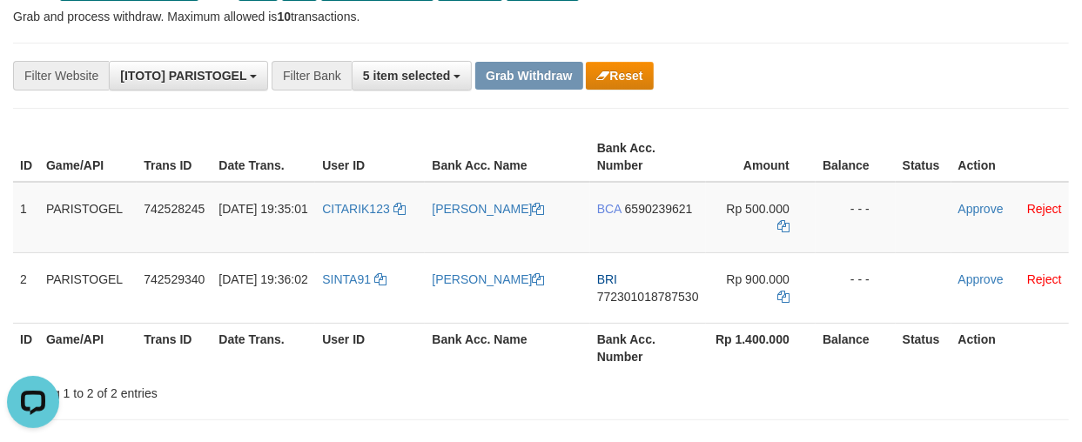
click at [776, 89] on div "**********" at bounding box center [450, 76] width 901 height 30
click at [783, 225] on icon at bounding box center [783, 226] width 12 height 12
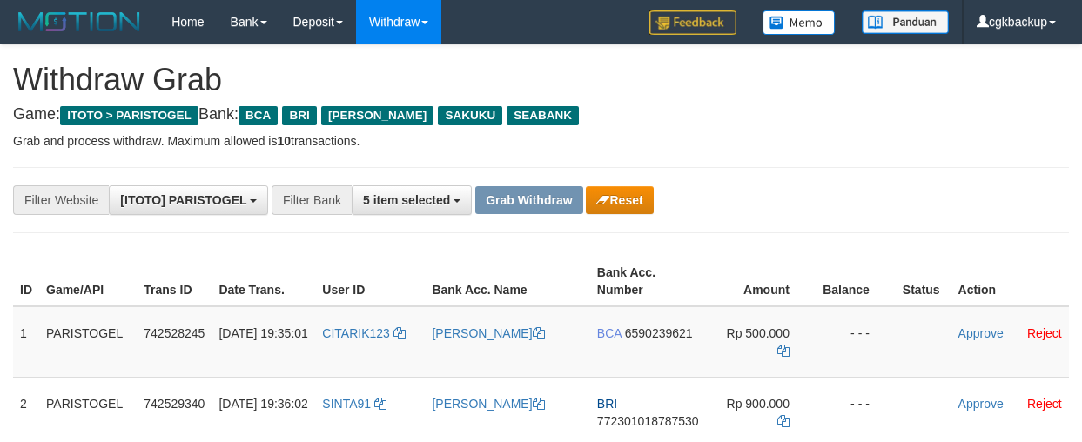
scroll to position [124, 0]
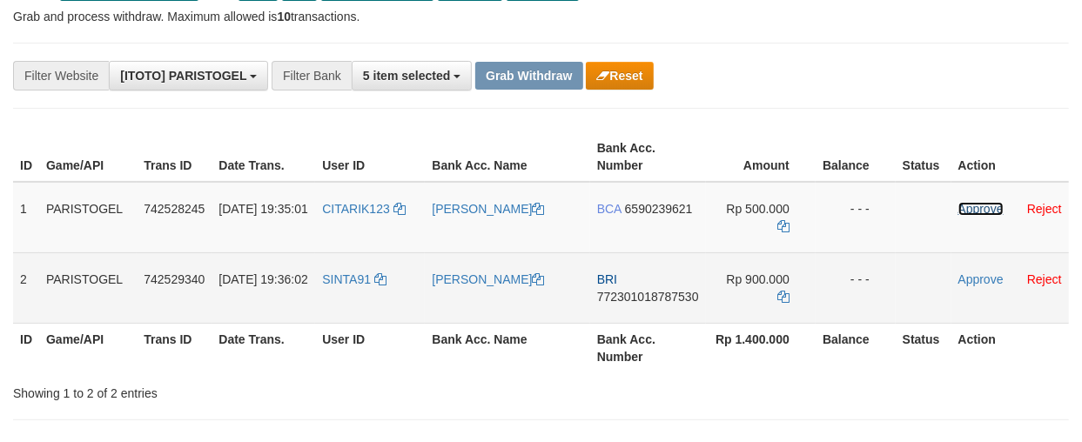
click at [960, 204] on link "Approve" at bounding box center [980, 209] width 45 height 14
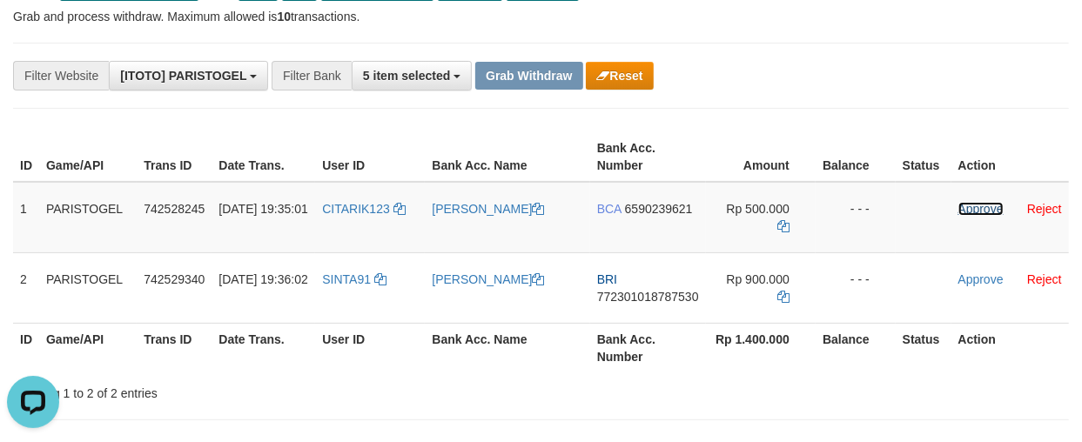
scroll to position [0, 0]
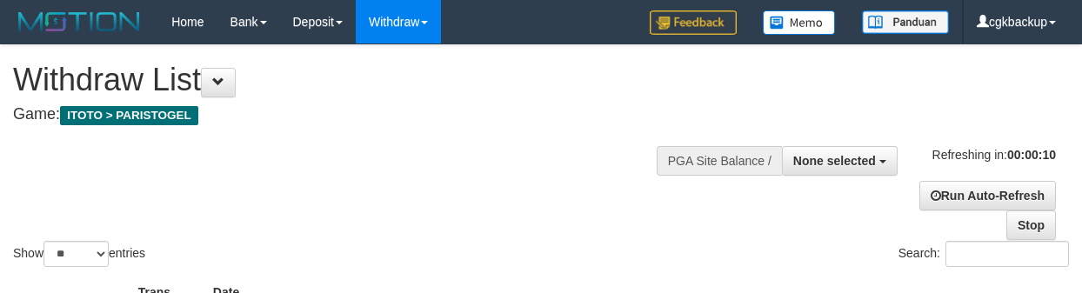
select select
select select "**"
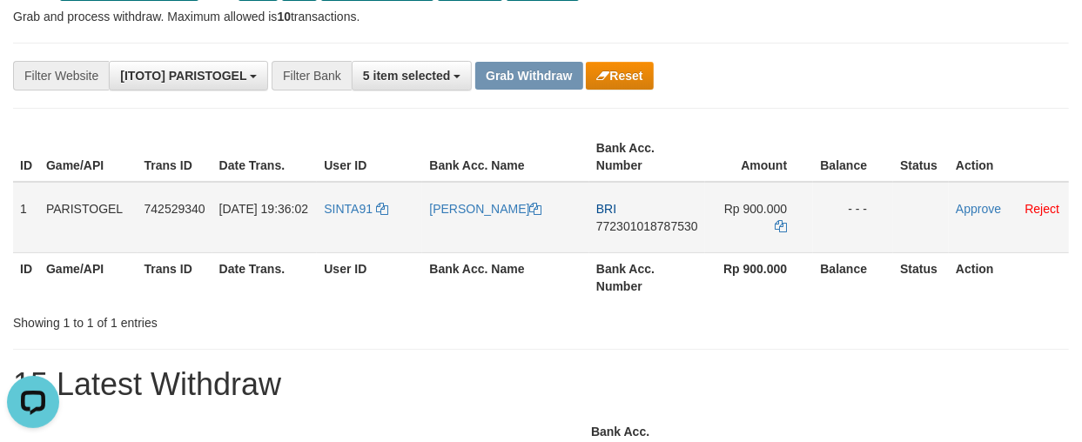
click at [363, 230] on td "SINTA91" at bounding box center [369, 217] width 105 height 71
copy link "SINTA91"
click at [453, 249] on td "[PERSON_NAME]" at bounding box center [505, 217] width 167 height 71
click at [459, 238] on td "[PERSON_NAME]" at bounding box center [505, 217] width 167 height 71
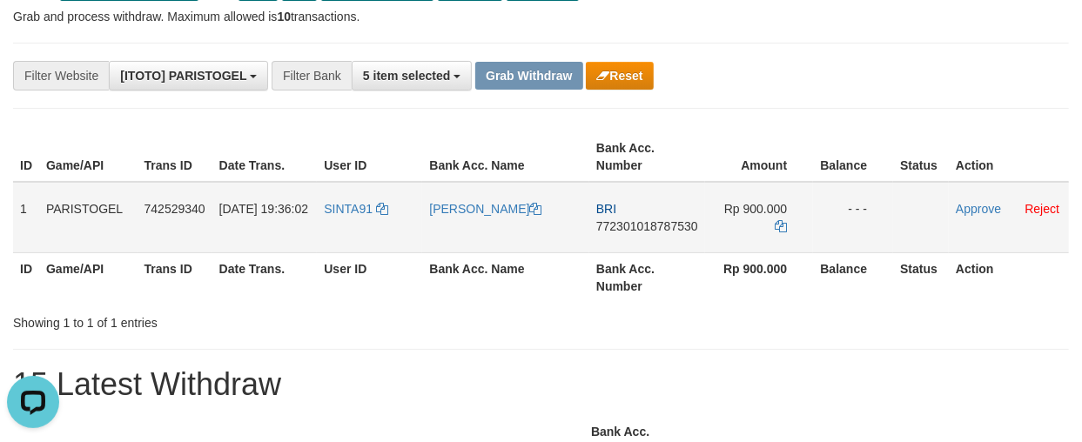
click at [459, 238] on td "[PERSON_NAME]" at bounding box center [505, 217] width 167 height 71
copy link "[PERSON_NAME]"
click at [459, 238] on td "[PERSON_NAME]" at bounding box center [505, 217] width 167 height 71
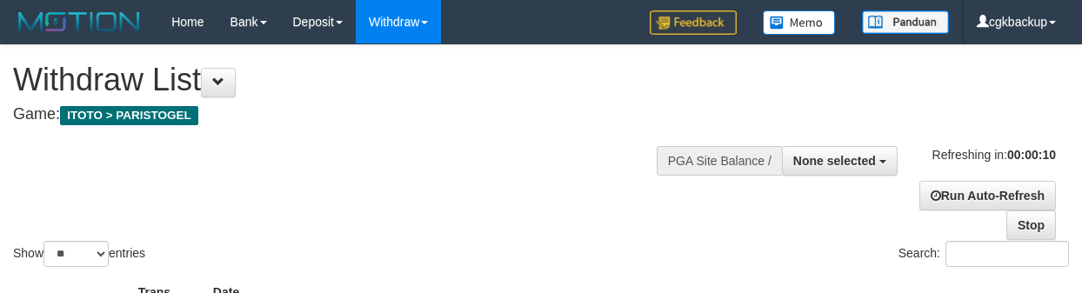
select select
select select "**"
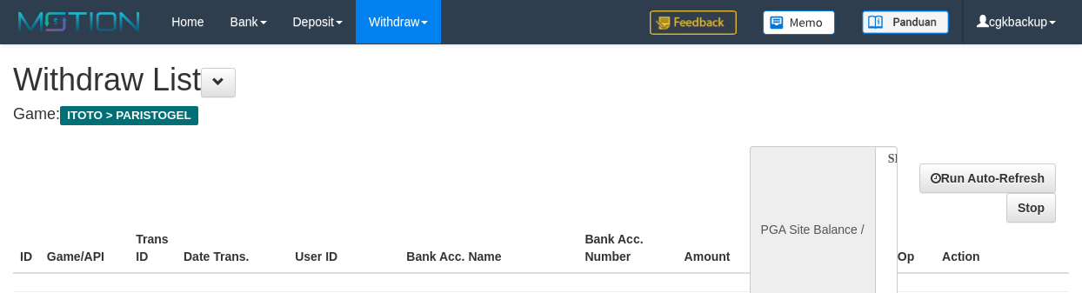
select select
select select "**"
select select
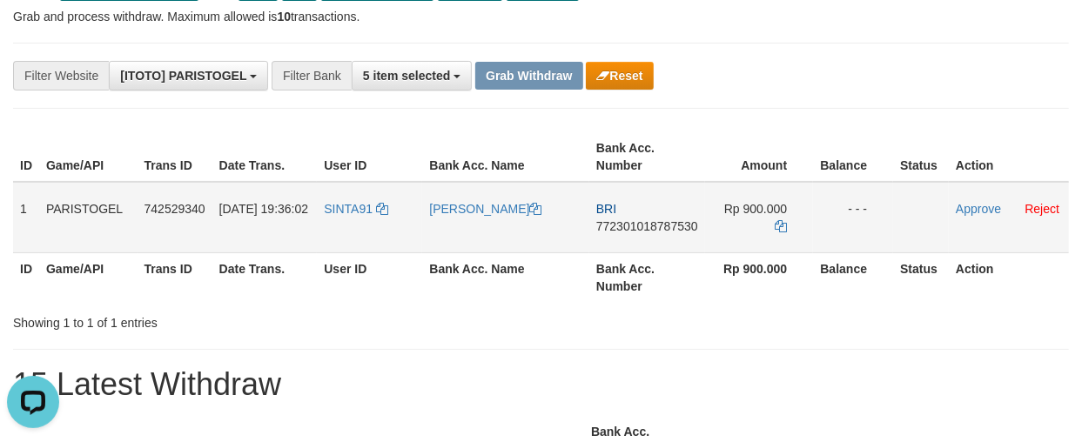
click at [342, 230] on td "SINTA91" at bounding box center [369, 217] width 105 height 71
drag, startPoint x: 342, startPoint y: 230, endPoint x: 6, endPoint y: 284, distance: 340.2
click at [340, 230] on td "SINTA91" at bounding box center [369, 217] width 105 height 71
copy span "SINTA91"
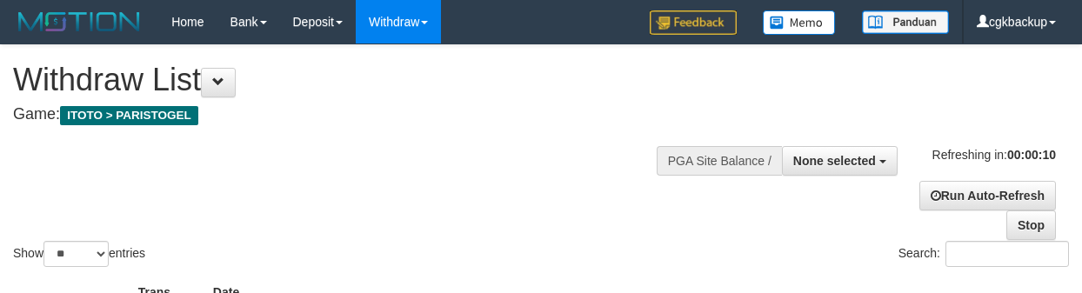
select select
select select "**"
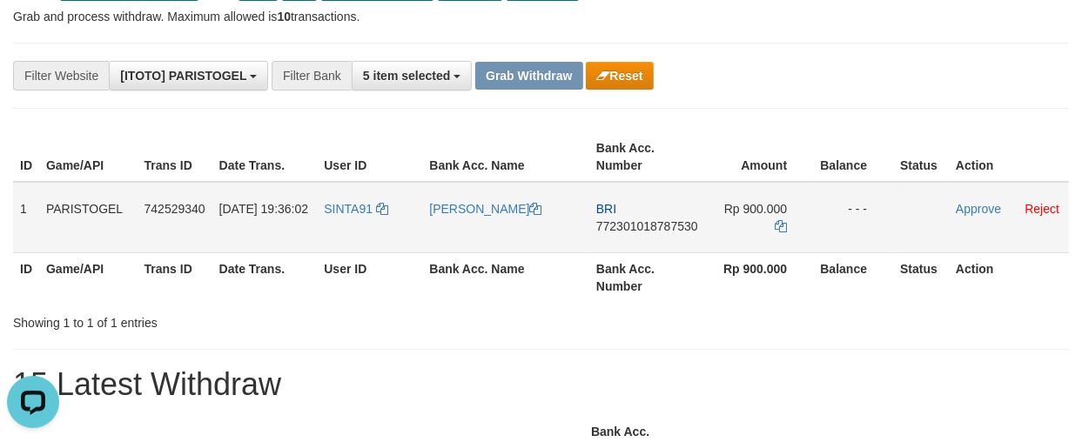
click at [650, 236] on td "BRI 772301018787530" at bounding box center [647, 217] width 116 height 71
copy span "772301018787530"
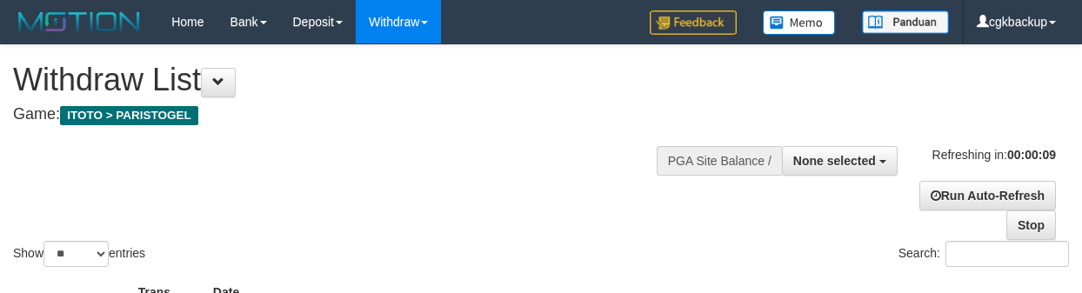
select select
select select "**"
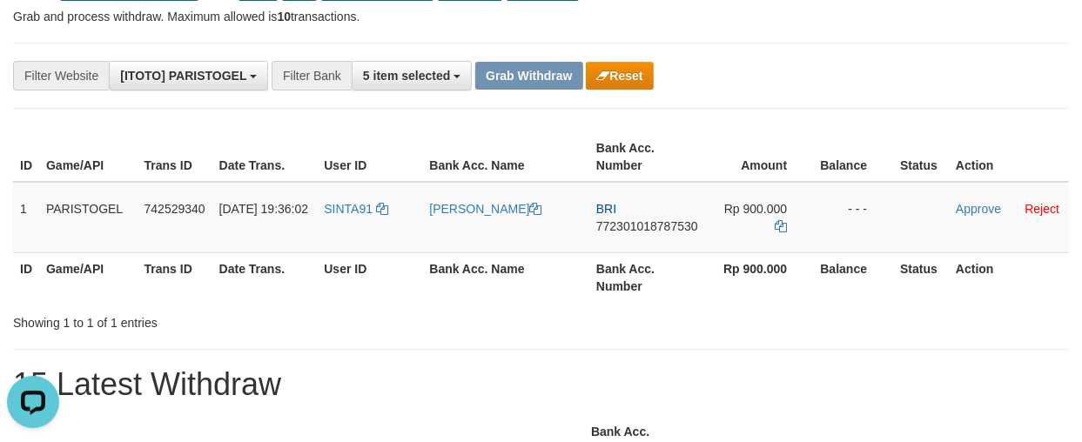
click at [876, 106] on div "**********" at bounding box center [541, 76] width 1056 height 66
click at [778, 215] on td "Rp 900.000" at bounding box center [759, 217] width 108 height 71
click at [777, 220] on icon at bounding box center [780, 226] width 12 height 12
click at [778, 222] on icon at bounding box center [780, 226] width 12 height 12
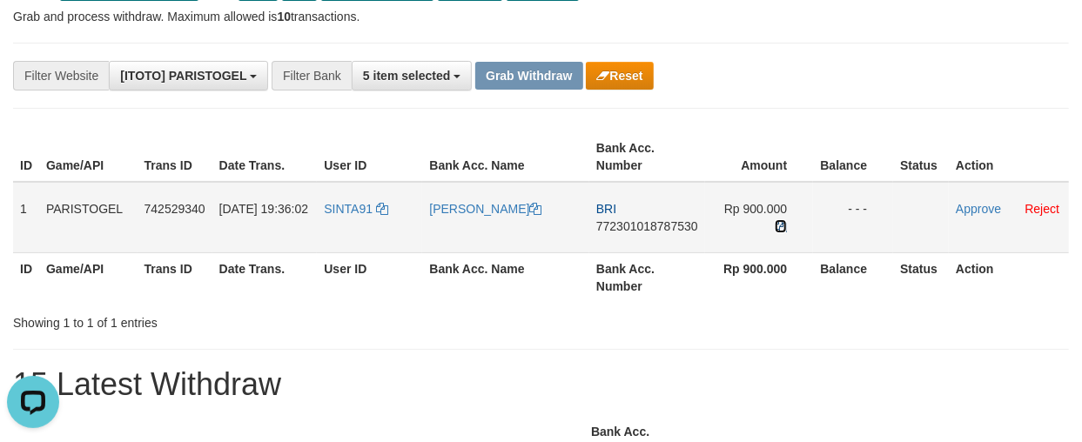
click at [781, 222] on icon at bounding box center [780, 226] width 12 height 12
click at [978, 203] on link "Approve" at bounding box center [977, 209] width 45 height 14
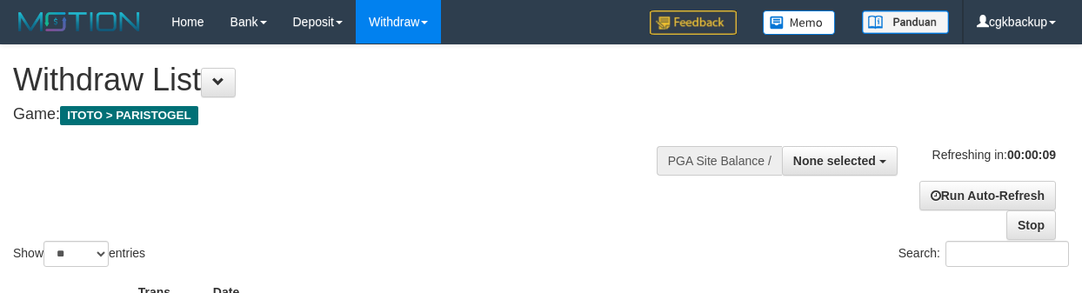
select select
select select "**"
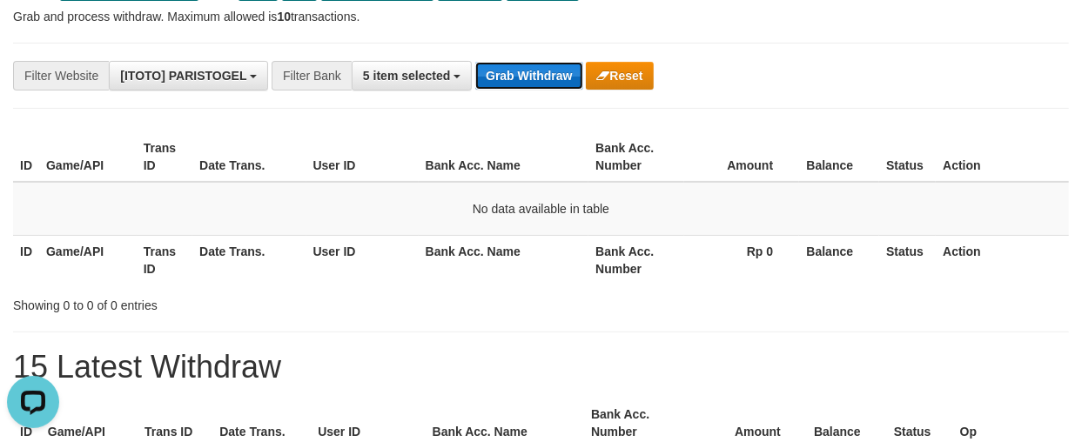
click at [546, 78] on button "Grab Withdraw" at bounding box center [528, 76] width 107 height 28
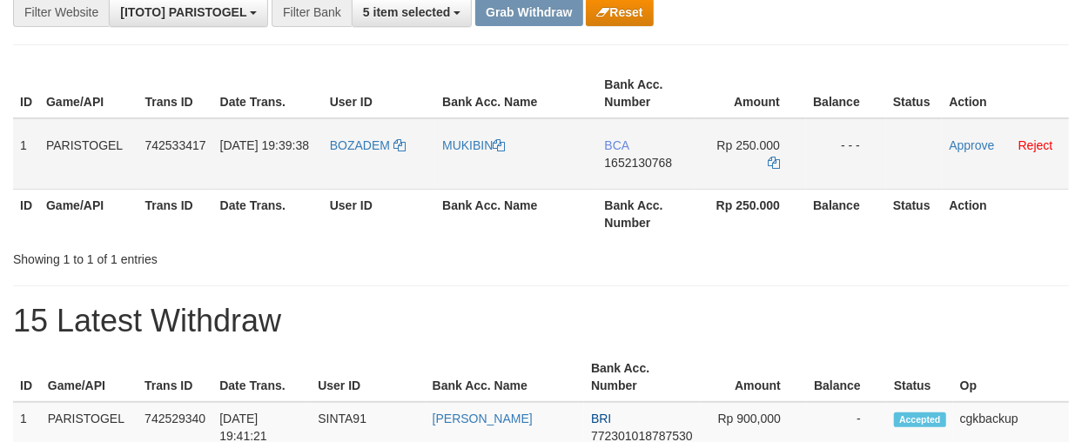
scroll to position [193, 0]
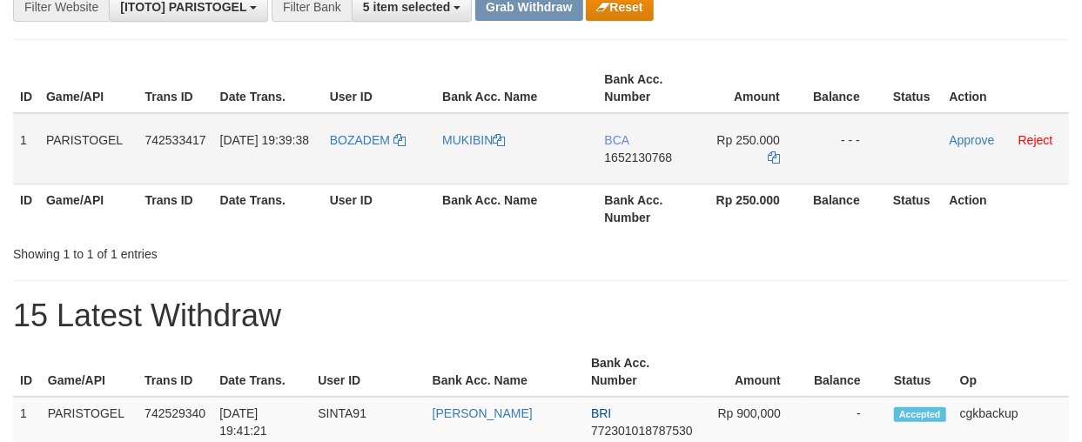
click at [346, 159] on td "BOZADEM" at bounding box center [379, 148] width 112 height 71
copy link "BOZADEM"
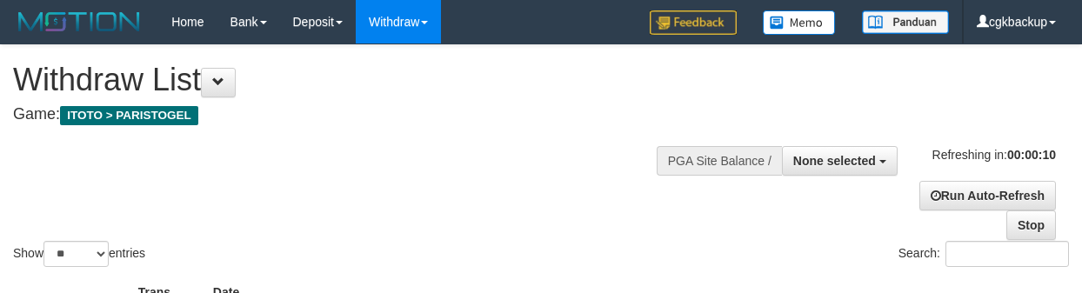
select select
select select "**"
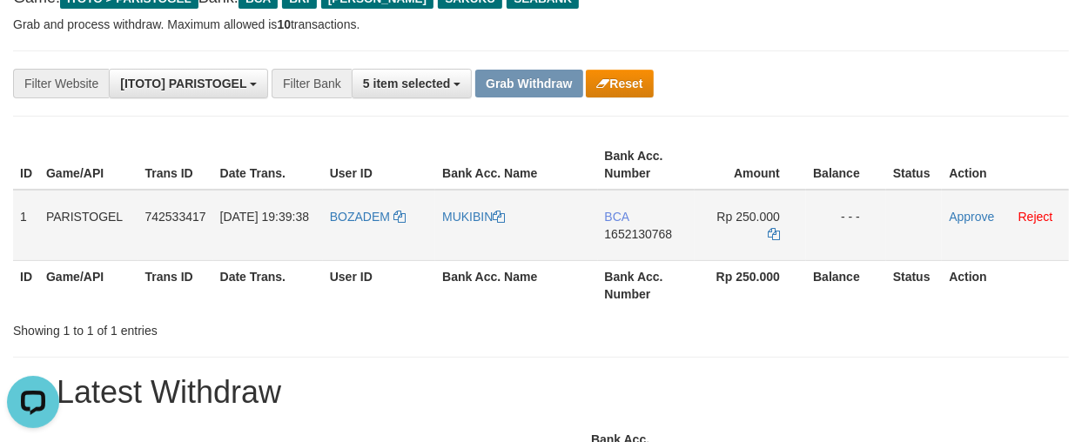
click at [449, 231] on td "MUKIBIN" at bounding box center [516, 225] width 162 height 71
copy link "MUKIBIN"
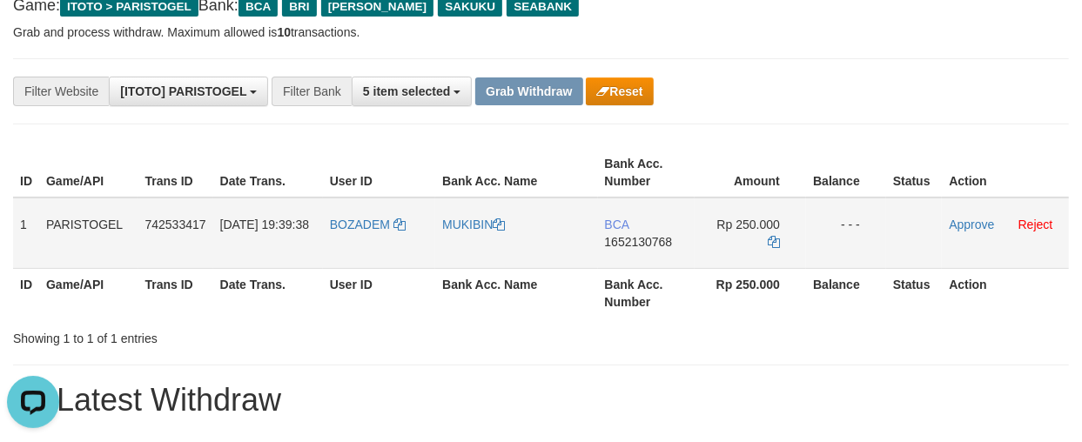
click at [637, 248] on td "BCA 1652130768" at bounding box center [646, 233] width 97 height 71
copy span "1652130768"
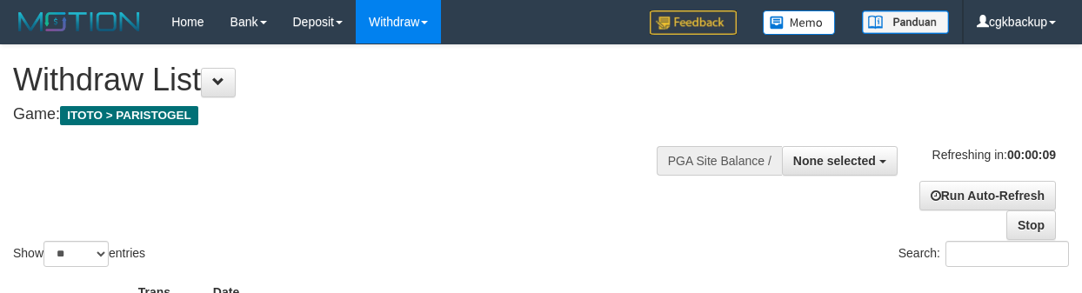
select select
select select "**"
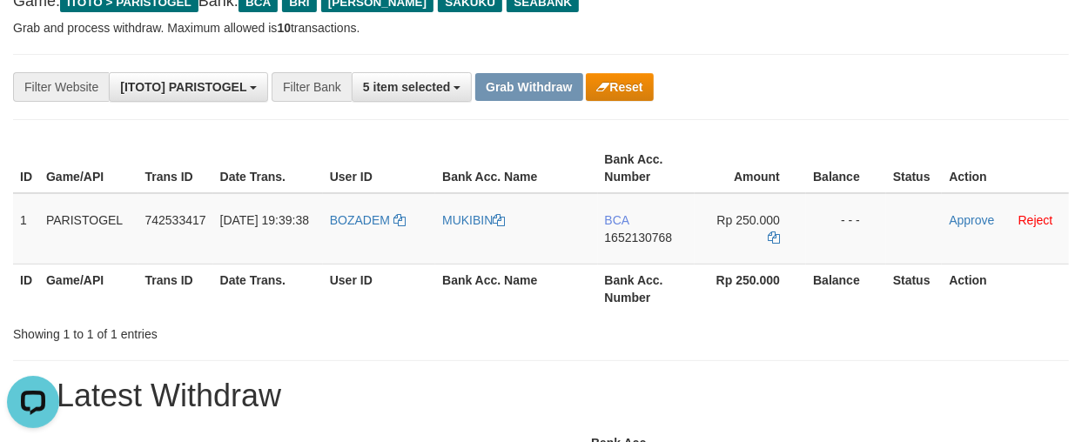
click at [749, 72] on div "**********" at bounding box center [450, 87] width 901 height 30
click at [779, 236] on icon at bounding box center [773, 237] width 12 height 12
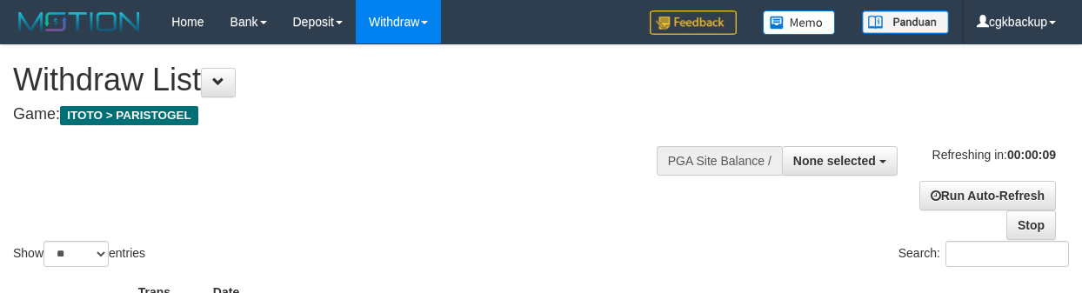
select select
select select "**"
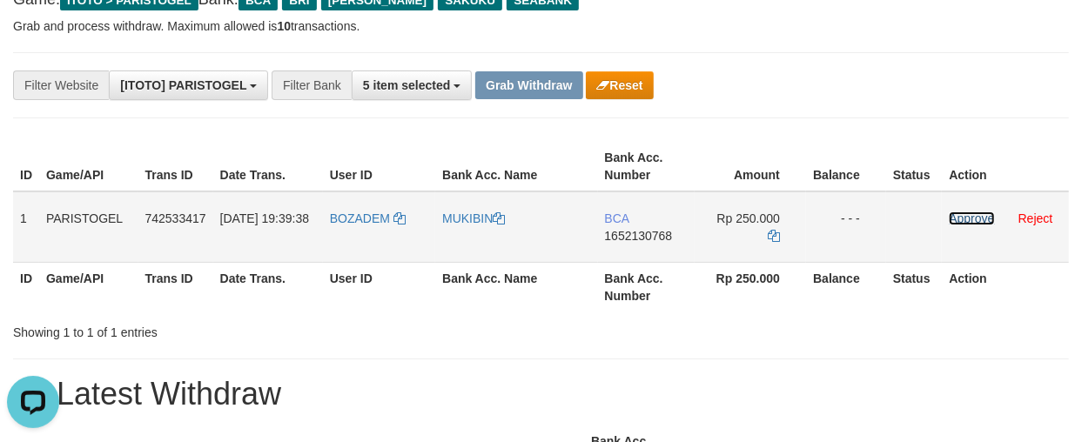
click at [975, 218] on link "Approve" at bounding box center [970, 218] width 45 height 14
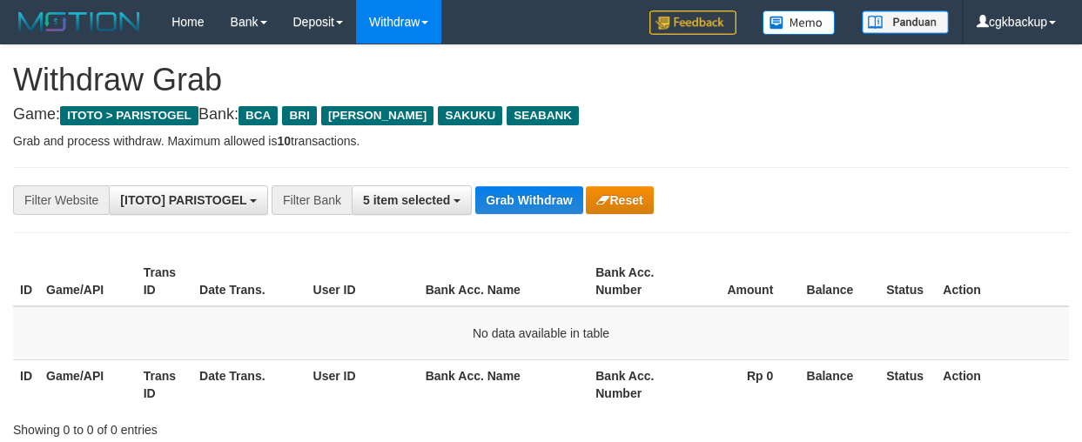
scroll to position [117, 0]
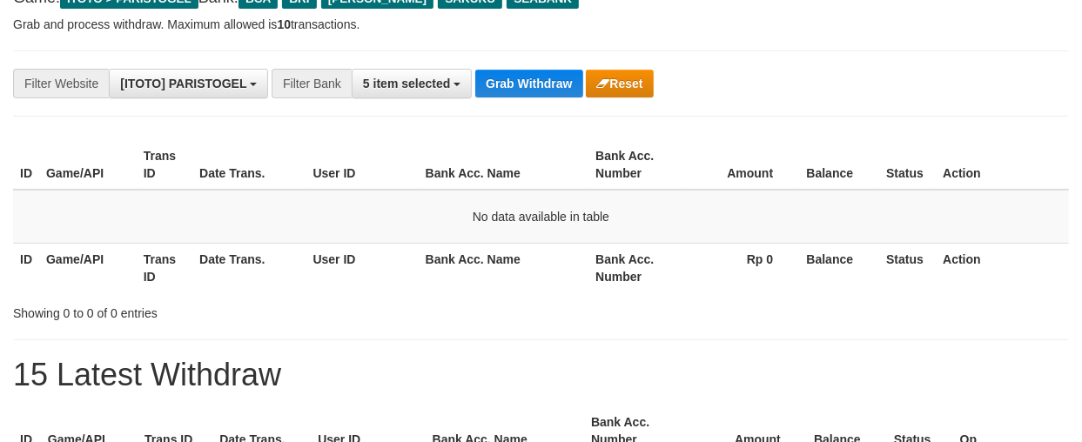
click at [506, 85] on button "Grab Withdraw" at bounding box center [528, 84] width 107 height 28
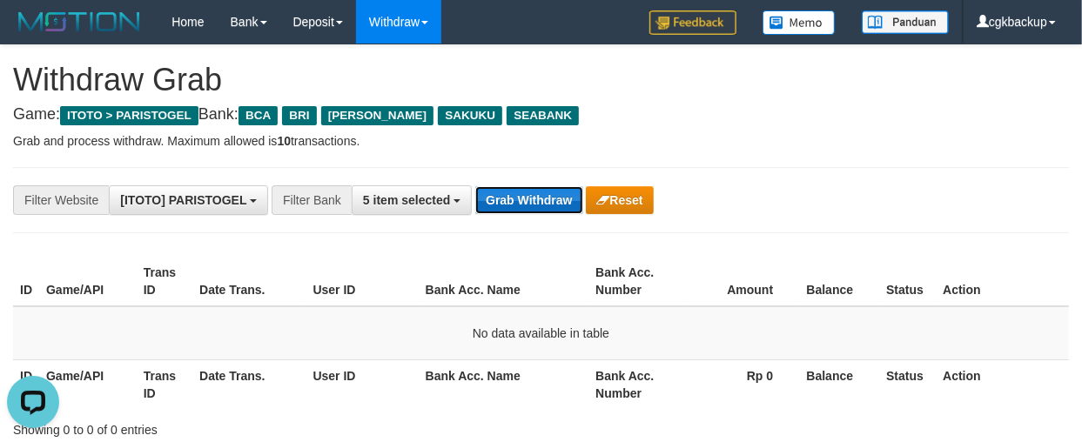
click at [515, 201] on button "Grab Withdraw" at bounding box center [528, 200] width 107 height 28
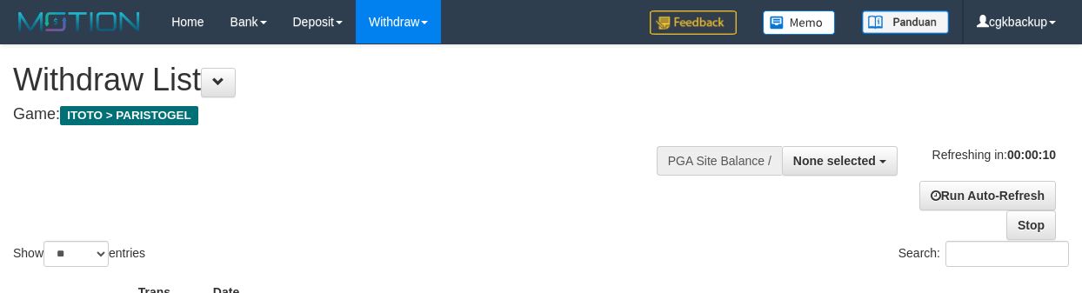
select select
select select "**"
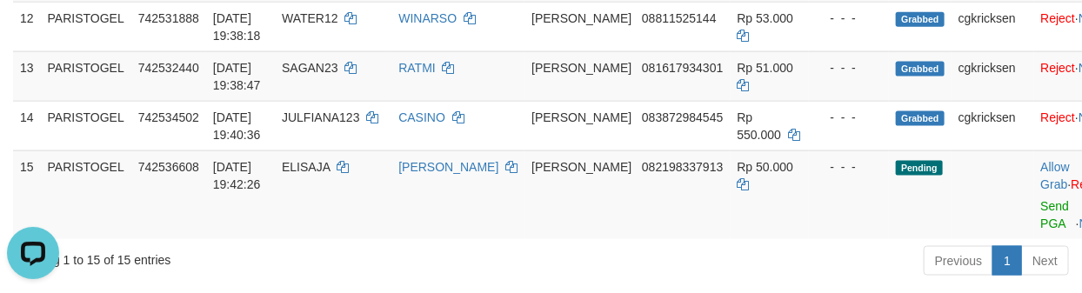
scroll to position [967, 0]
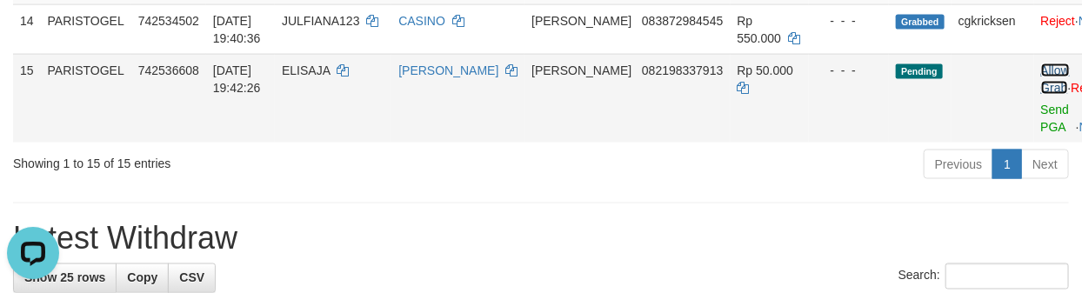
click at [1042, 80] on link "Allow Grab" at bounding box center [1056, 79] width 29 height 31
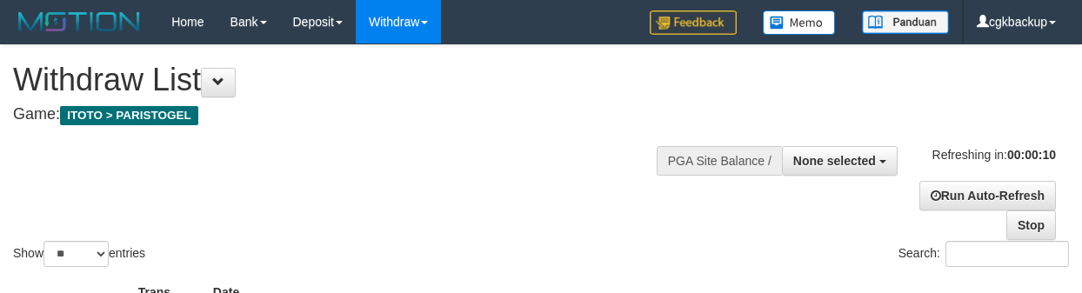
select select
select select "**"
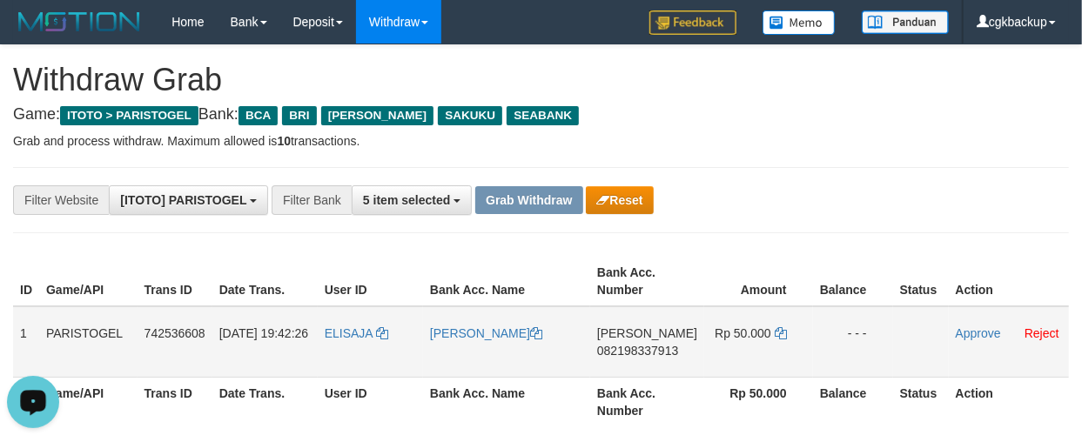
click at [357, 353] on td "ELISAJA" at bounding box center [370, 341] width 105 height 71
copy link "ELISAJA"
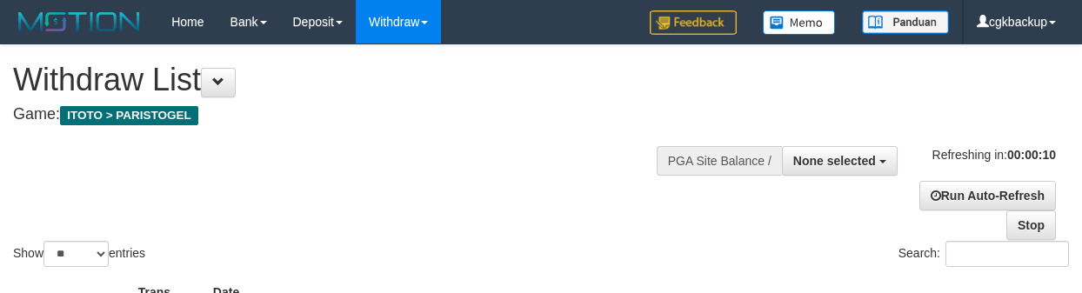
select select
select select "**"
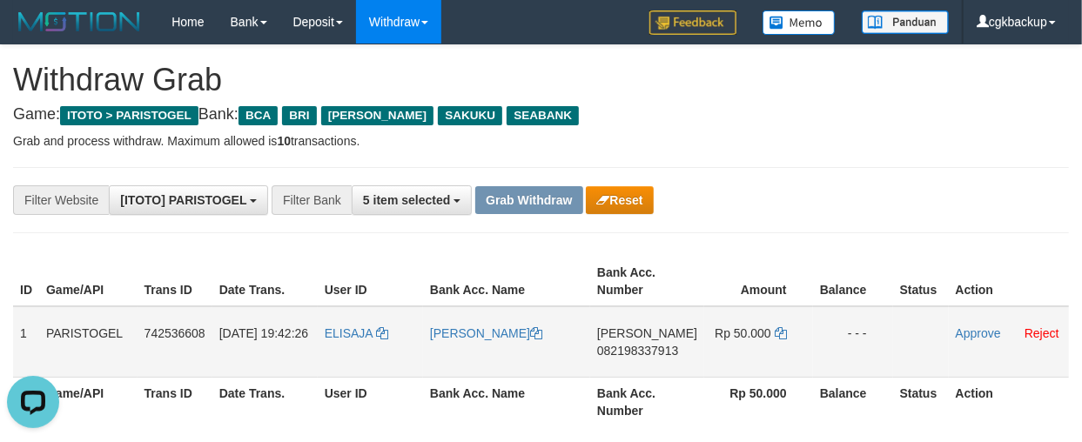
click at [467, 338] on td "[PERSON_NAME]" at bounding box center [506, 341] width 167 height 71
click at [468, 326] on link "[PERSON_NAME]" at bounding box center [486, 333] width 112 height 14
copy link "RUSTAM"
click at [468, 326] on link "[PERSON_NAME]" at bounding box center [486, 333] width 112 height 14
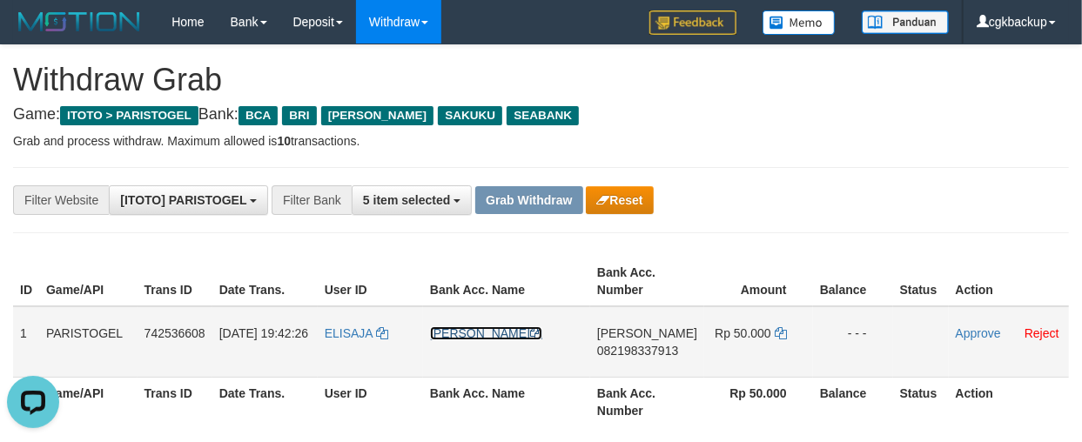
click at [468, 326] on link "[PERSON_NAME]" at bounding box center [486, 333] width 112 height 14
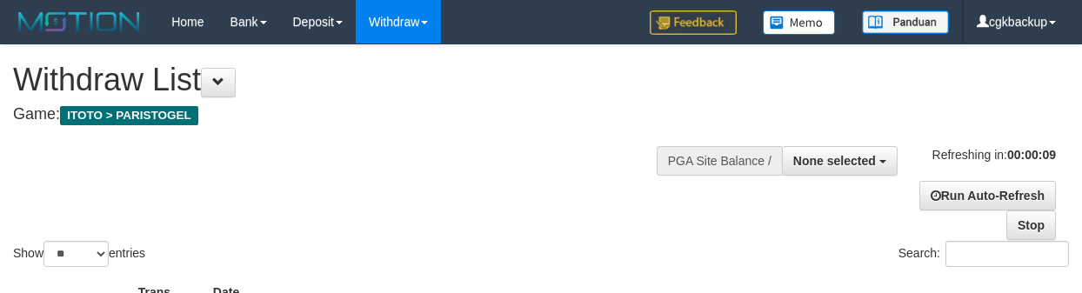
select select
select select "**"
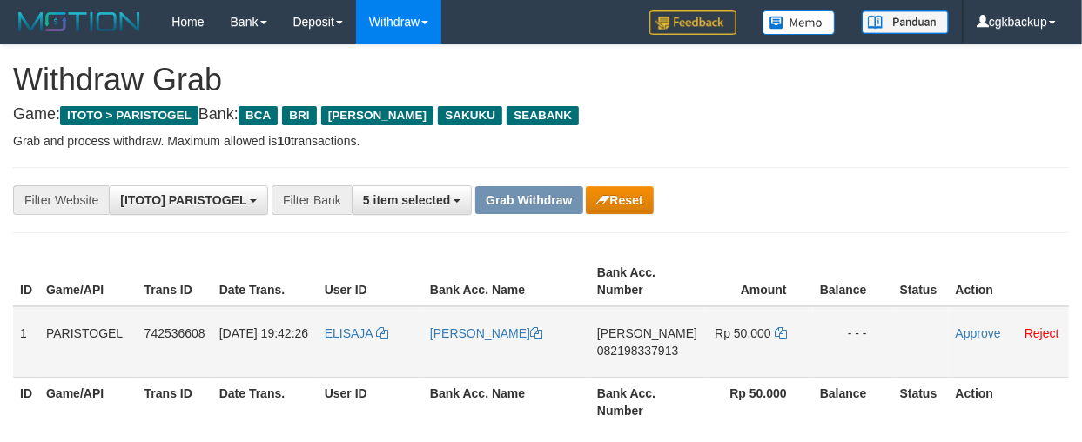
click at [641, 362] on td "DANA 082198337913" at bounding box center [647, 341] width 114 height 71
copy span "082198337913"
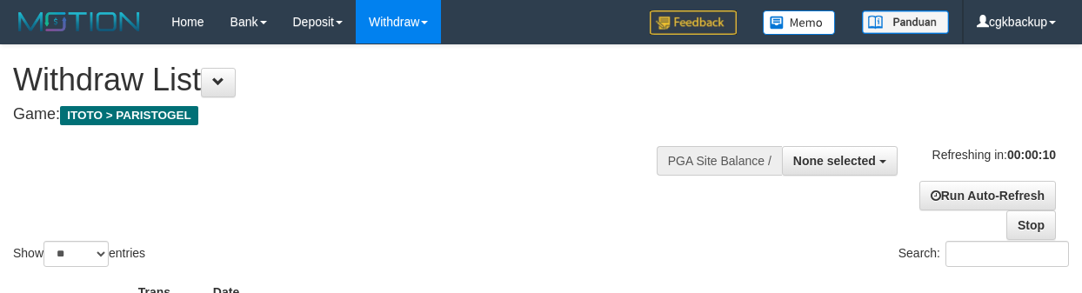
select select
select select "**"
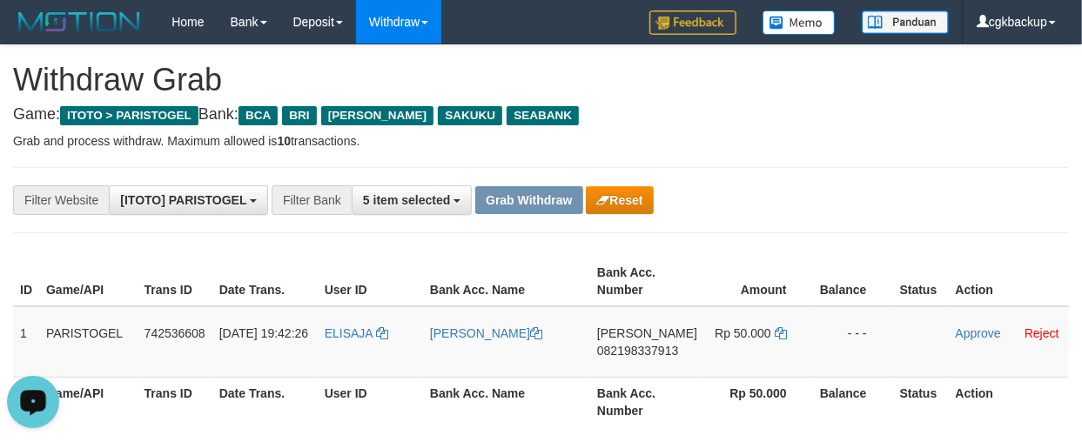
drag, startPoint x: 824, startPoint y: 164, endPoint x: 815, endPoint y: 175, distance: 14.3
click at [774, 328] on icon at bounding box center [780, 333] width 12 height 12
click at [774, 329] on icon at bounding box center [780, 333] width 12 height 12
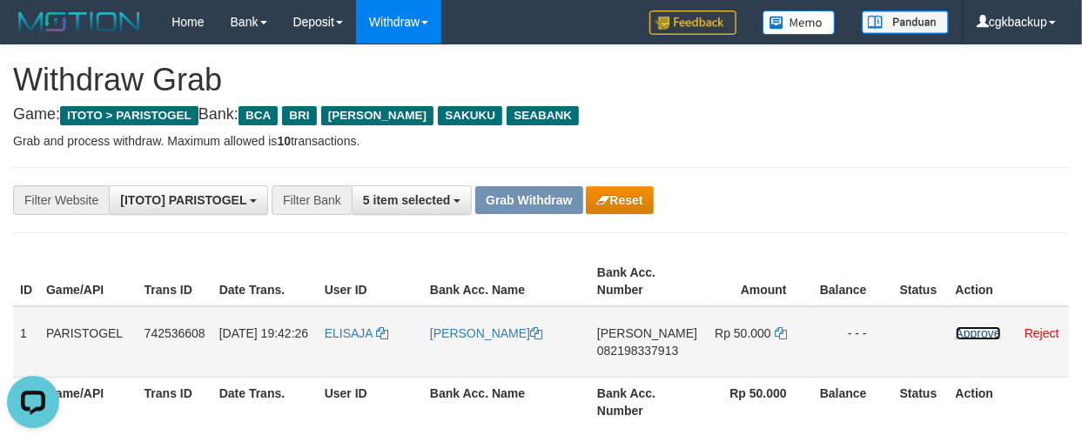
click at [971, 328] on link "Approve" at bounding box center [977, 333] width 45 height 14
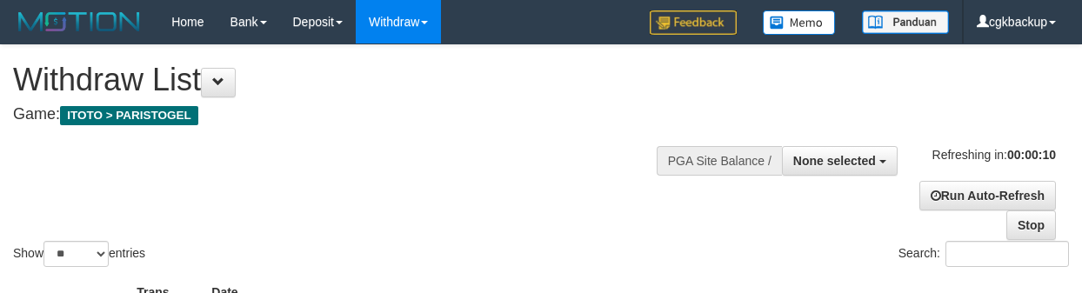
select select
select select "**"
select select
select select "**"
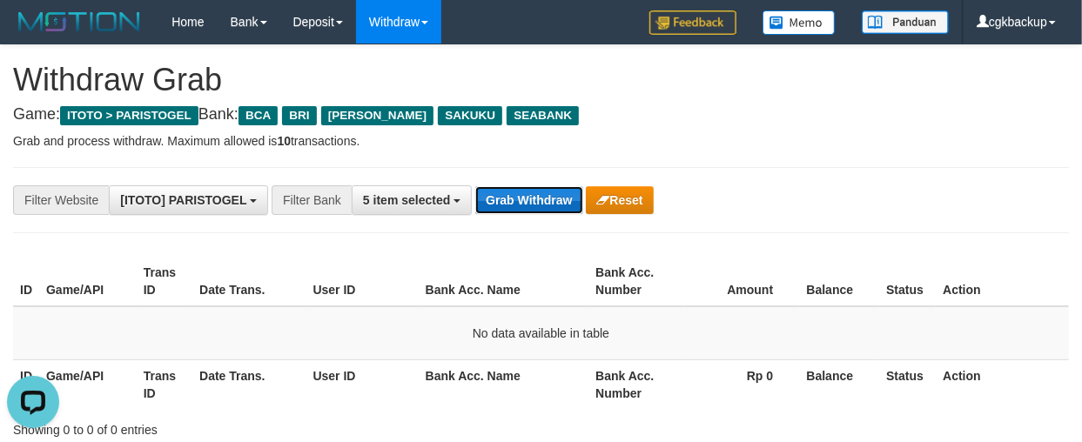
click at [490, 191] on button "Grab Withdraw" at bounding box center [528, 200] width 107 height 28
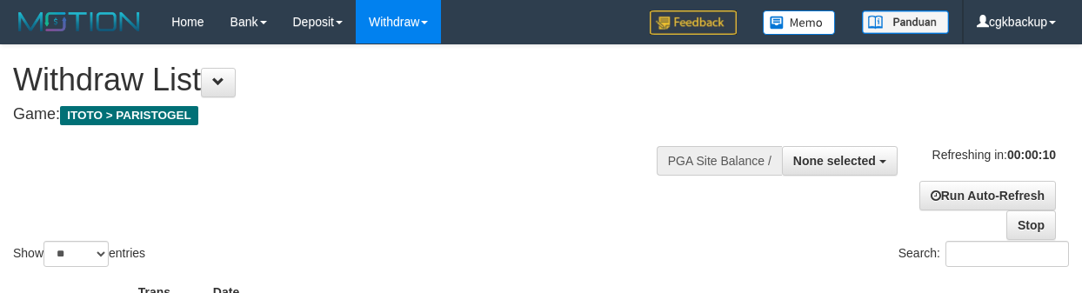
select select
select select "**"
select select
select select "**"
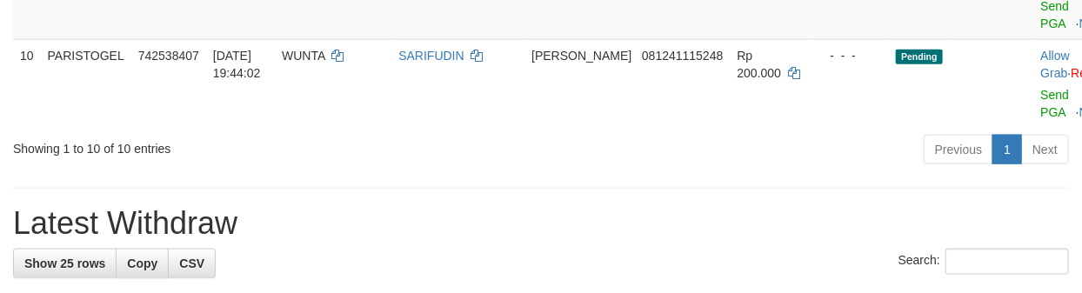
scroll to position [676, 0]
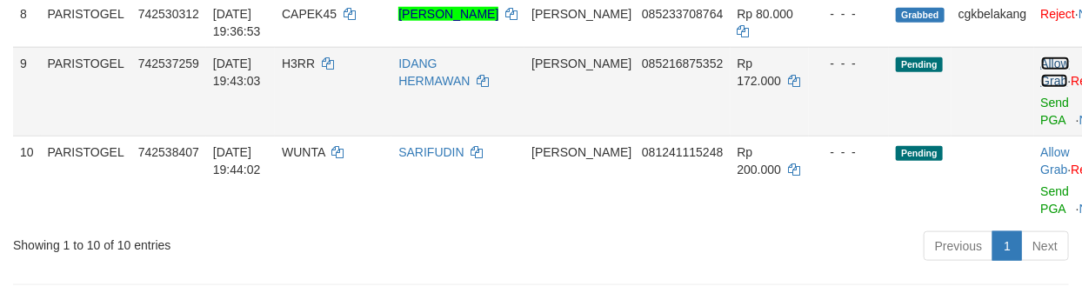
click at [1042, 75] on link "Allow Grab" at bounding box center [1056, 72] width 29 height 31
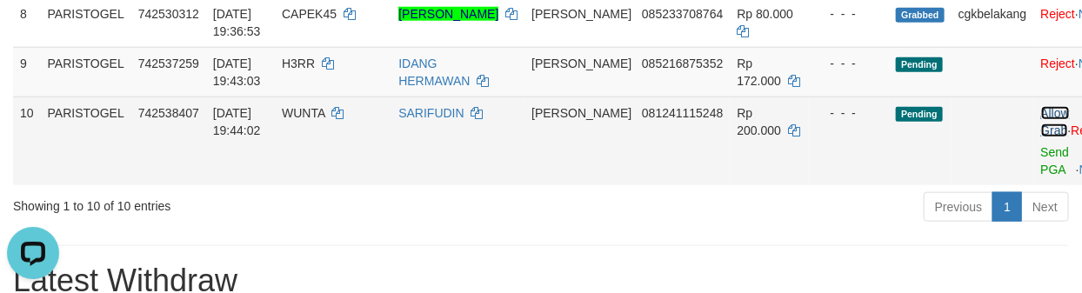
click at [1042, 123] on link "Allow Grab" at bounding box center [1056, 121] width 29 height 31
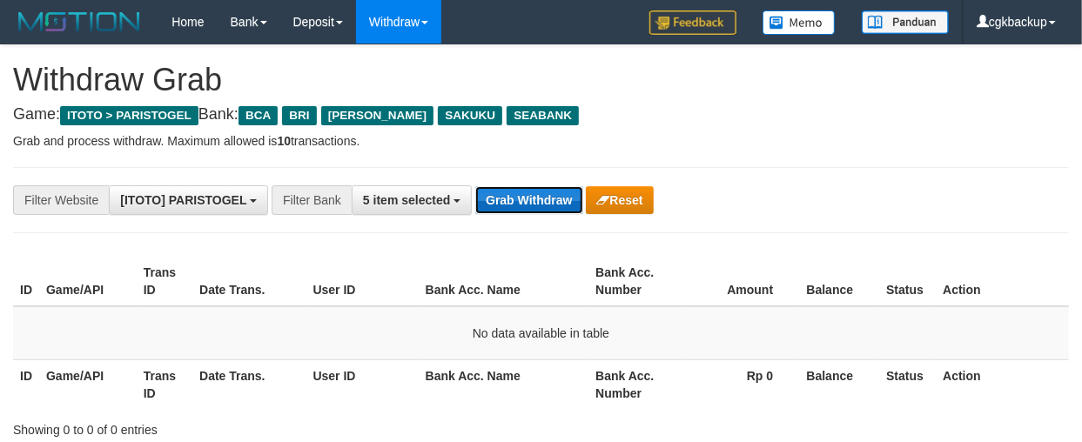
click at [554, 201] on button "Grab Withdraw" at bounding box center [528, 200] width 107 height 28
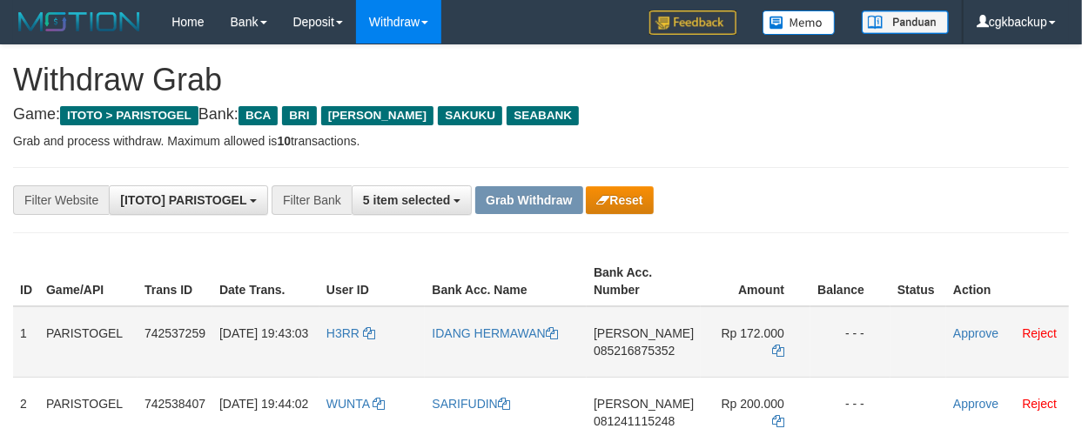
click at [339, 348] on td "H3RR" at bounding box center [372, 341] width 106 height 71
copy link "H3RR"
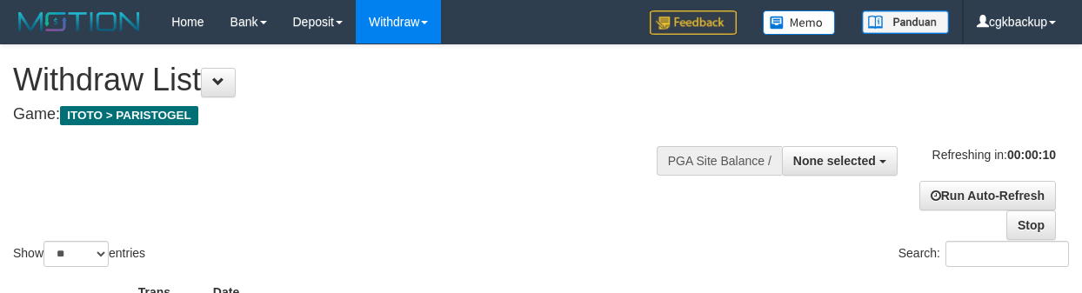
select select
select select "**"
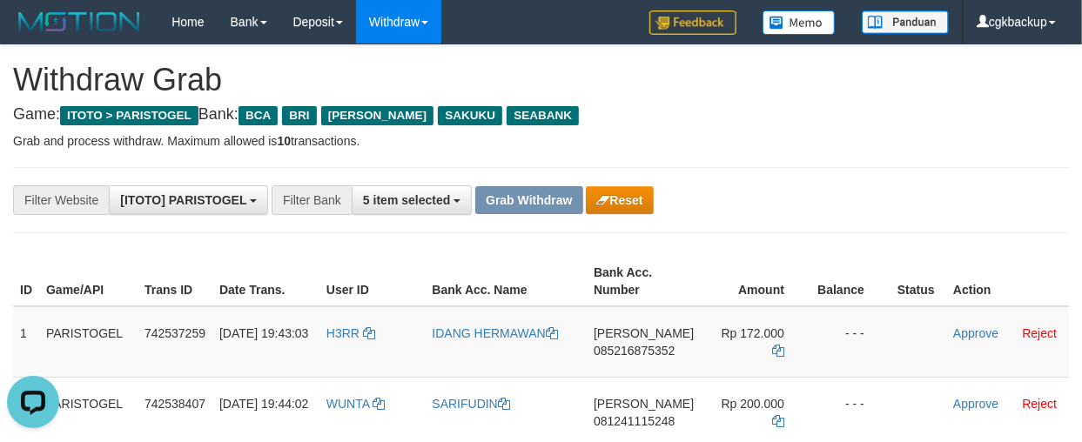
click at [762, 216] on div "**********" at bounding box center [541, 200] width 1056 height 66
click at [535, 352] on td "IDANG HERMAWAN" at bounding box center [506, 341] width 162 height 71
copy link "IDANG HERMAWAN"
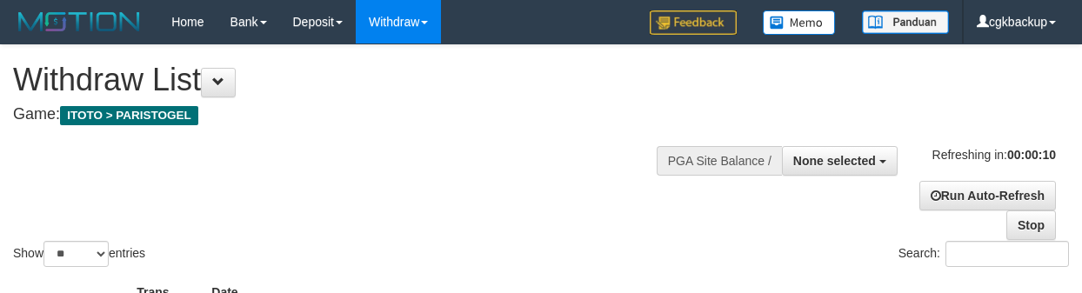
select select
select select "**"
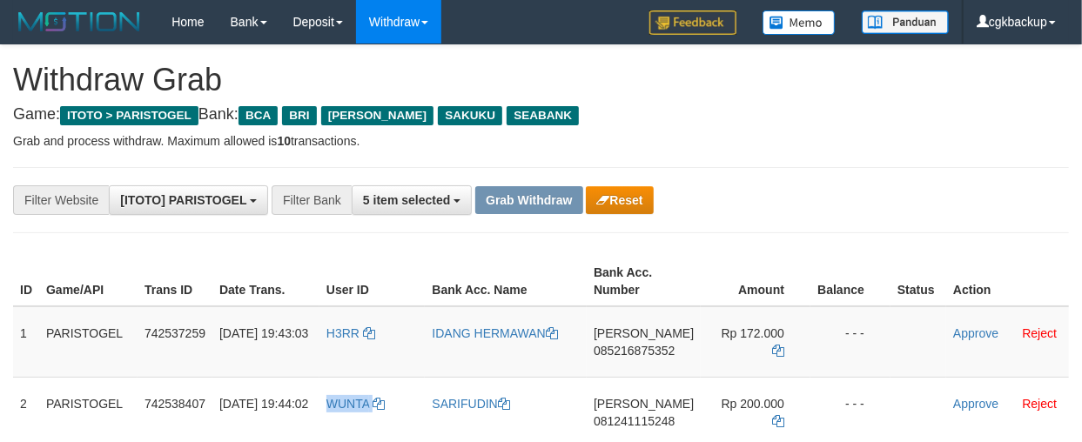
click at [352, 420] on td "WUNTA" at bounding box center [372, 412] width 106 height 70
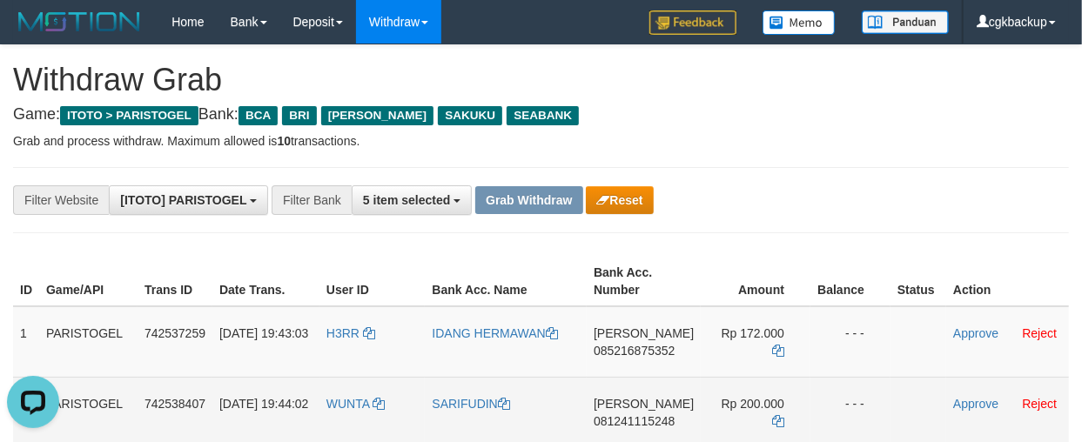
click at [479, 420] on td "SARIFUDIN" at bounding box center [506, 412] width 162 height 70
copy link "SARIFUDIN"
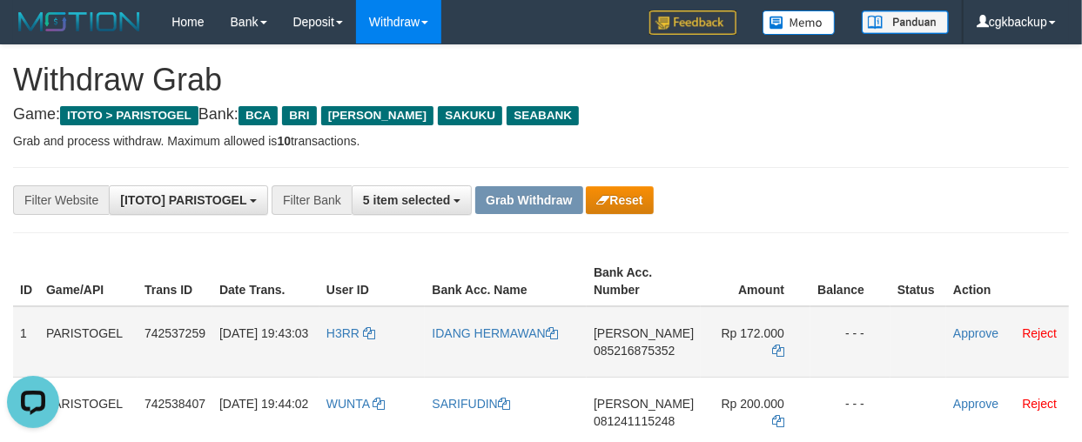
click at [627, 360] on td "DANA 085216875352" at bounding box center [643, 341] width 114 height 71
copy span "085216875352"
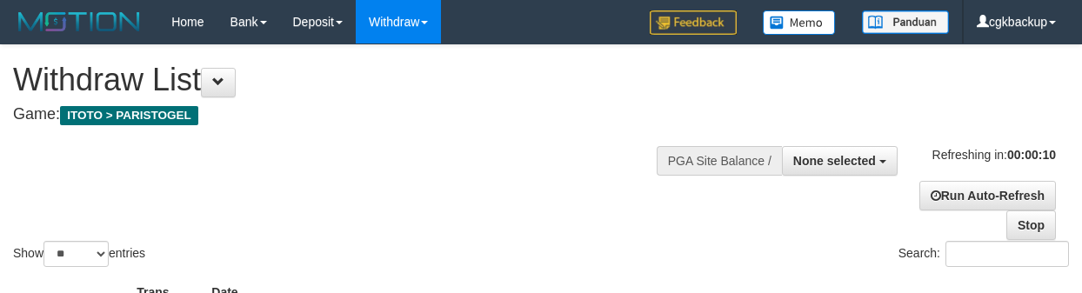
select select
select select "**"
select select
select select "**"
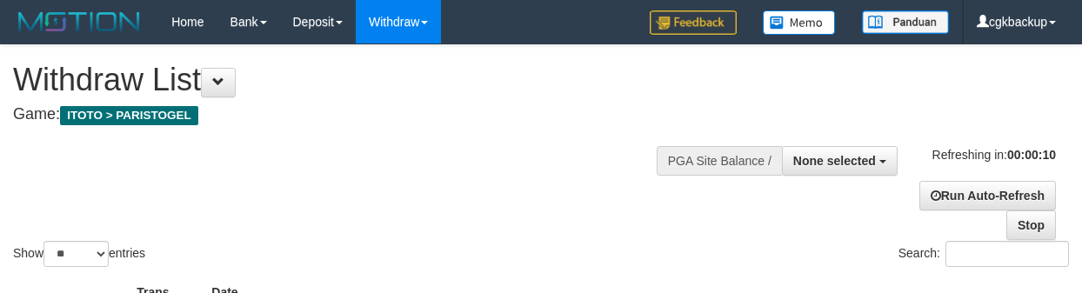
select select
select select "**"
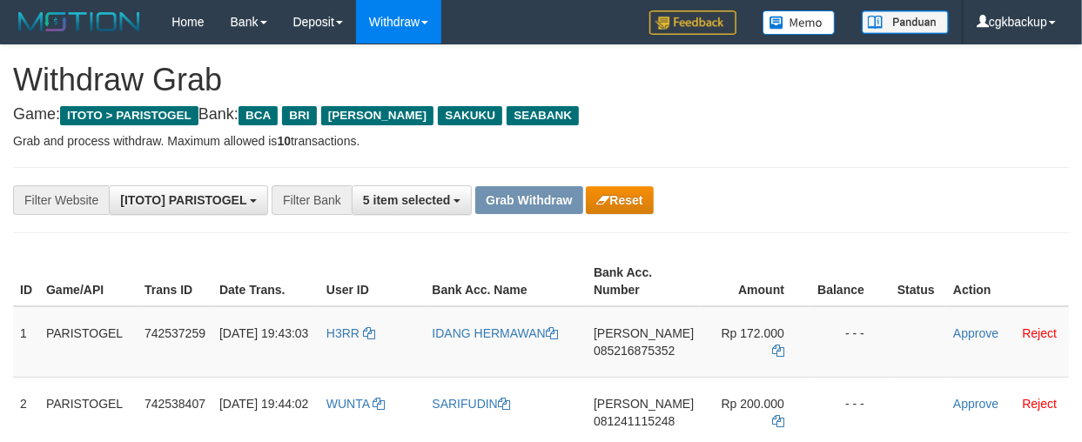
click at [868, 204] on div "**********" at bounding box center [450, 200] width 901 height 30
click at [774, 346] on icon at bounding box center [778, 351] width 12 height 12
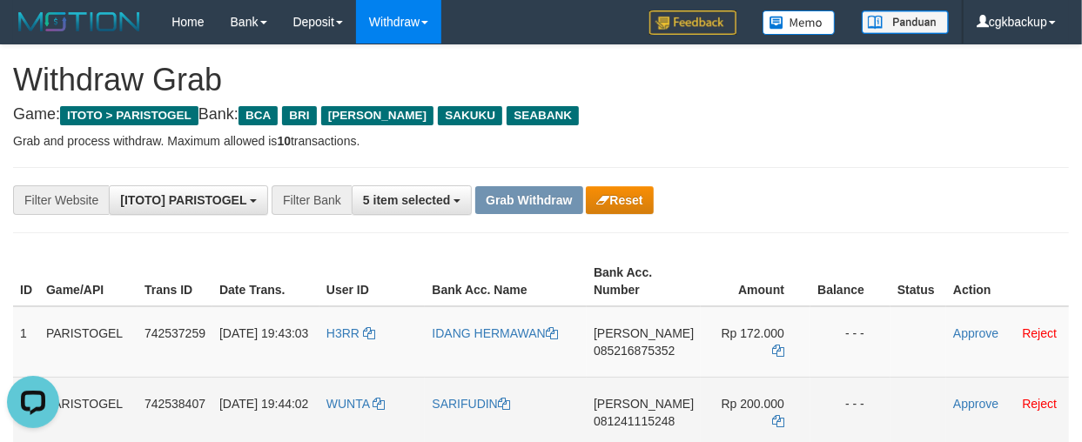
click at [627, 425] on span "081241115248" at bounding box center [633, 421] width 81 height 14
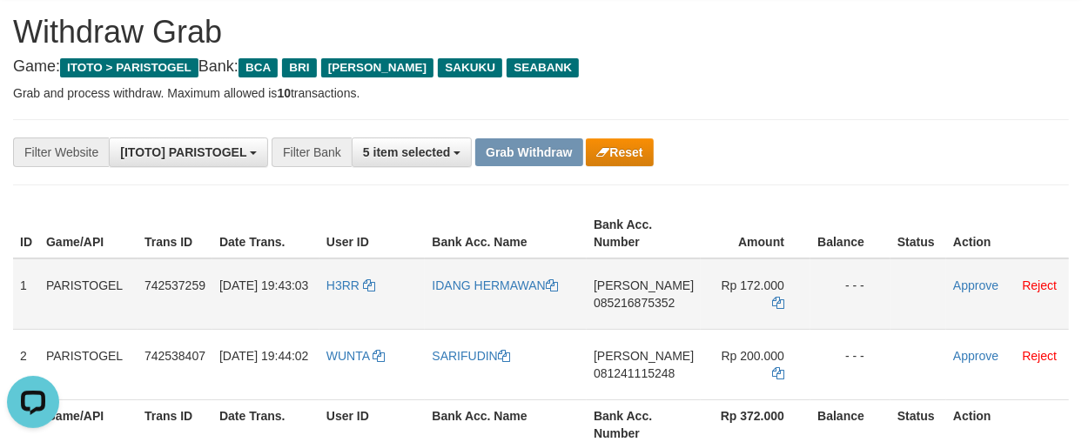
scroll to position [97, 0]
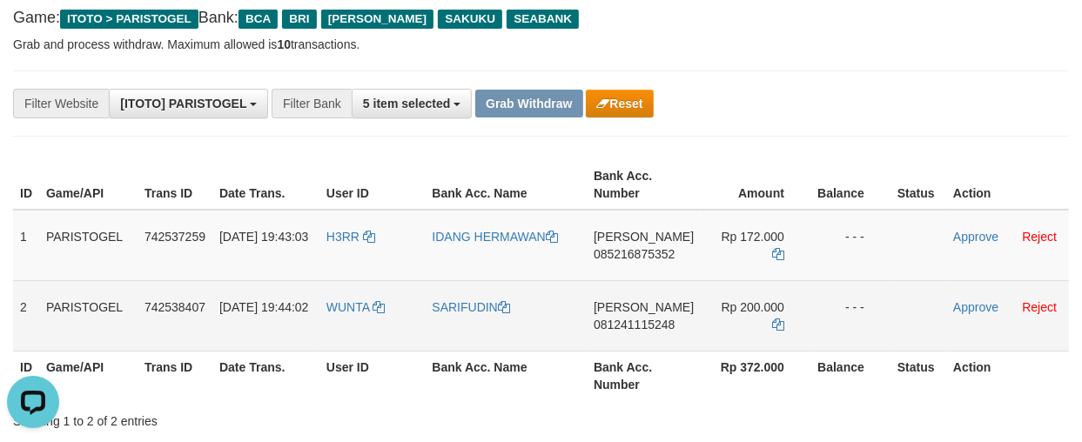
click at [630, 333] on td "DANA 081241115248" at bounding box center [643, 315] width 114 height 70
copy span "081241115248"
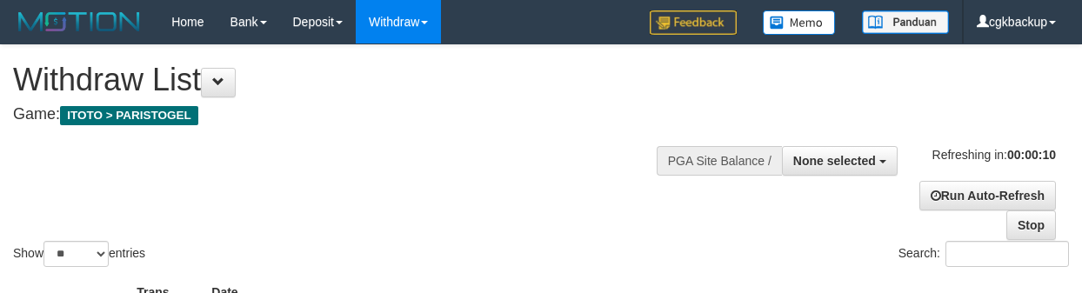
select select
select select "**"
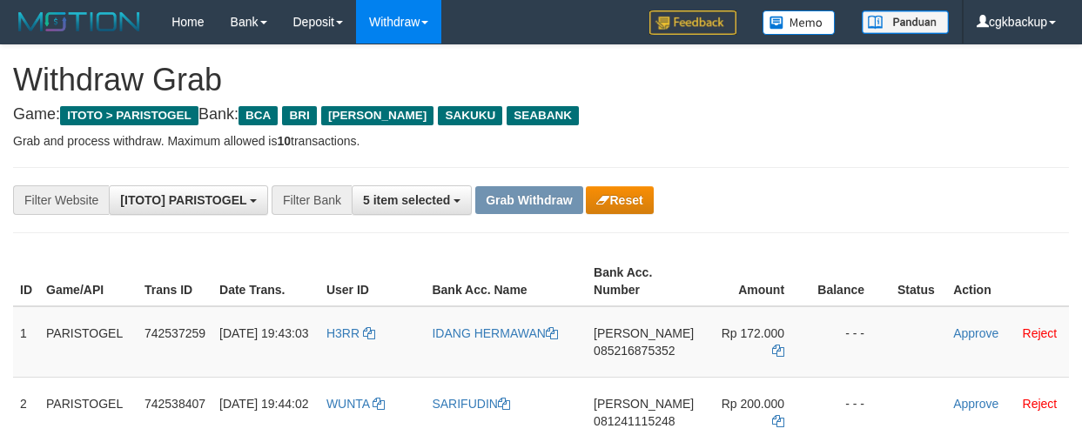
scroll to position [97, 0]
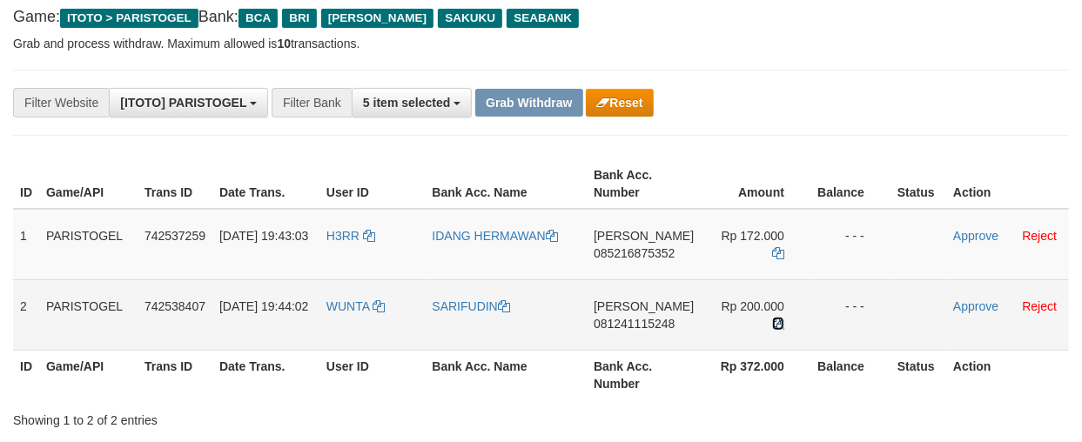
click at [775, 320] on icon at bounding box center [778, 324] width 12 height 12
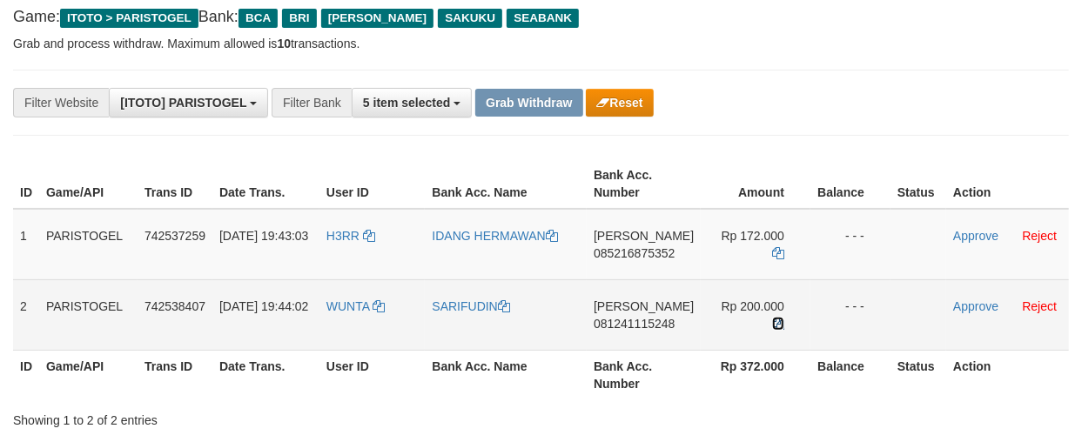
click at [775, 320] on icon at bounding box center [778, 324] width 12 height 12
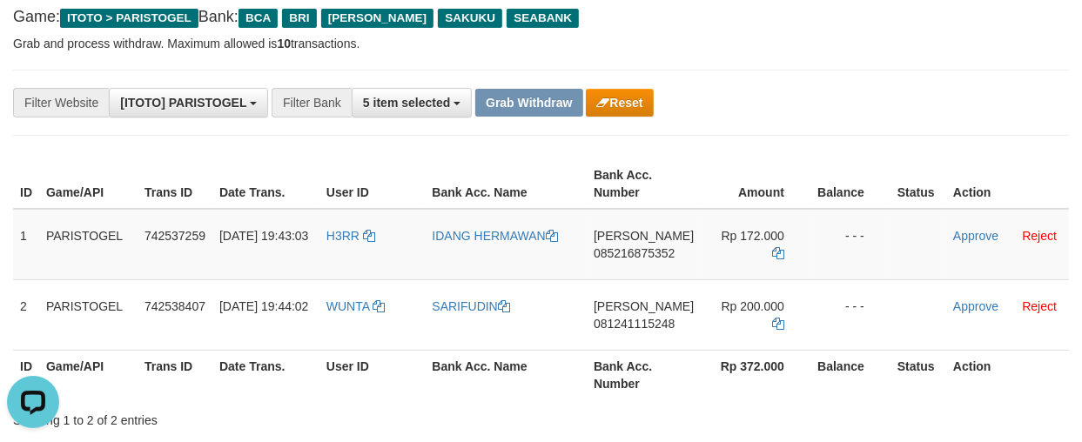
scroll to position [0, 0]
click at [328, 244] on td "H3RR" at bounding box center [372, 244] width 106 height 71
copy link "H3RR"
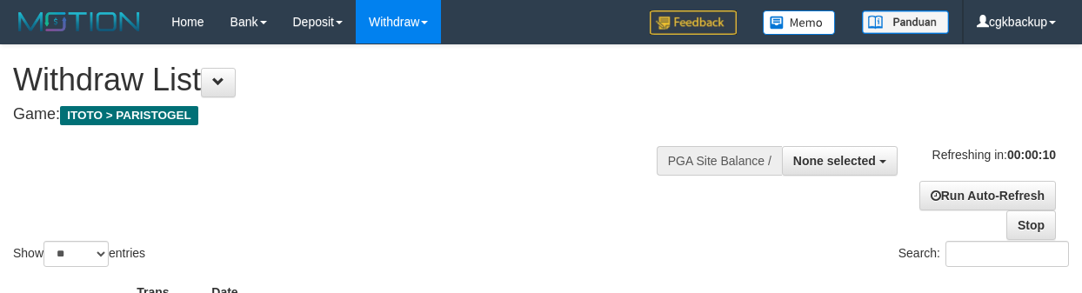
select select
select select "**"
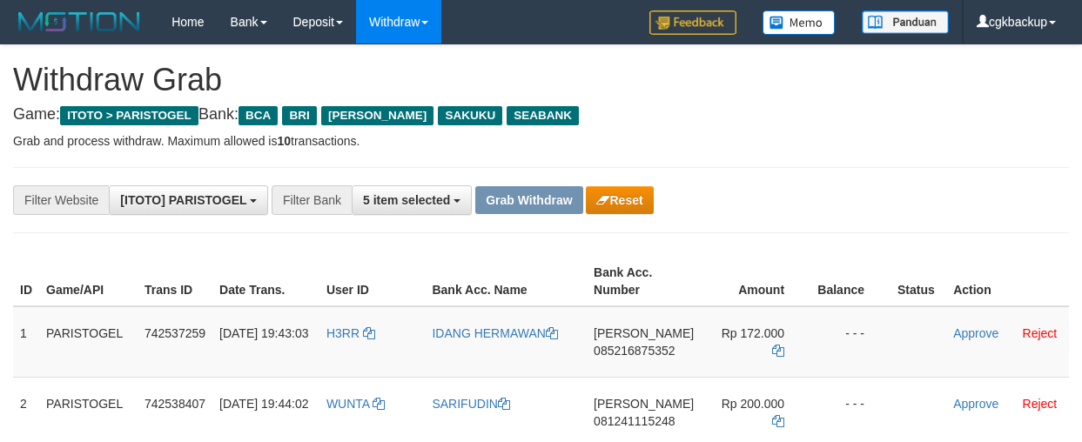
scroll to position [97, 0]
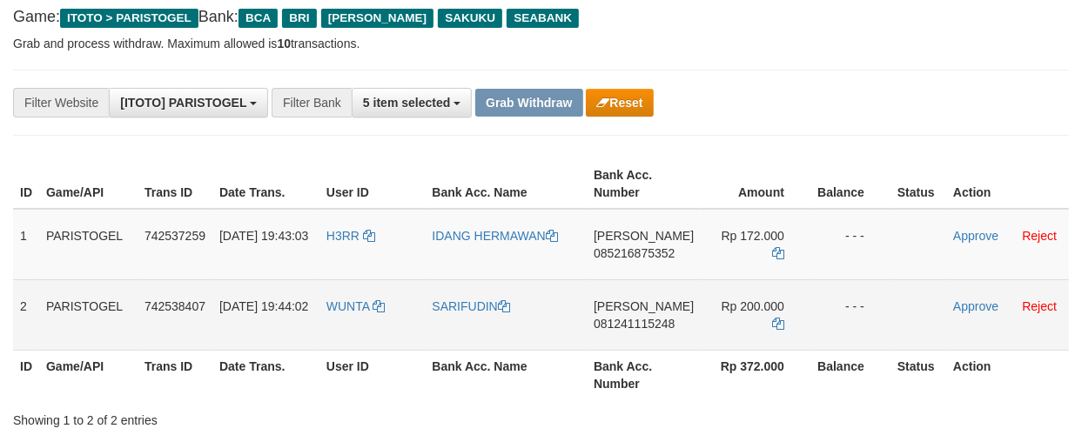
click at [337, 326] on td "WUNTA" at bounding box center [372, 314] width 106 height 70
click at [338, 326] on td "WUNTA" at bounding box center [372, 314] width 106 height 70
copy link "WUNTA"
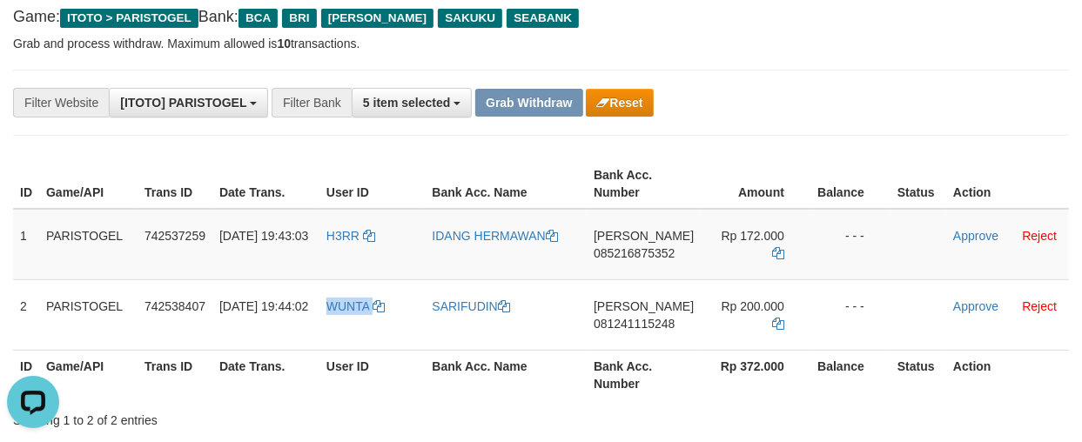
scroll to position [0, 0]
click at [458, 256] on td "IDANG HERMAWAN" at bounding box center [506, 244] width 162 height 71
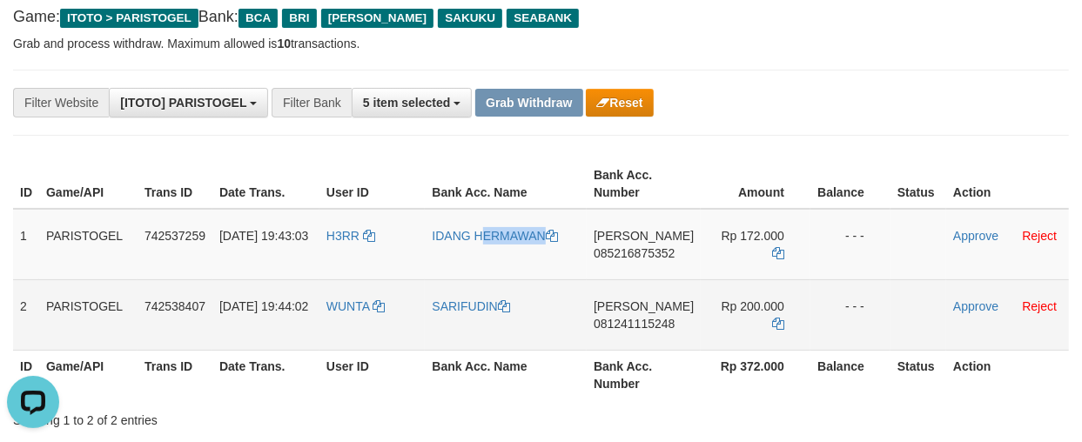
copy link "IDANG HERMAWAN"
click at [472, 317] on td "SARIFUDIN" at bounding box center [506, 314] width 162 height 70
copy link "SARIFUDIN"
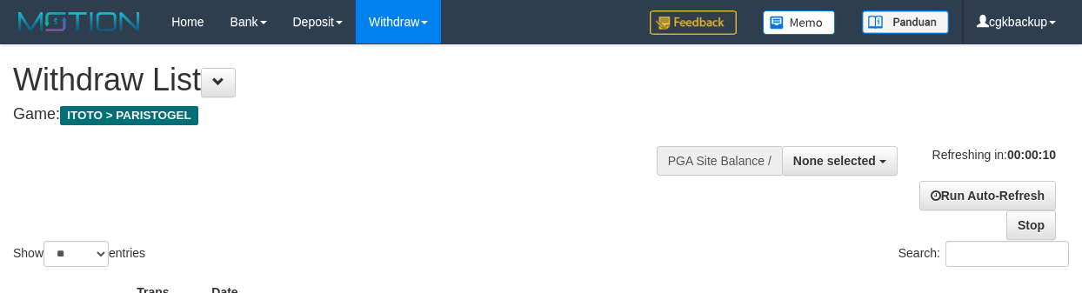
select select
select select "**"
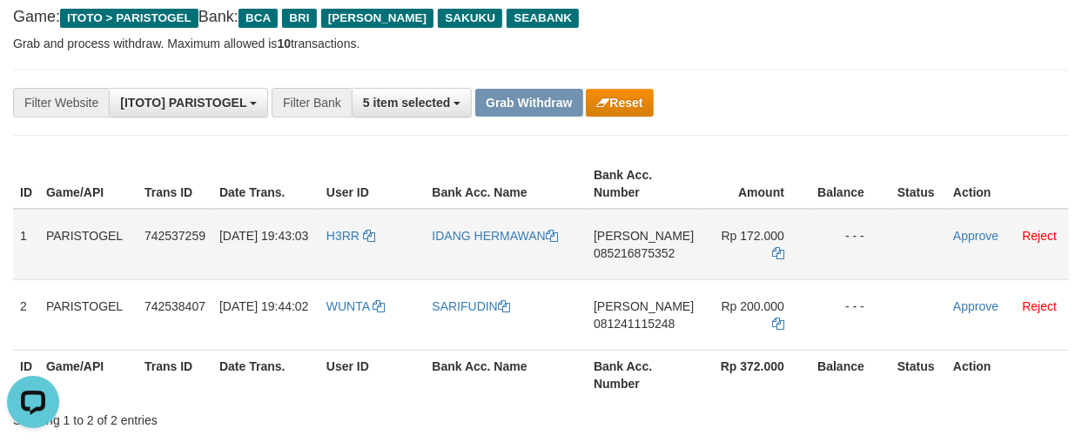
click at [646, 265] on td "DANA 085216875352" at bounding box center [643, 244] width 114 height 71
copy tr "DANA 085216875352"
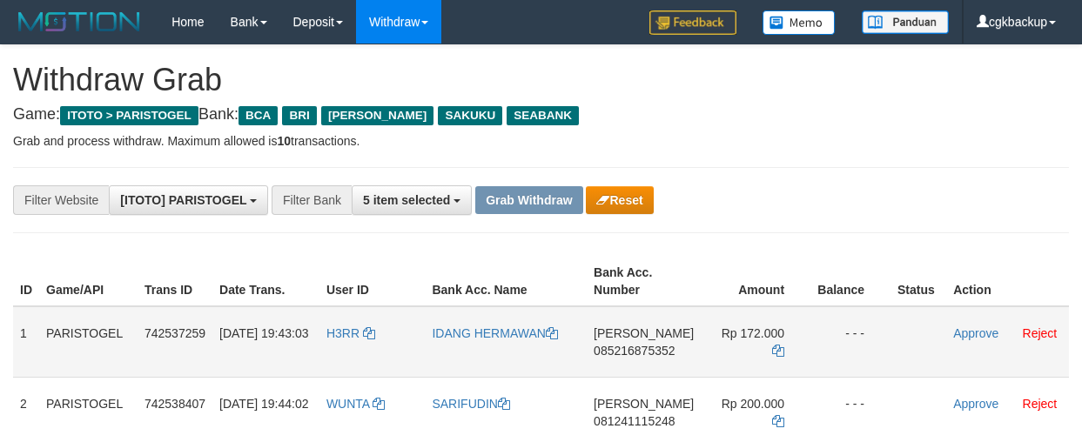
scroll to position [97, 0]
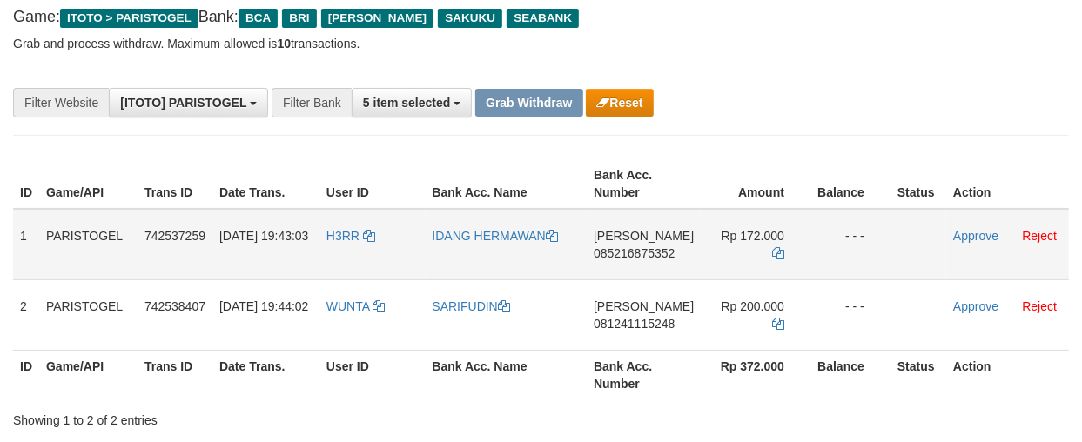
click at [754, 252] on td "Rp 172.000" at bounding box center [755, 244] width 110 height 71
copy tr "Rp 172.000"
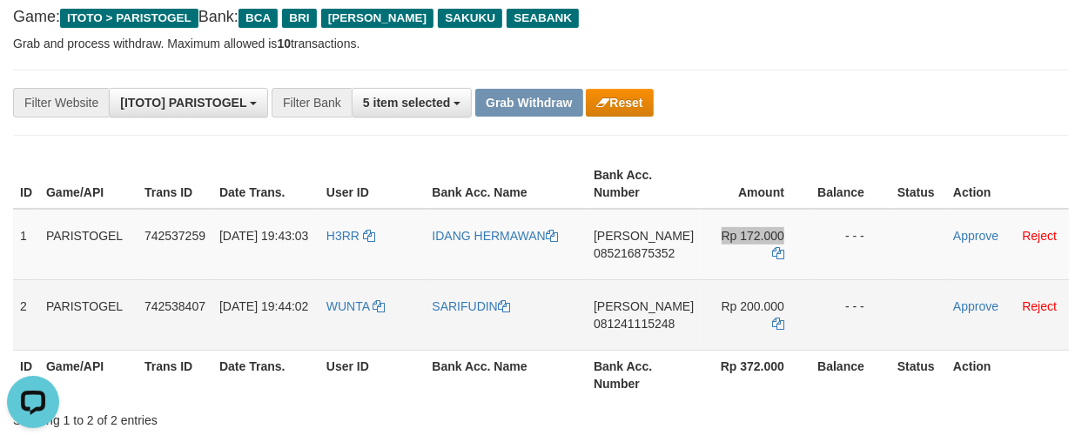
scroll to position [0, 0]
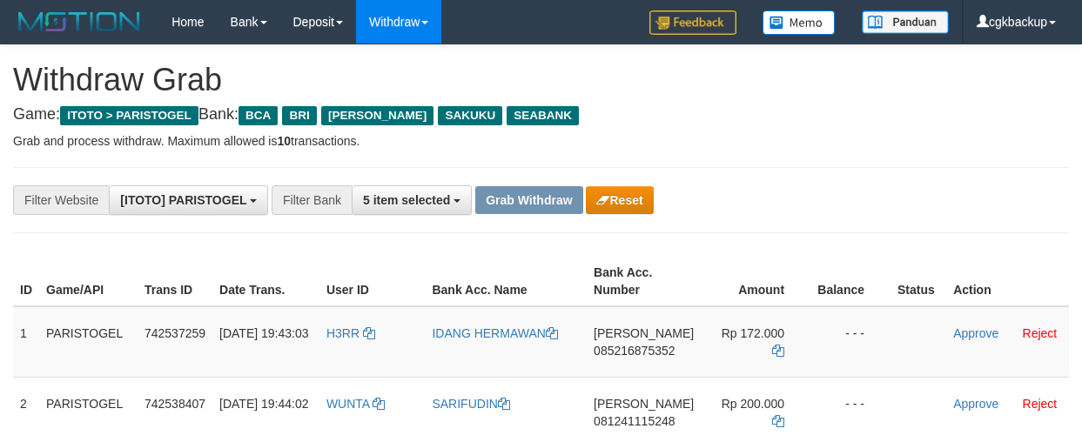
scroll to position [97, 0]
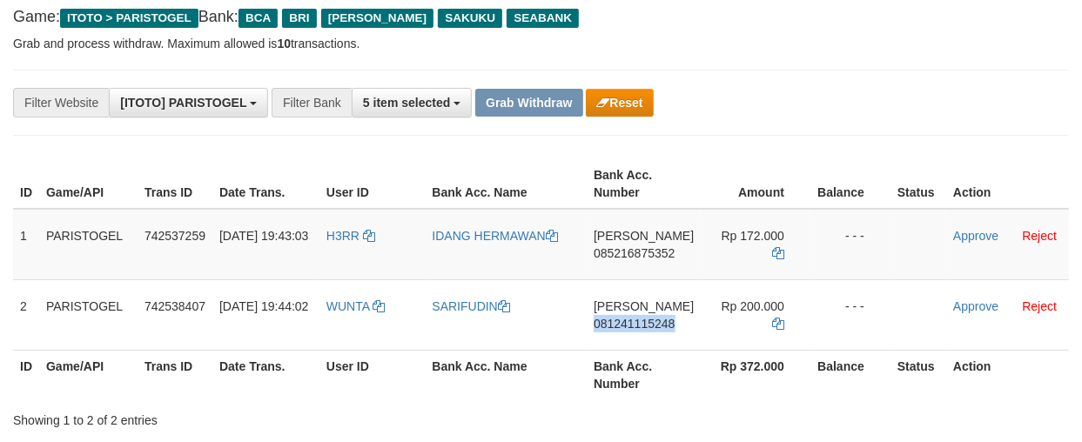
click at [644, 337] on td "DANA 081241115248" at bounding box center [643, 314] width 114 height 70
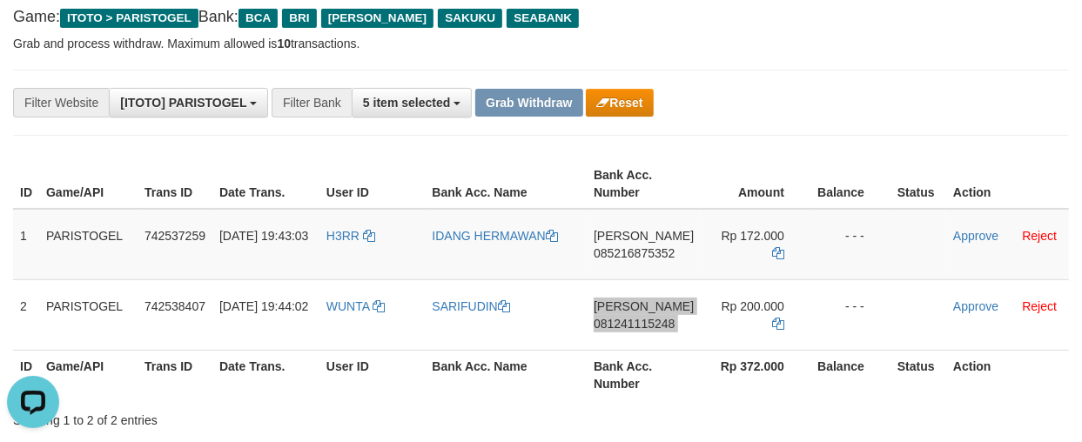
scroll to position [0, 0]
click at [828, 135] on hr at bounding box center [541, 135] width 1056 height 1
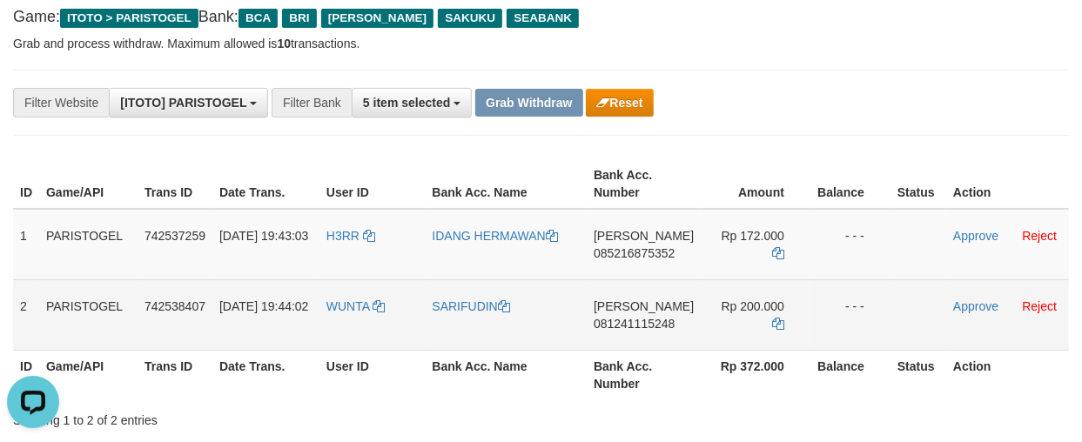
click at [743, 328] on td "Rp 200.000" at bounding box center [755, 314] width 110 height 70
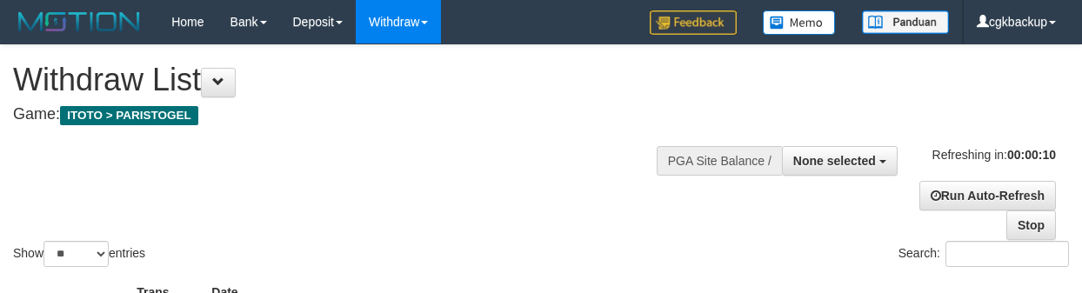
select select
select select "**"
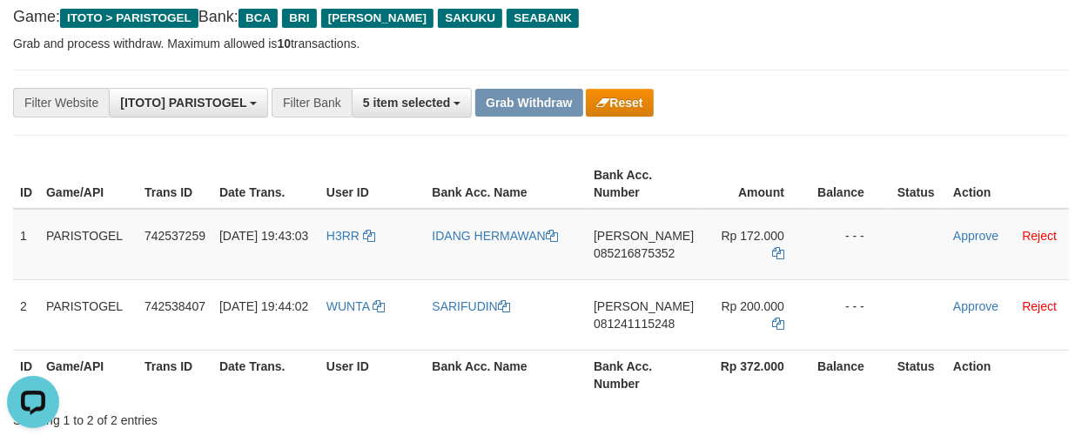
click at [743, 105] on div "**********" at bounding box center [450, 103] width 901 height 30
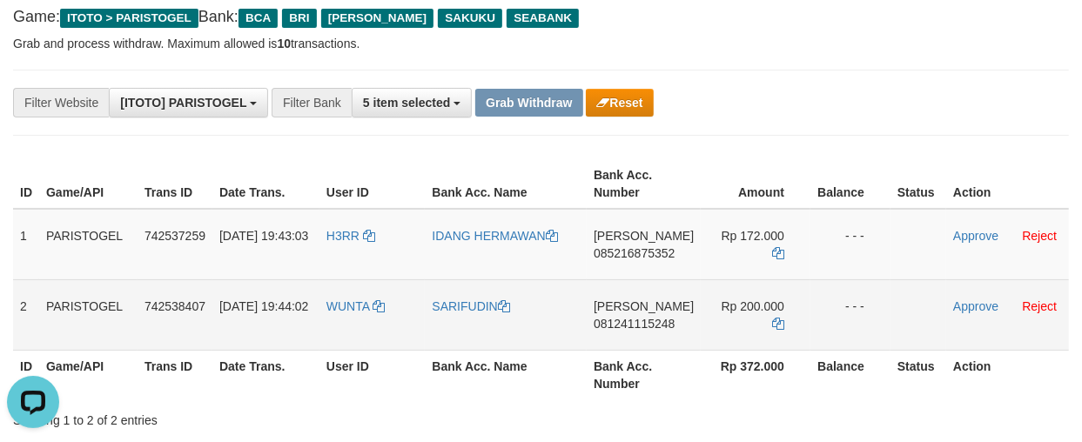
click at [743, 318] on td "Rp 200.000" at bounding box center [755, 314] width 110 height 70
copy tr "Rp 200.000"
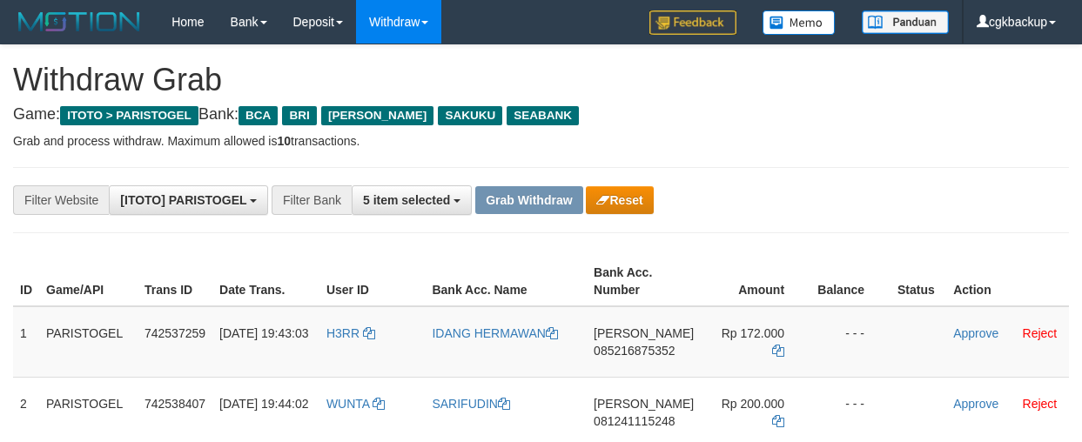
scroll to position [97, 0]
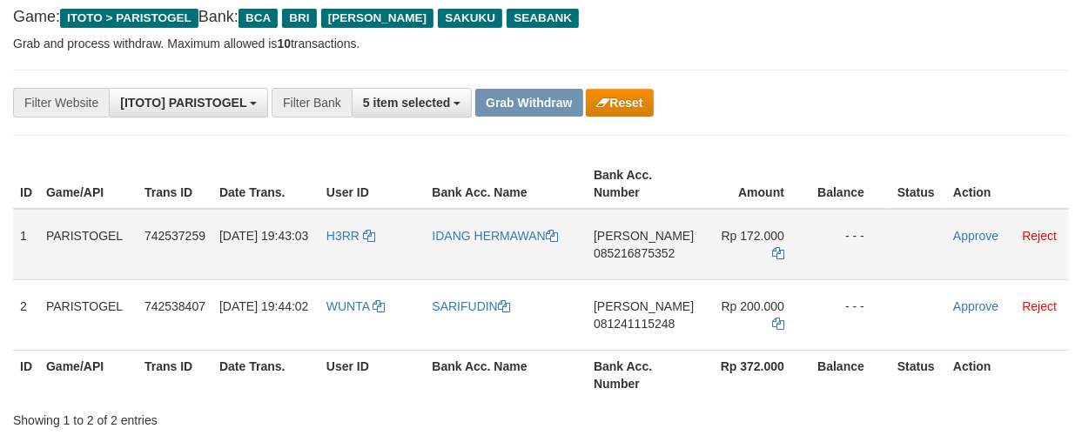
click at [975, 226] on td "Approve Reject" at bounding box center [1007, 244] width 123 height 71
drag, startPoint x: 975, startPoint y: 231, endPoint x: 975, endPoint y: 245, distance: 13.9
click at [975, 231] on link "Approve" at bounding box center [975, 236] width 45 height 14
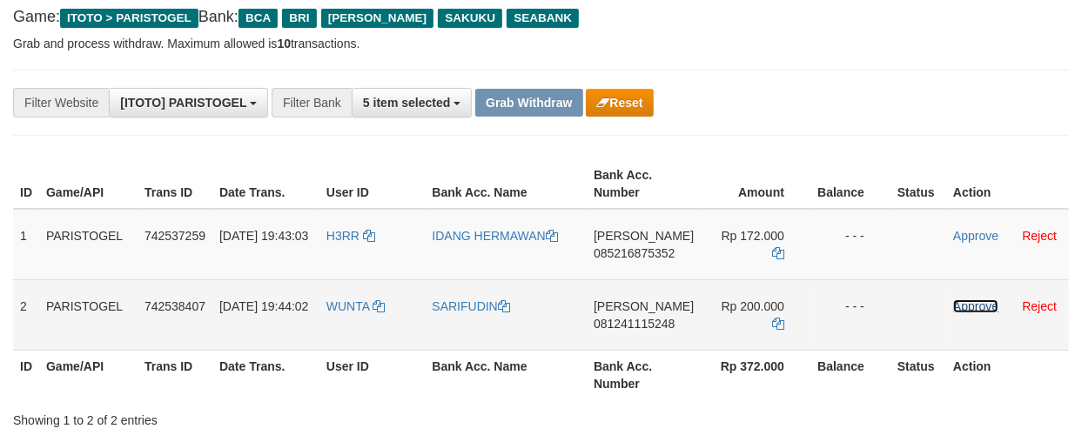
click at [962, 300] on link "Approve" at bounding box center [975, 306] width 45 height 14
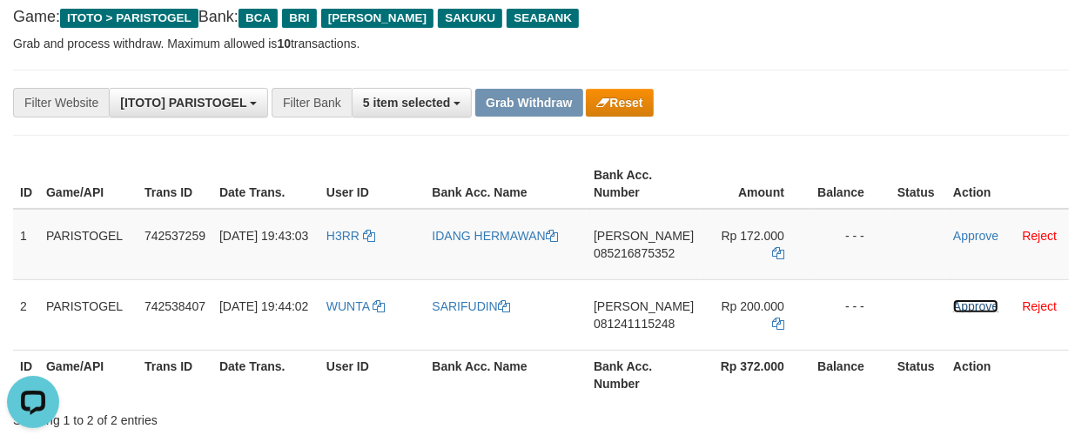
scroll to position [0, 0]
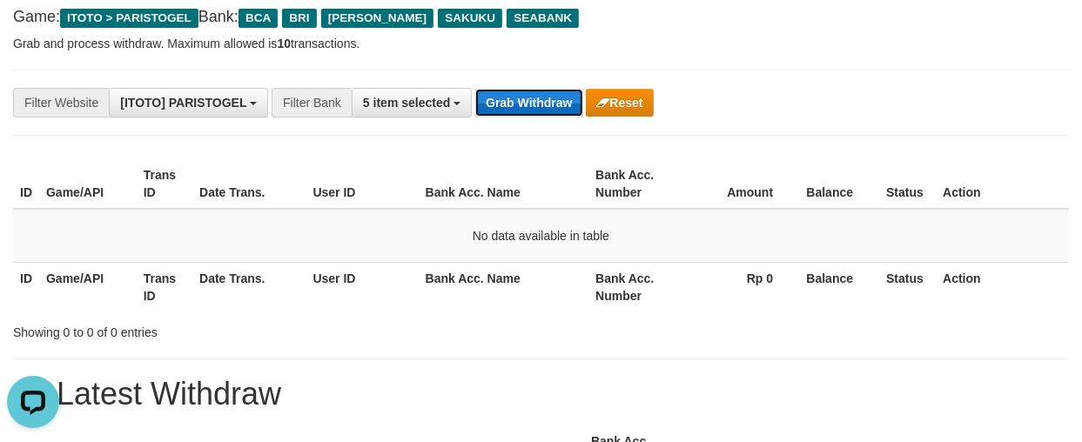
click at [526, 100] on button "Grab Withdraw" at bounding box center [528, 103] width 107 height 28
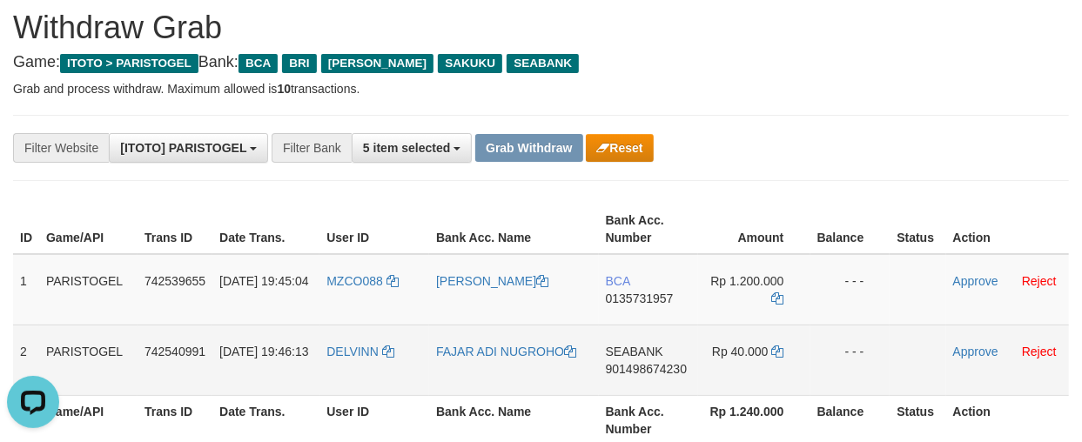
scroll to position [97, 0]
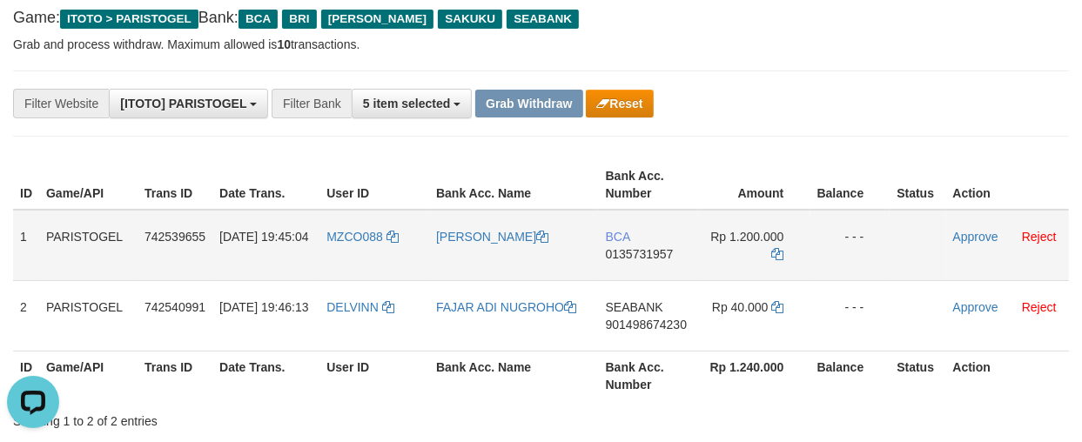
click at [367, 250] on td "MZCO088" at bounding box center [374, 245] width 110 height 71
copy link "MZCO088"
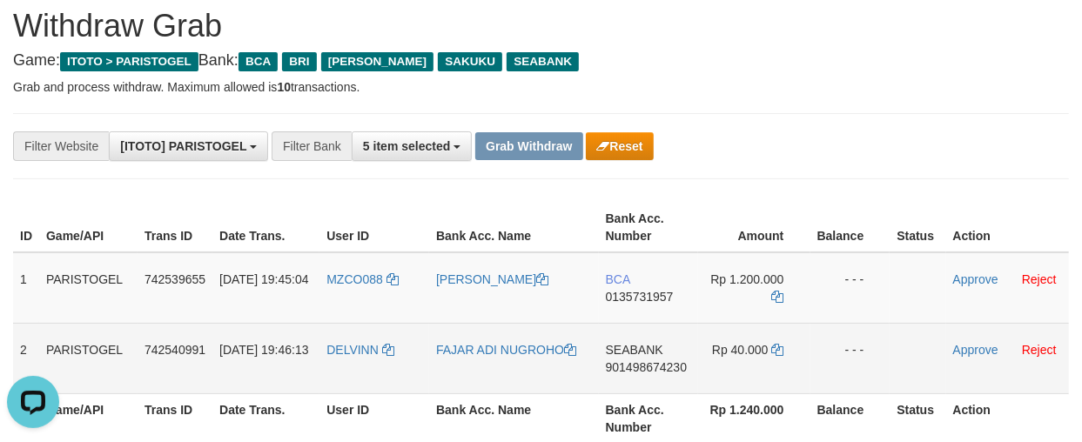
click at [345, 363] on td "DELVINN" at bounding box center [374, 358] width 110 height 70
copy link "DELVINN"
click at [505, 370] on td "FAJAR ADI NUGROHO" at bounding box center [514, 358] width 170 height 70
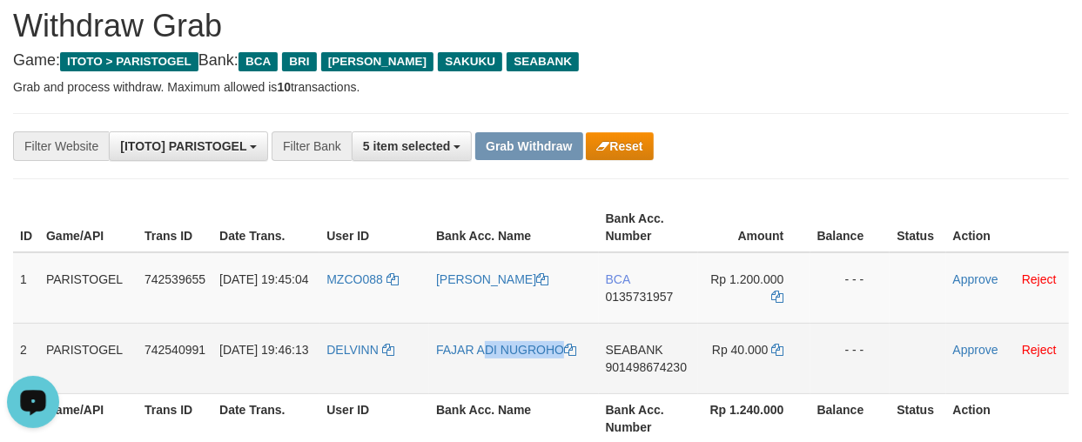
click at [505, 370] on td "FAJAR ADI NUGROHO" at bounding box center [514, 358] width 170 height 70
copy link "FAJAR ADI NUGROHO"
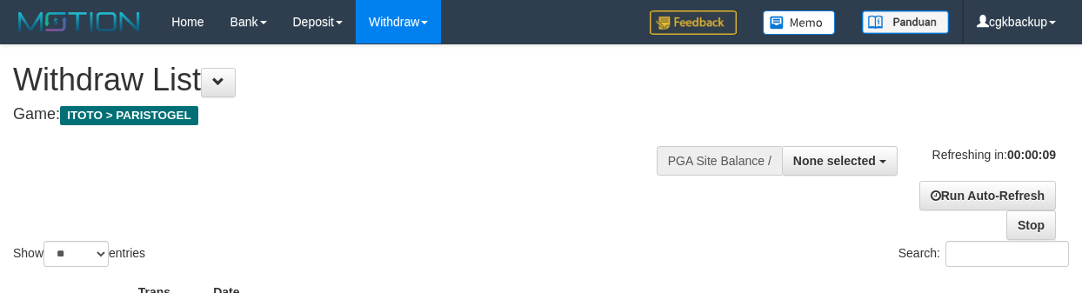
select select
select select "**"
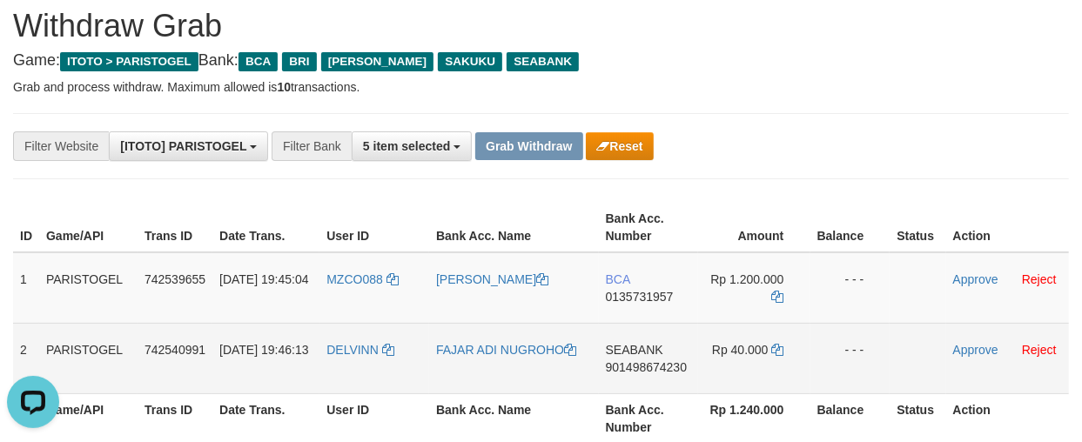
click at [649, 379] on td "SEABANK 901498674230" at bounding box center [648, 358] width 99 height 70
copy span "901498674230"
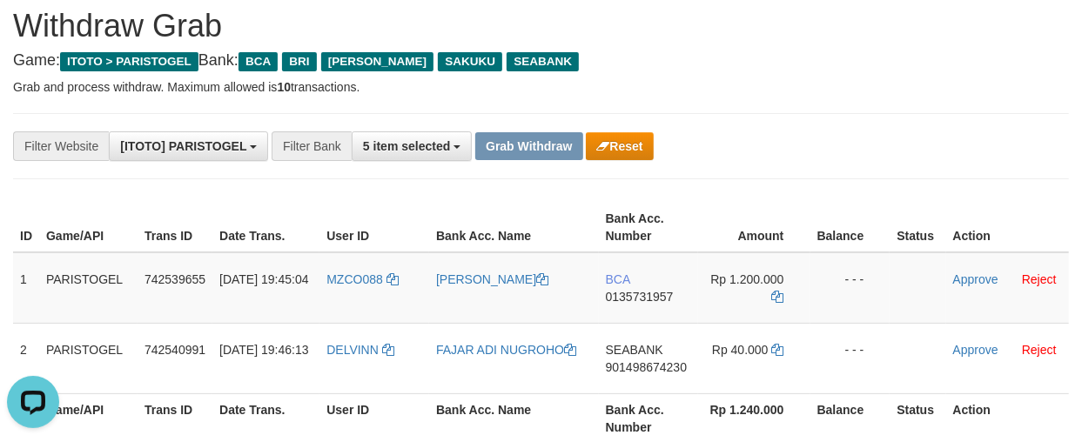
click at [912, 167] on div "**********" at bounding box center [541, 146] width 1056 height 66
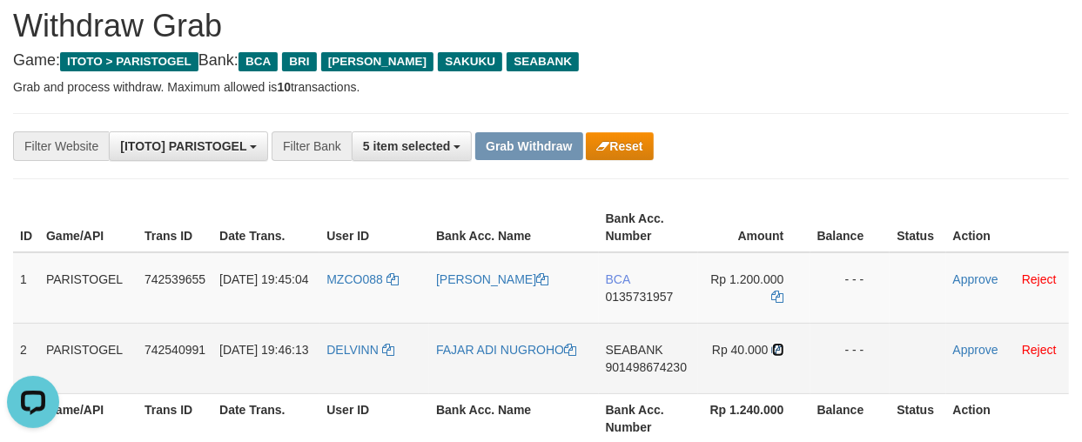
click at [773, 349] on icon at bounding box center [778, 350] width 12 height 12
click at [775, 346] on icon at bounding box center [778, 350] width 12 height 12
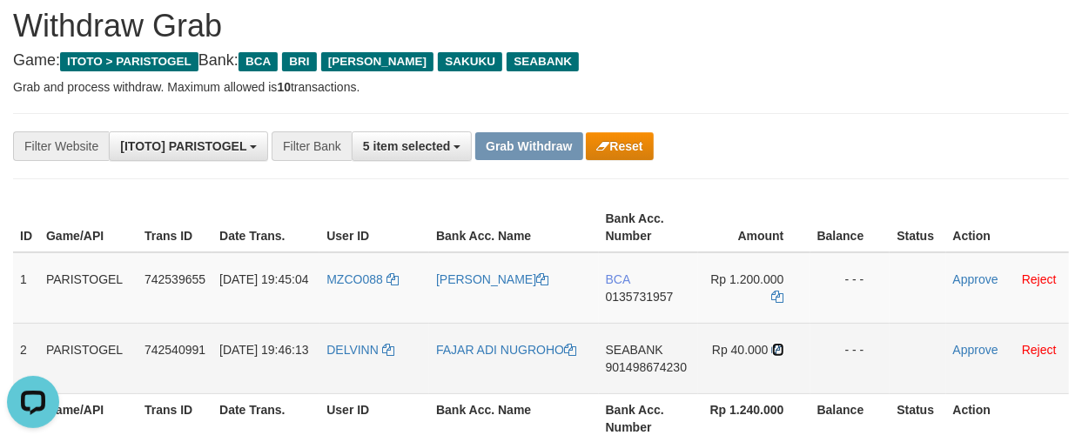
click at [775, 346] on icon at bounding box center [778, 350] width 12 height 12
click at [978, 343] on link "Approve" at bounding box center [975, 350] width 45 height 14
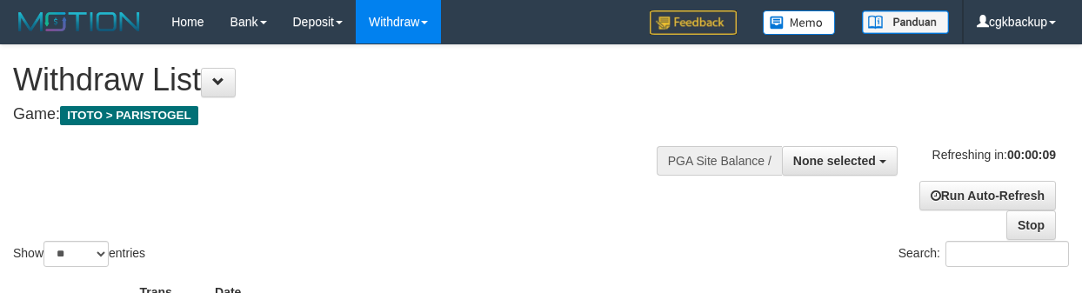
select select
select select "**"
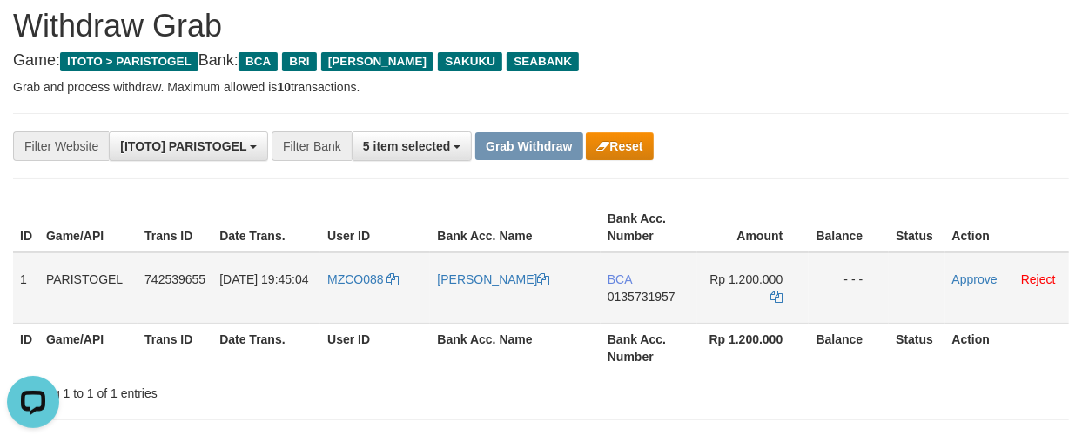
click at [344, 298] on td "MZCO088" at bounding box center [375, 287] width 110 height 71
copy link "MZCO088"
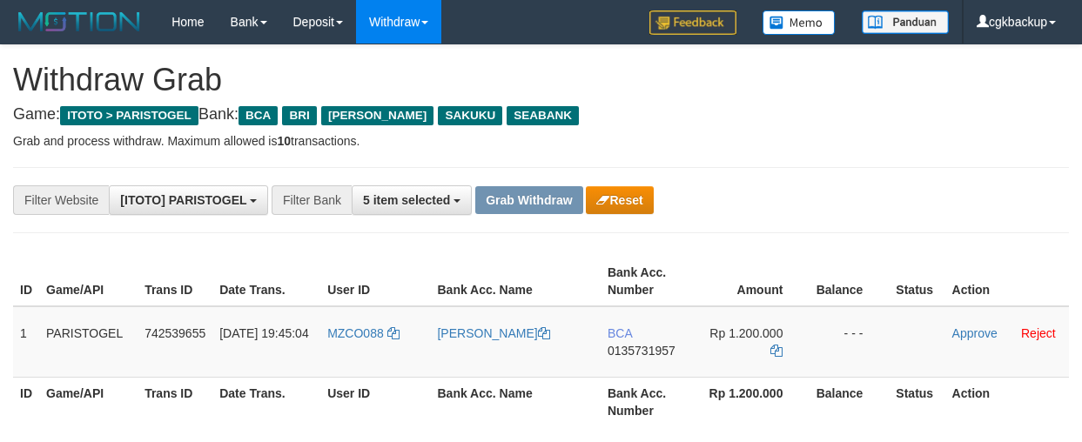
scroll to position [54, 0]
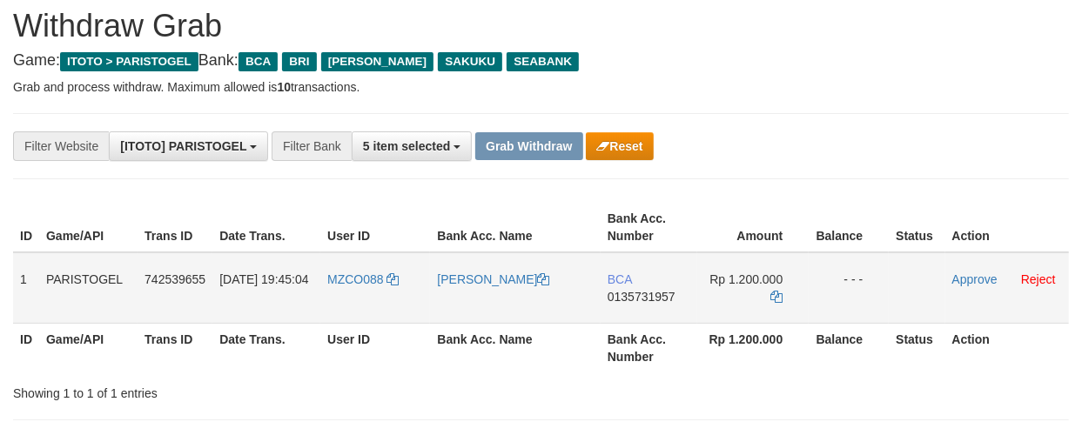
click at [491, 303] on td "[PERSON_NAME]" at bounding box center [515, 287] width 170 height 71
copy link "[PERSON_NAME]"
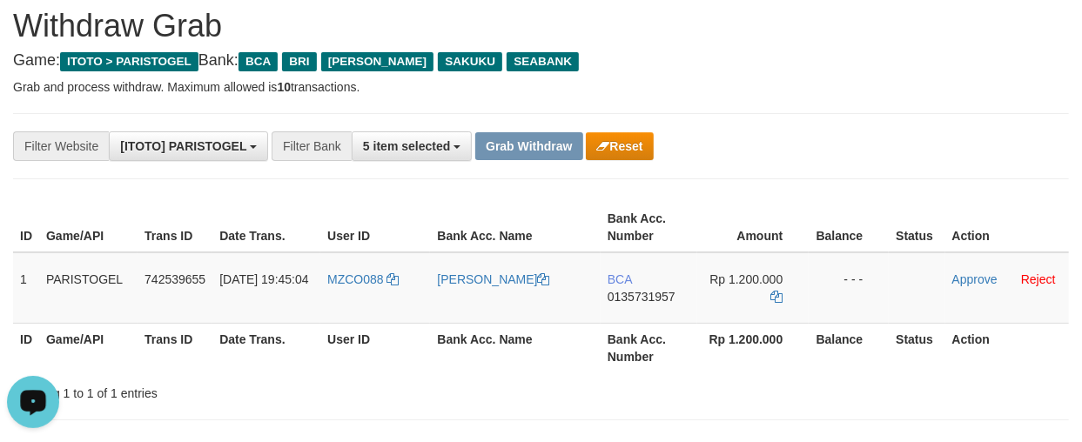
click at [868, 94] on p "Grab and process withdraw. Maximum allowed is 10 transactions." at bounding box center [541, 86] width 1056 height 17
click at [645, 305] on td "BCA 0135731957" at bounding box center [648, 287] width 97 height 71
copy span "0135731957"
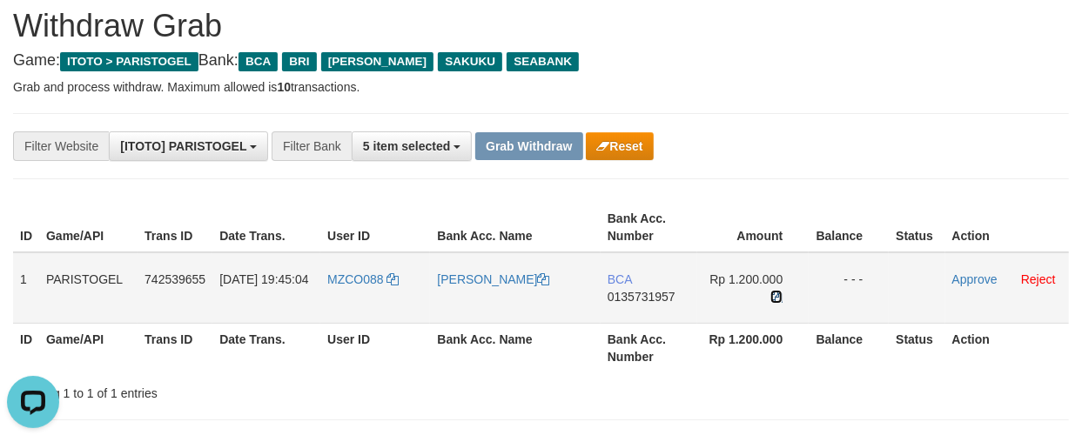
click at [781, 293] on icon at bounding box center [776, 297] width 12 height 12
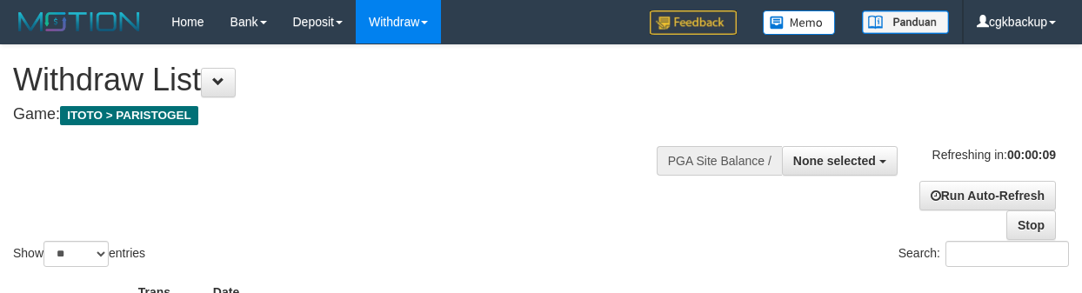
select select
select select "**"
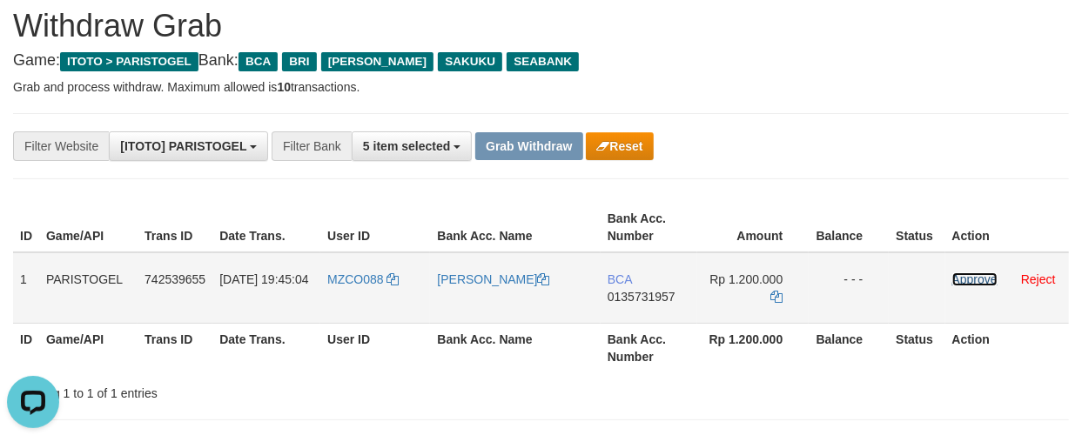
click at [971, 278] on link "Approve" at bounding box center [974, 279] width 45 height 14
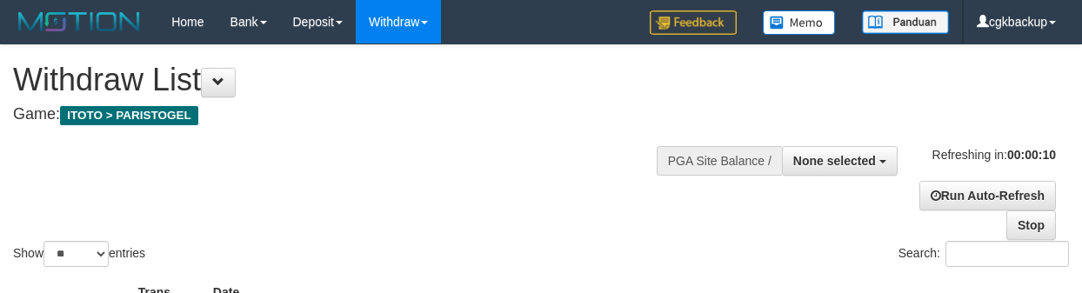
select select
select select "**"
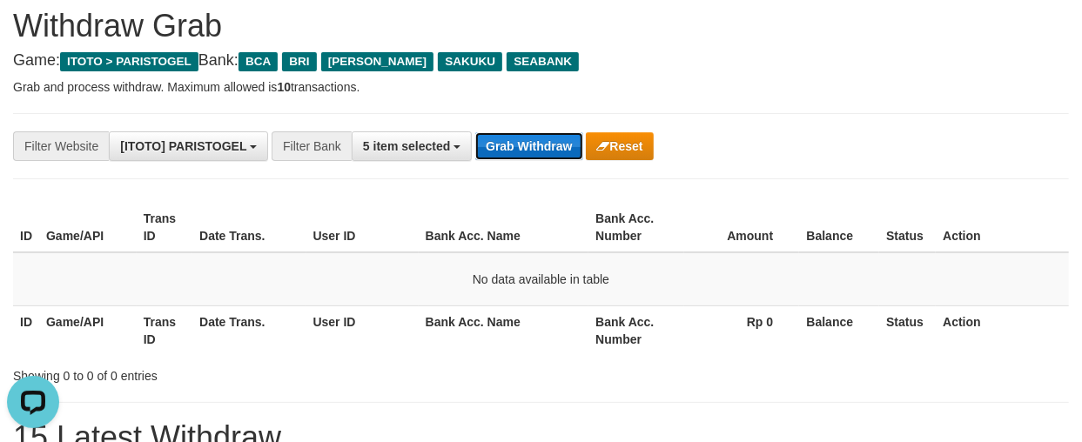
click at [527, 155] on button "Grab Withdraw" at bounding box center [528, 146] width 107 height 28
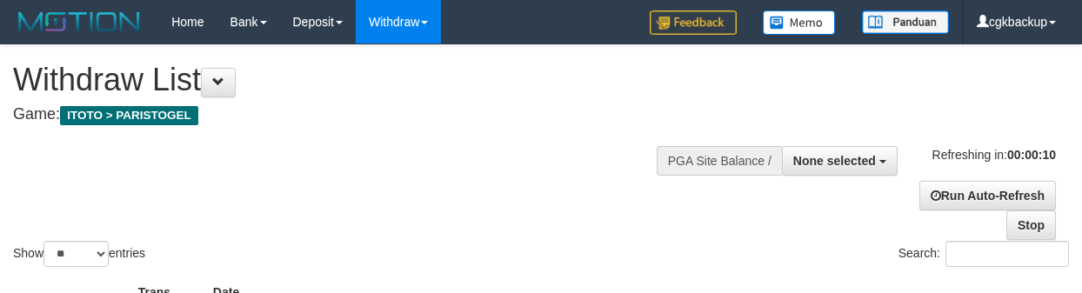
select select
select select "**"
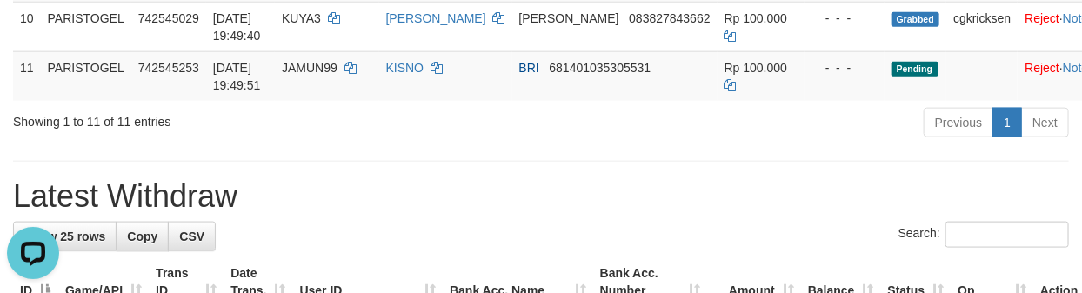
scroll to position [773, 0]
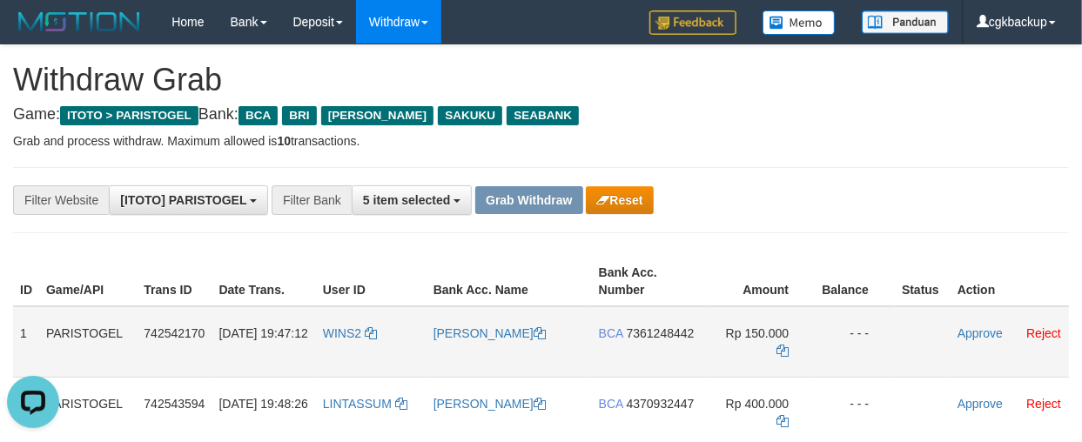
click at [343, 345] on td "WINS2" at bounding box center [371, 341] width 111 height 71
copy link "WINS2"
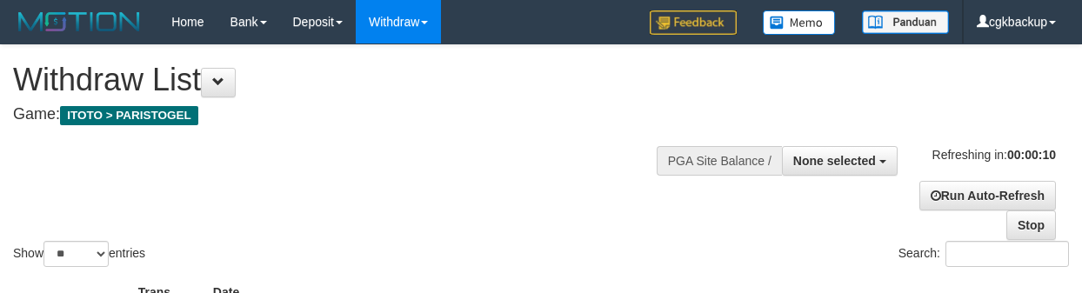
select select
select select "**"
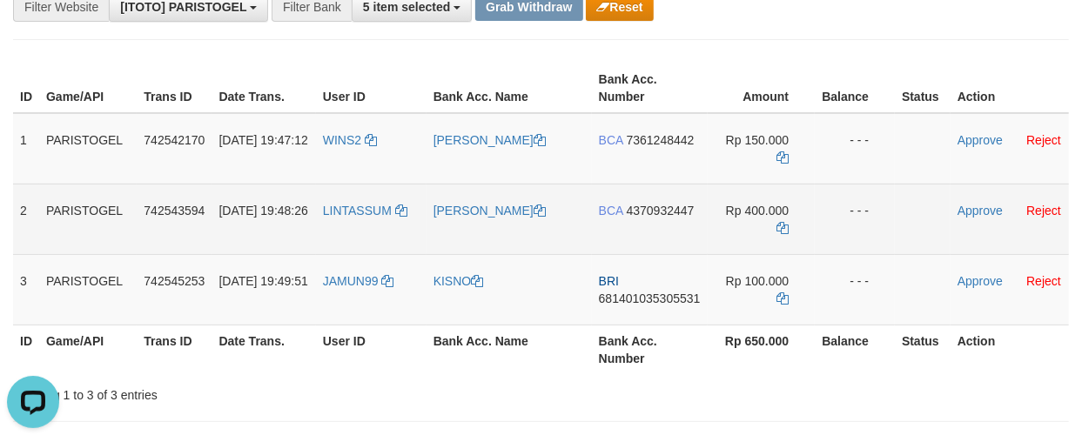
click at [345, 227] on td "LINTASSUM" at bounding box center [371, 219] width 111 height 70
copy link "LINTASSUM"
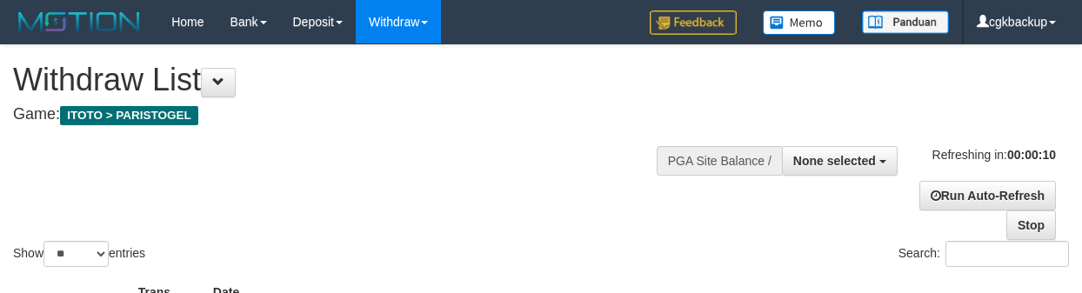
select select
select select "**"
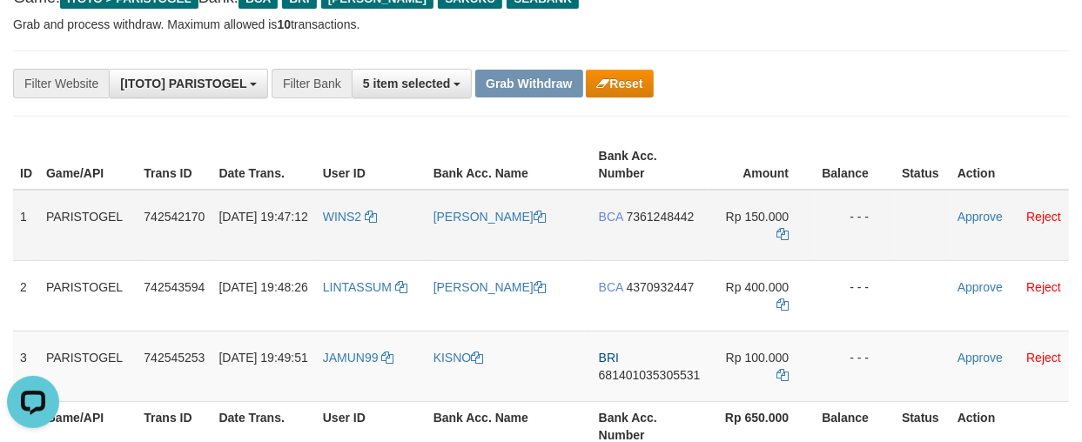
click at [482, 240] on td "[PERSON_NAME]" at bounding box center [508, 225] width 165 height 71
copy link "[PERSON_NAME]"
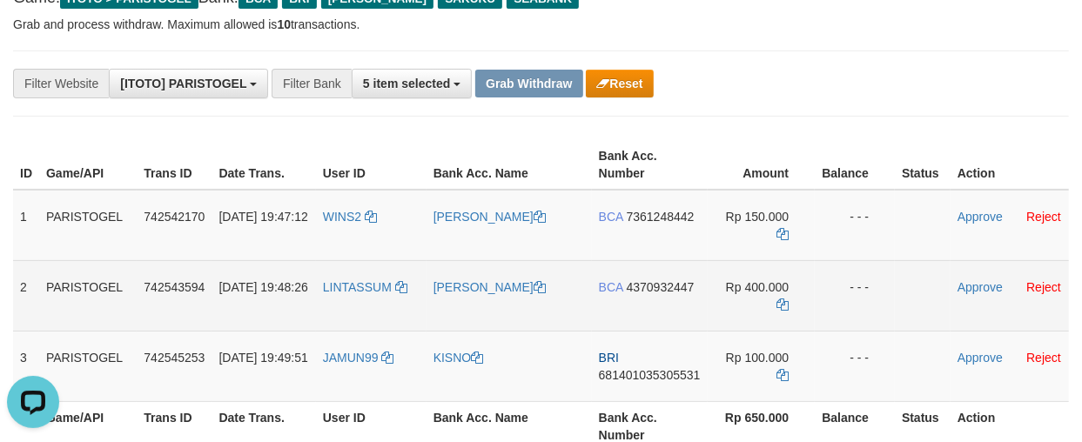
click at [476, 308] on td "[PERSON_NAME]" at bounding box center [508, 295] width 165 height 70
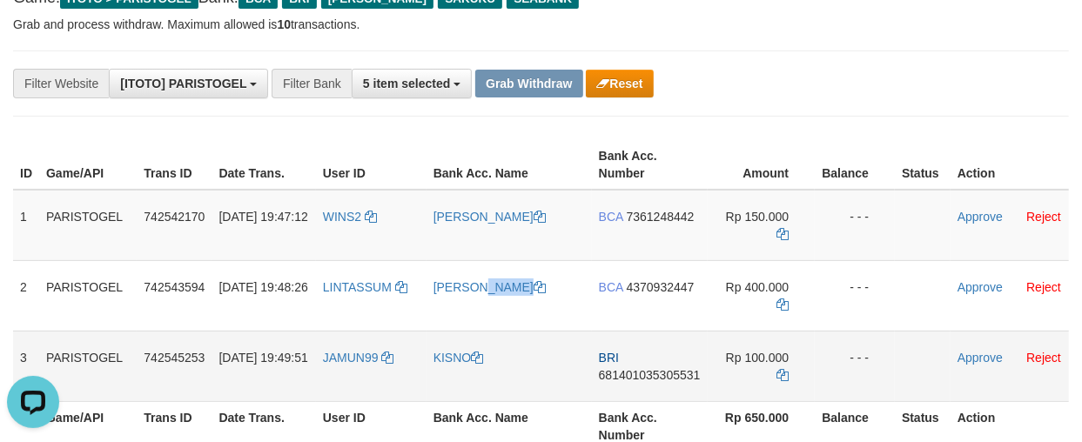
copy link "[PERSON_NAME]"
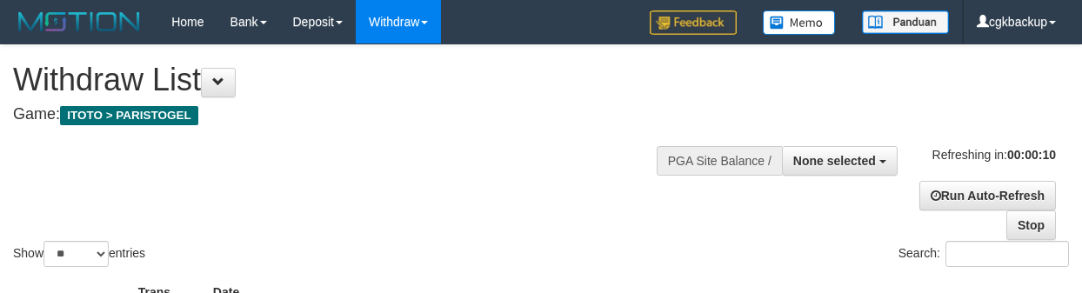
select select
select select "**"
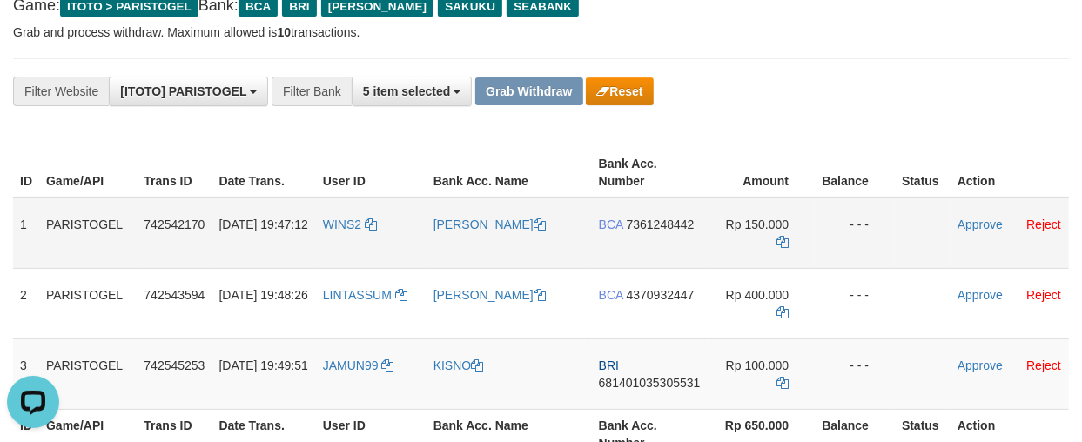
click at [671, 246] on td "BCA 7361248442" at bounding box center [650, 233] width 116 height 71
copy span "7361248442"
click at [711, 149] on th "Amount" at bounding box center [761, 173] width 108 height 50
click at [780, 237] on icon at bounding box center [782, 242] width 12 height 12
